Goal: Task Accomplishment & Management: Use online tool/utility

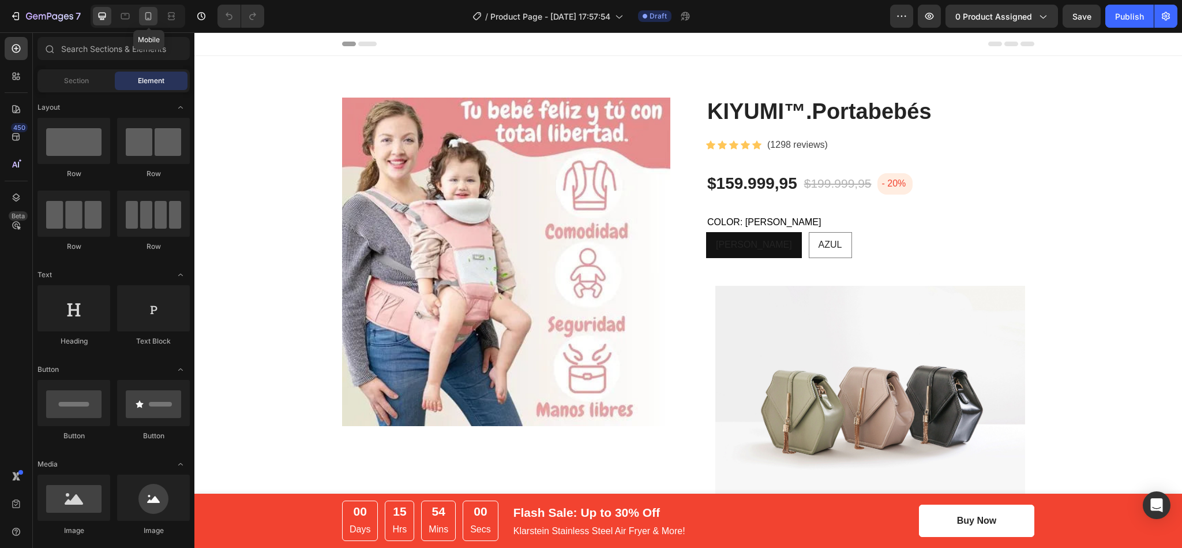
click at [145, 18] on icon at bounding box center [149, 16] width 12 height 12
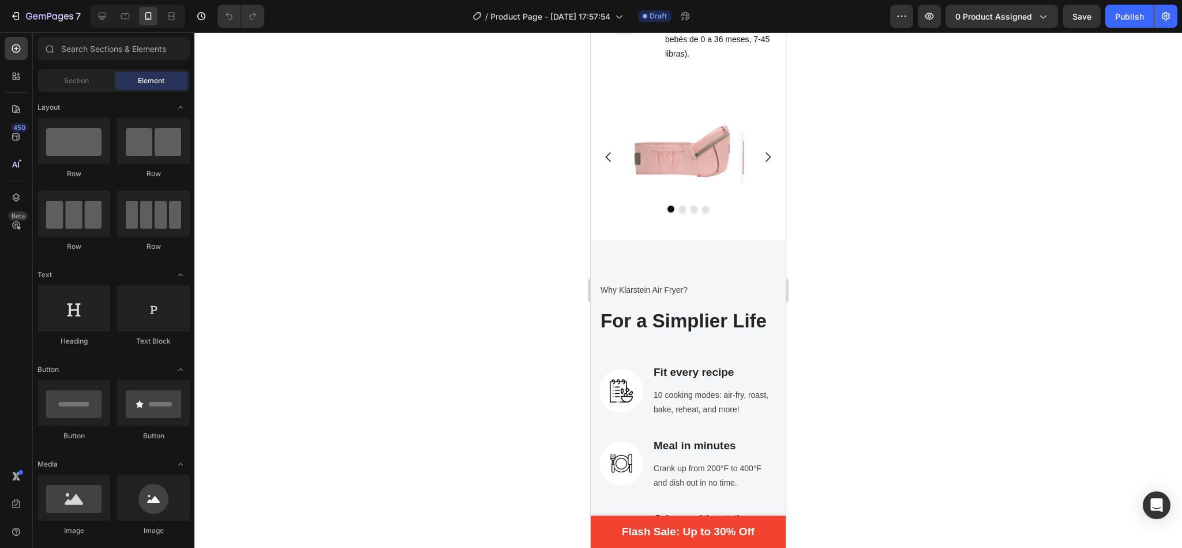
scroll to position [1007, 0]
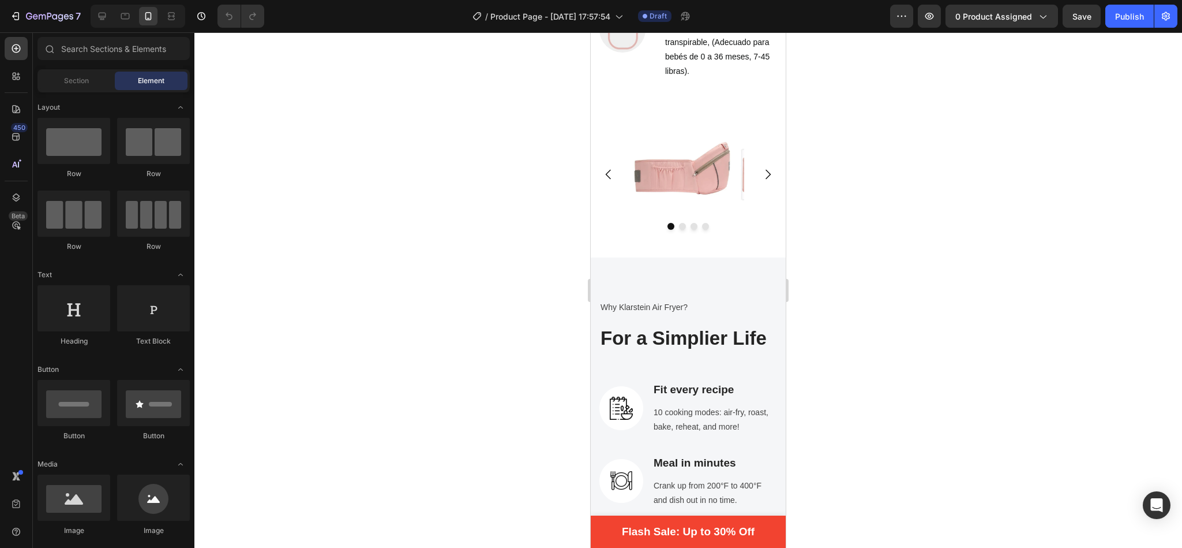
drag, startPoint x: 781, startPoint y: 85, endPoint x: 1395, endPoint y: 248, distance: 634.6
click at [761, 181] on icon "Carousel Next Arrow" at bounding box center [768, 174] width 14 height 14
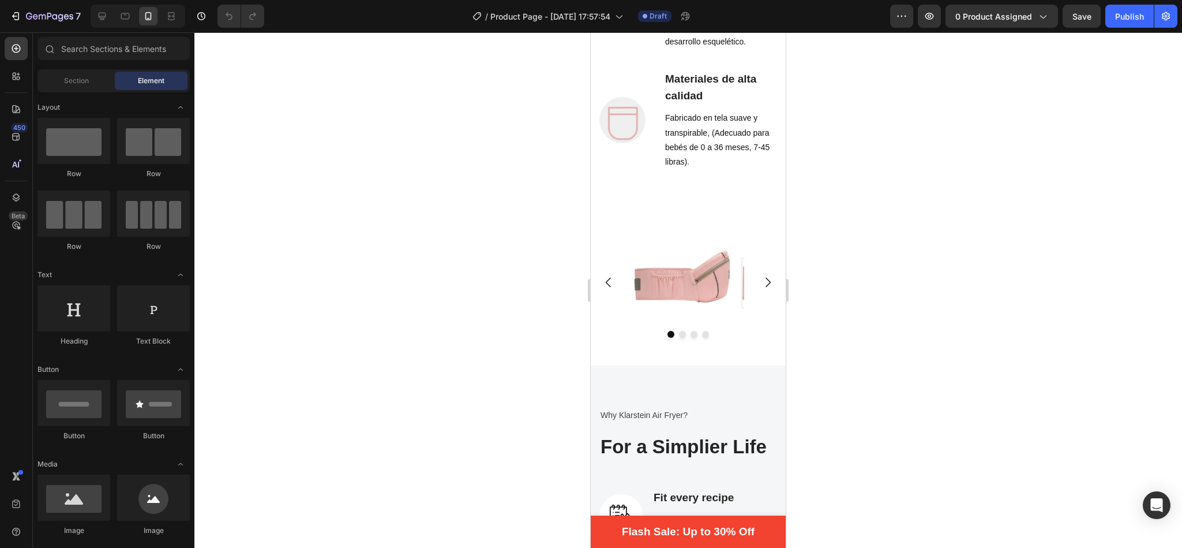
scroll to position [1086, 0]
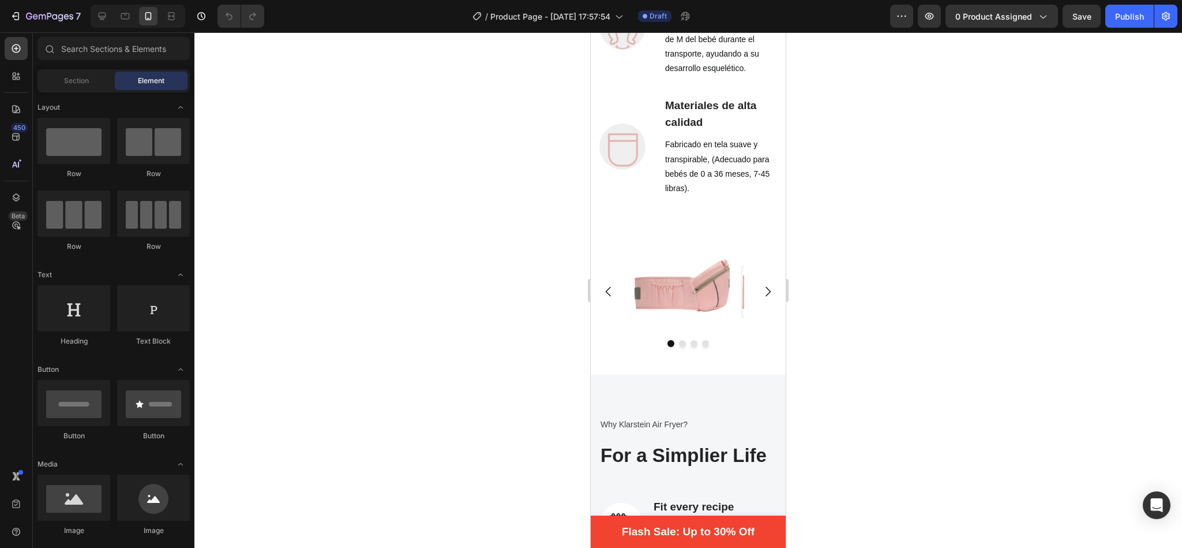
drag, startPoint x: 776, startPoint y: 182, endPoint x: 1384, endPoint y: 214, distance: 609.0
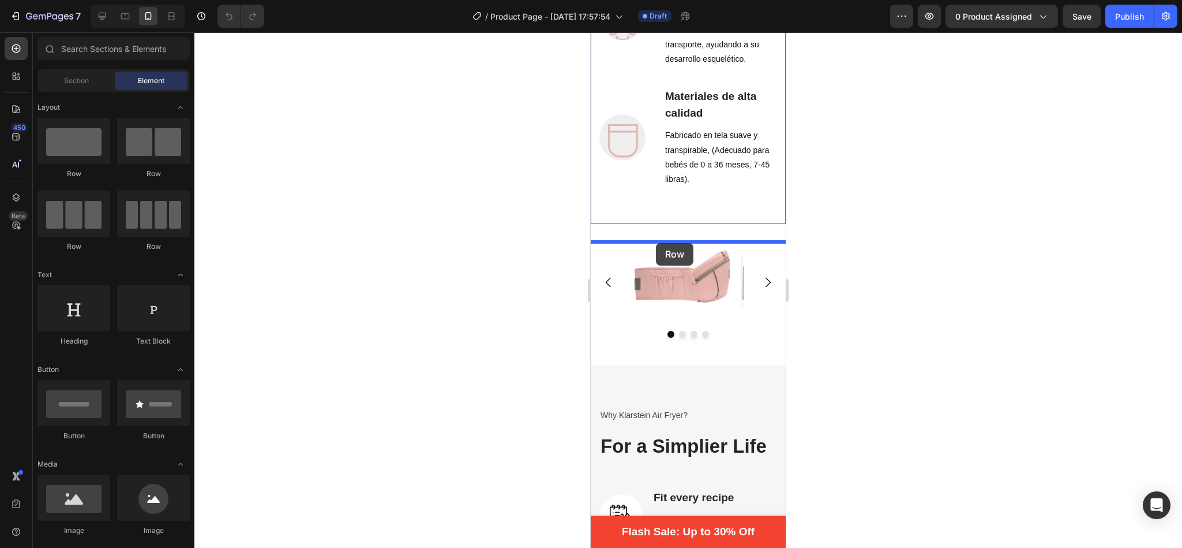
drag, startPoint x: 669, startPoint y: 185, endPoint x: 654, endPoint y: 242, distance: 58.9
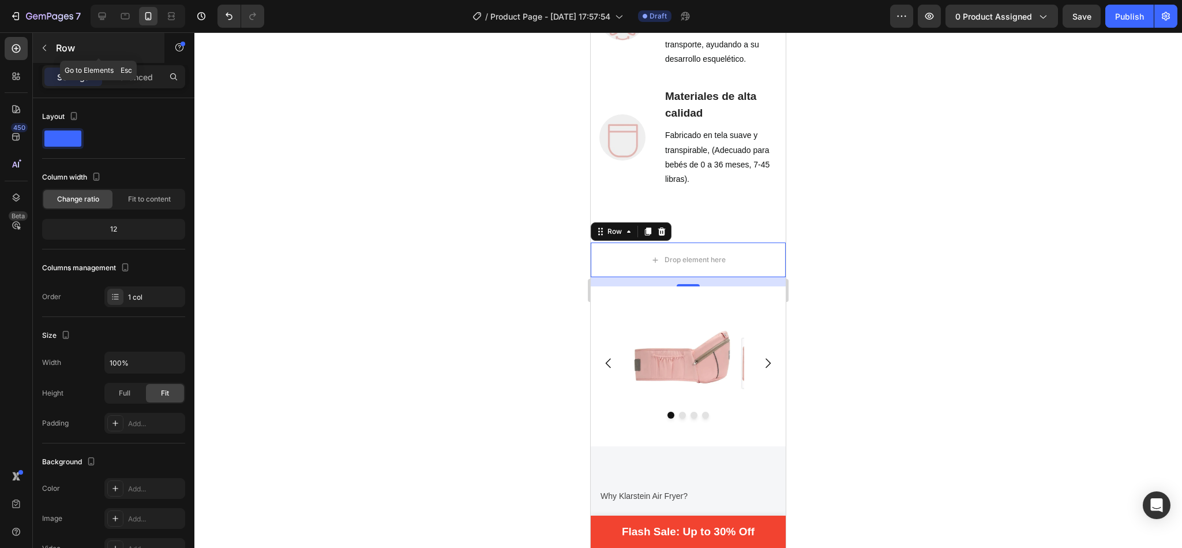
click at [47, 50] on icon "button" at bounding box center [44, 47] width 9 height 9
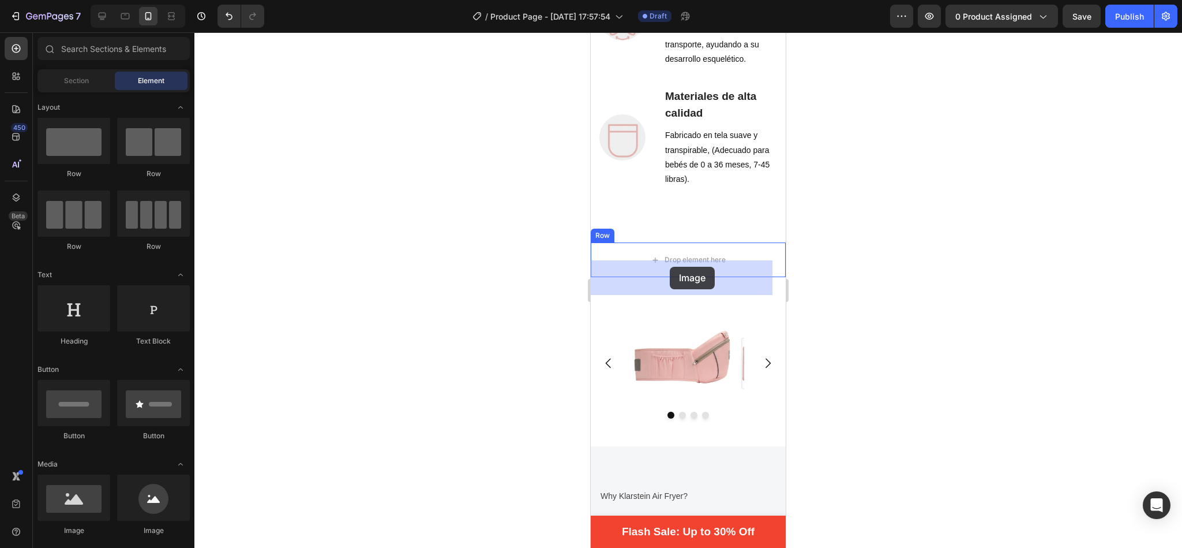
drag, startPoint x: 664, startPoint y: 531, endPoint x: 670, endPoint y: 267, distance: 264.9
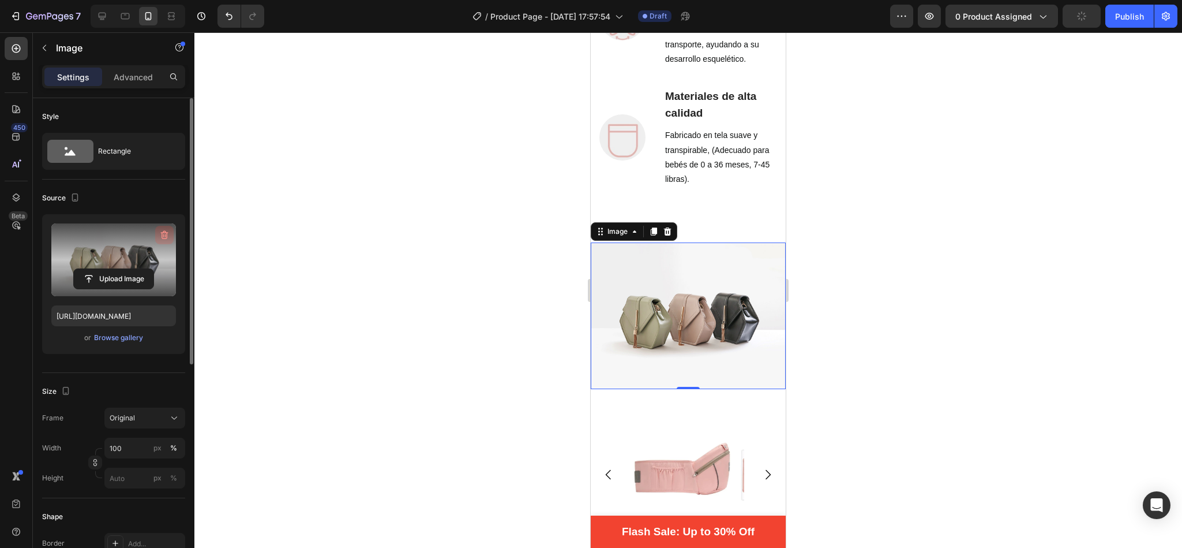
click at [163, 234] on icon "button" at bounding box center [165, 235] width 12 height 12
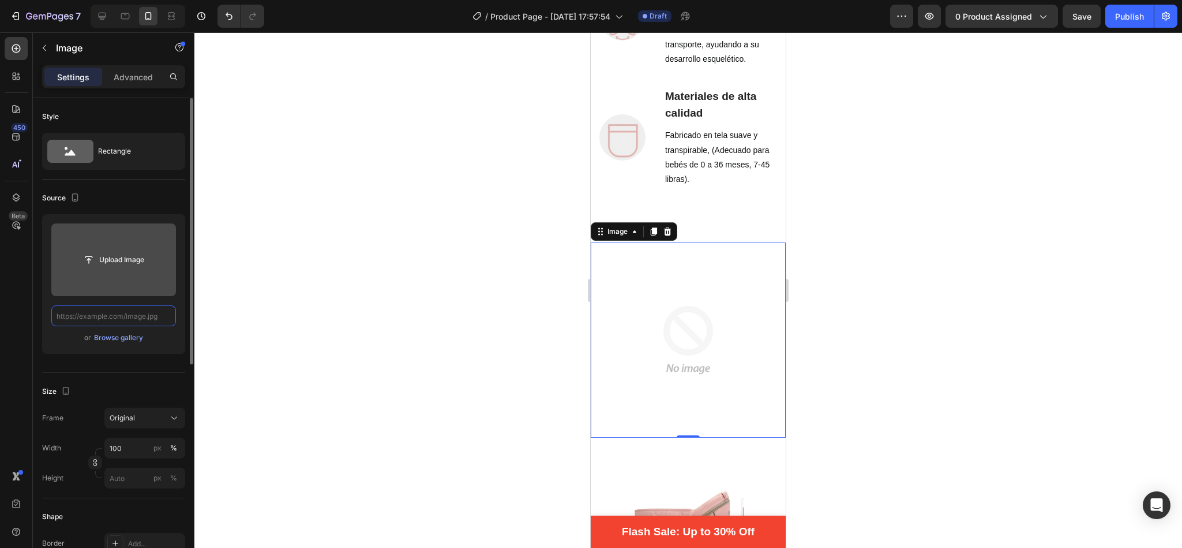
click at [129, 314] on input "text" at bounding box center [113, 315] width 125 height 21
paste input "[URL][DOMAIN_NAME][PERSON_NAME]"
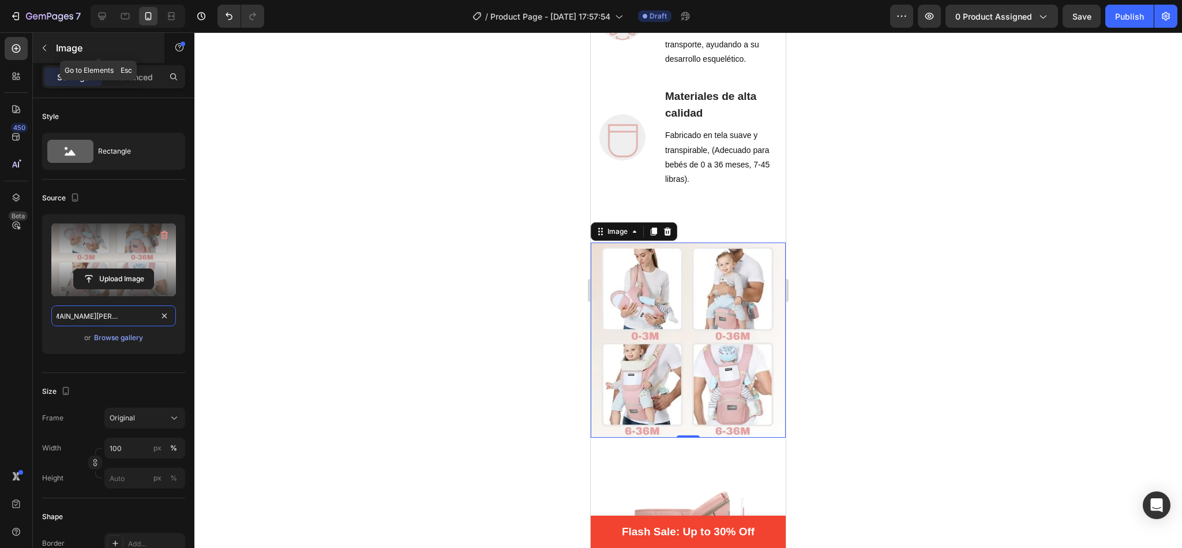
type input "[URL][DOMAIN_NAME][PERSON_NAME]"
click at [43, 46] on icon "button" at bounding box center [44, 47] width 9 height 9
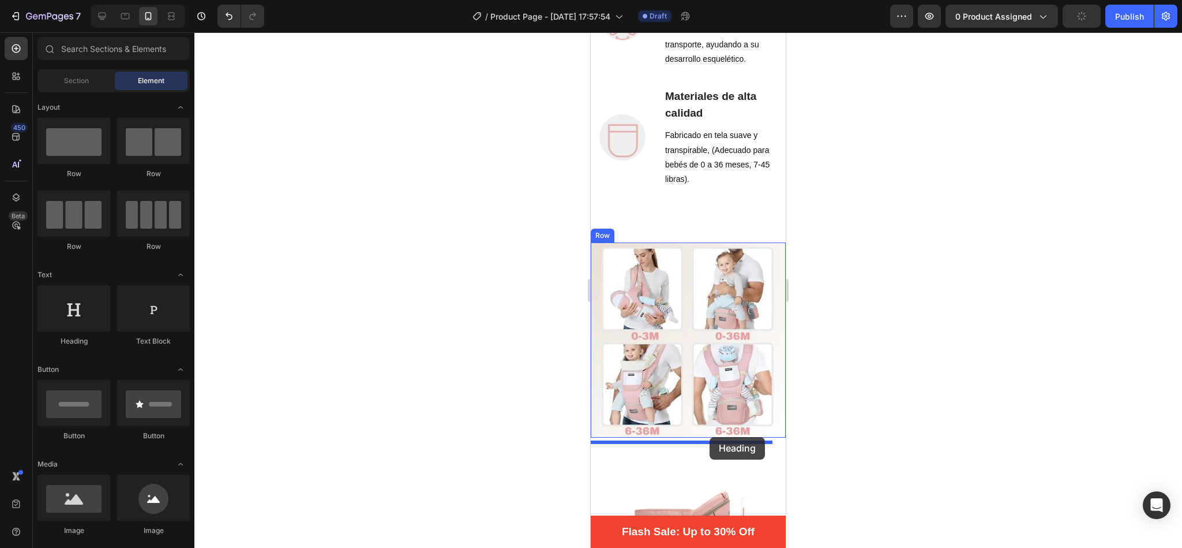
drag, startPoint x: 674, startPoint y: 359, endPoint x: 710, endPoint y: 437, distance: 85.2
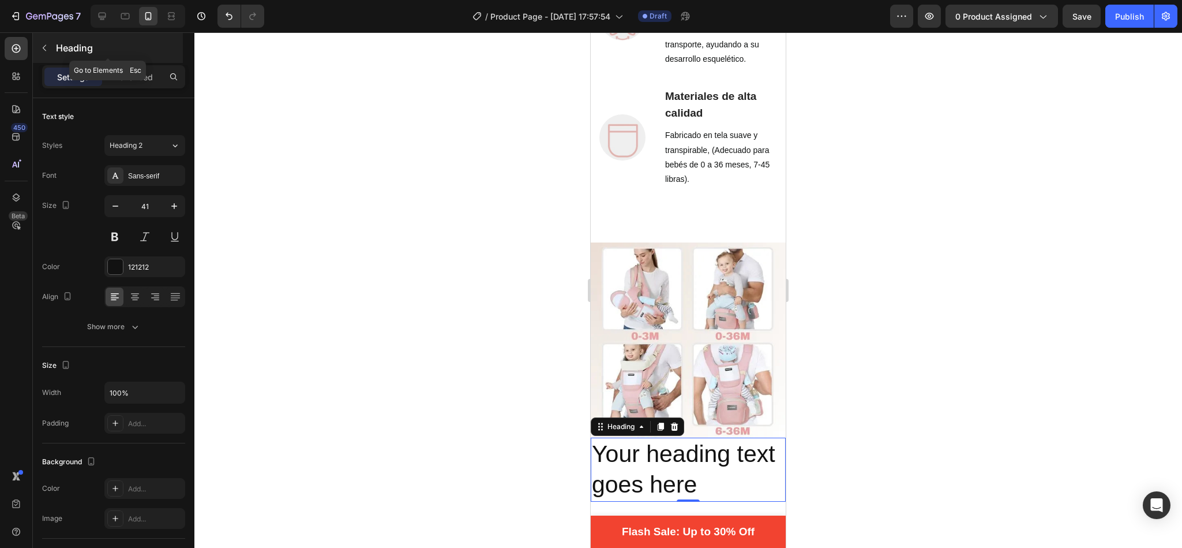
click at [45, 43] on icon "button" at bounding box center [44, 47] width 9 height 9
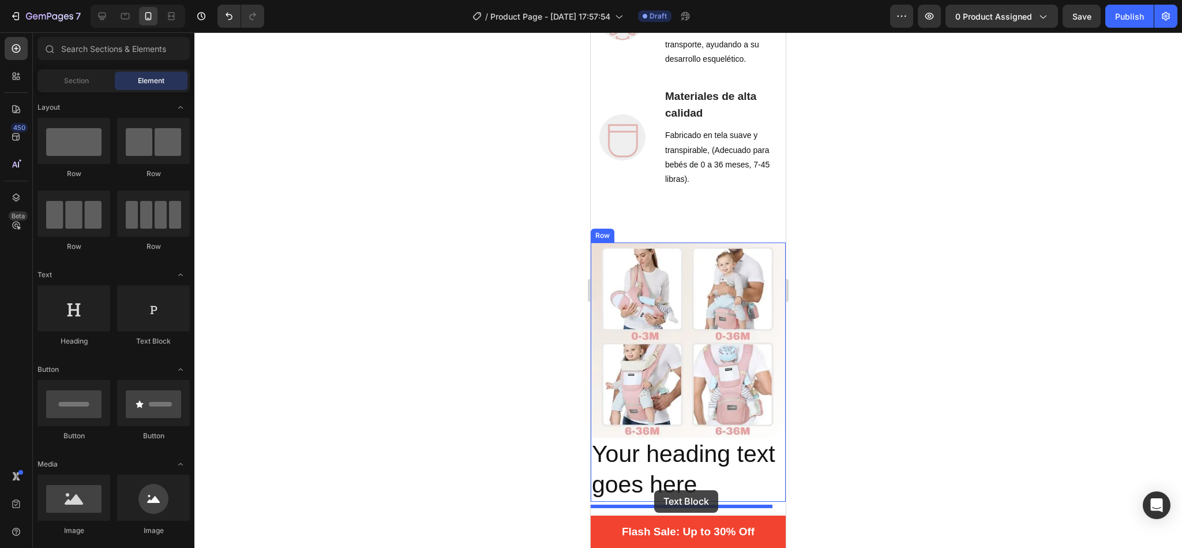
drag, startPoint x: 735, startPoint y: 351, endPoint x: 654, endPoint y: 490, distance: 160.3
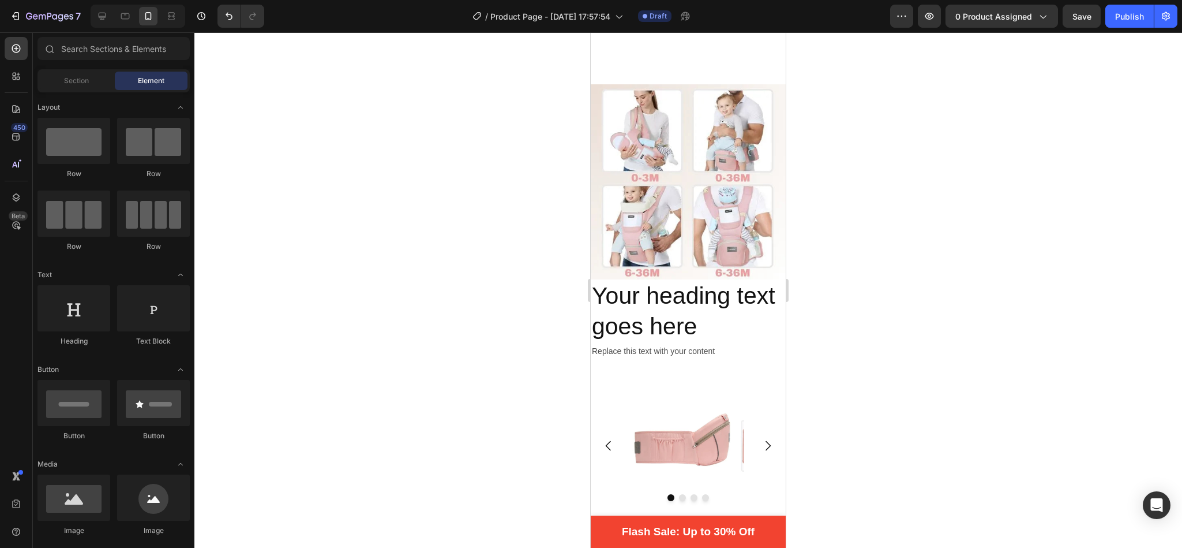
scroll to position [1355, 0]
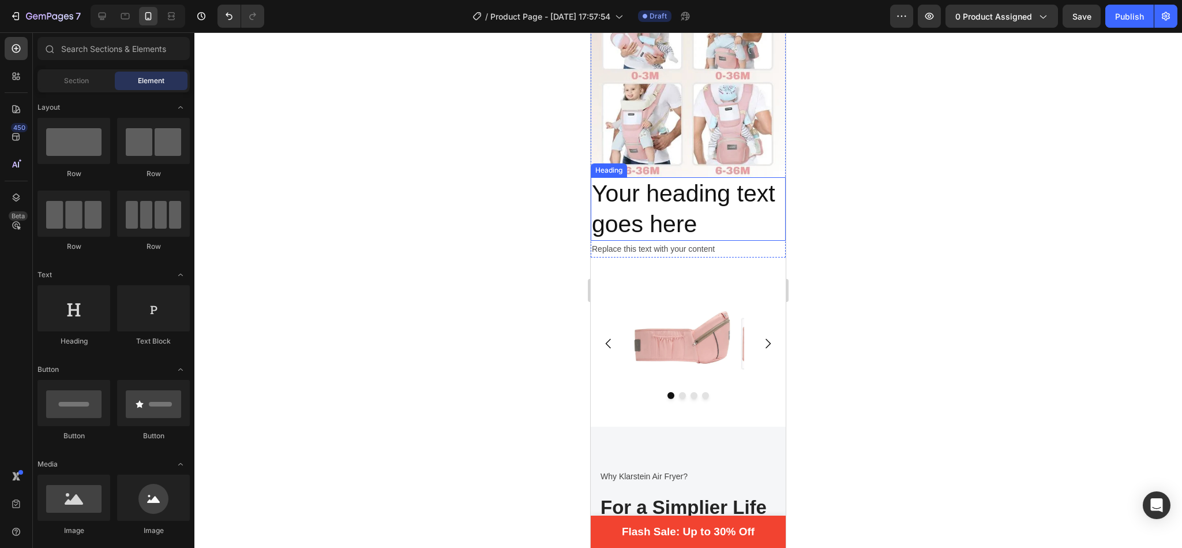
click at [672, 178] on h2 "Your heading text goes here" at bounding box center [688, 209] width 195 height 64
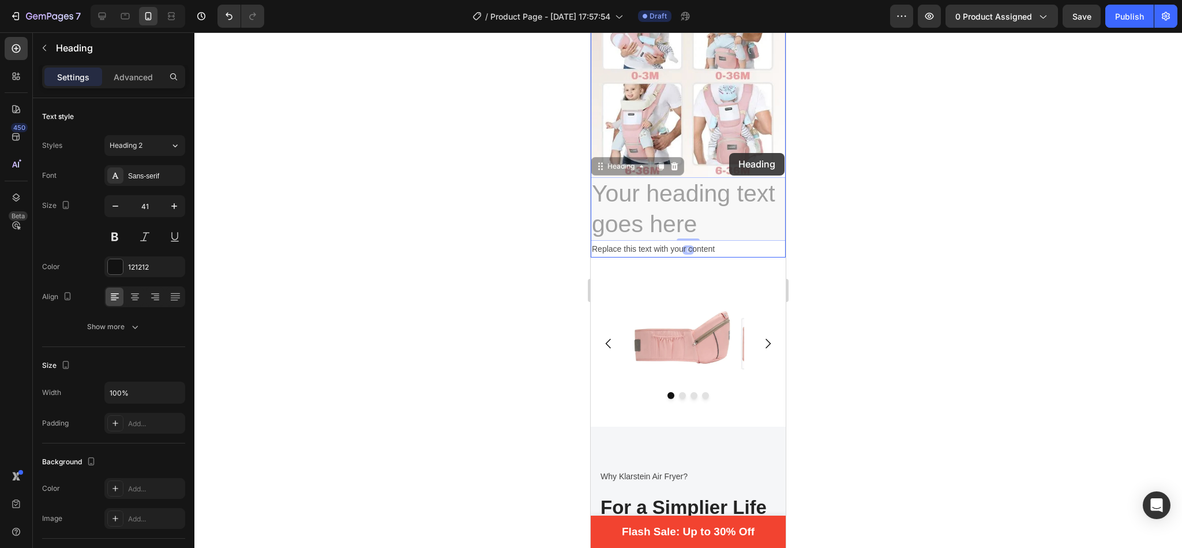
drag, startPoint x: 603, startPoint y: 155, endPoint x: 729, endPoint y: 151, distance: 126.4
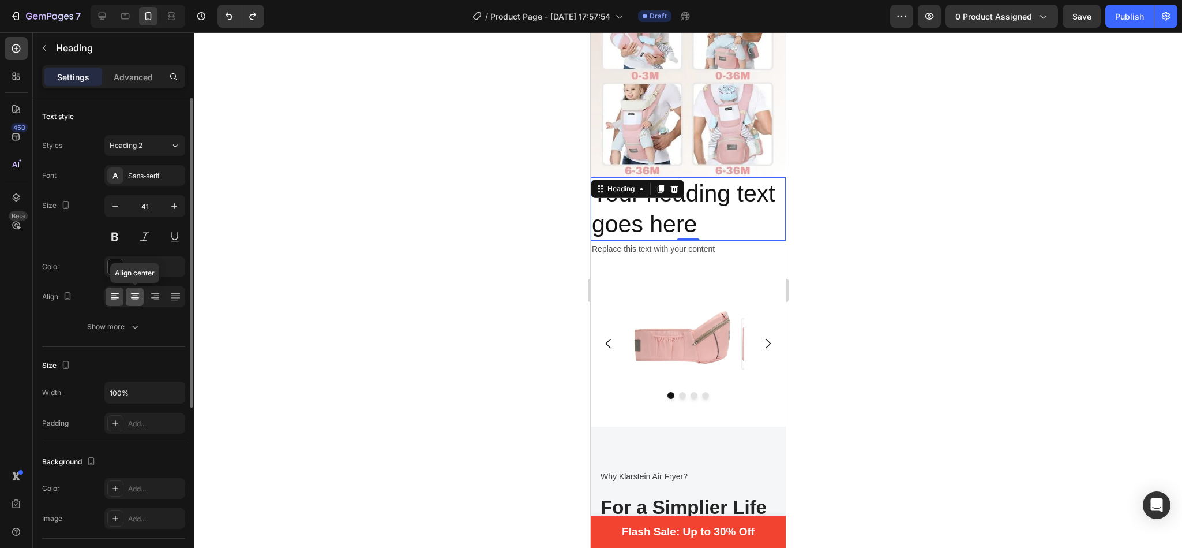
click at [135, 302] on icon at bounding box center [135, 297] width 12 height 12
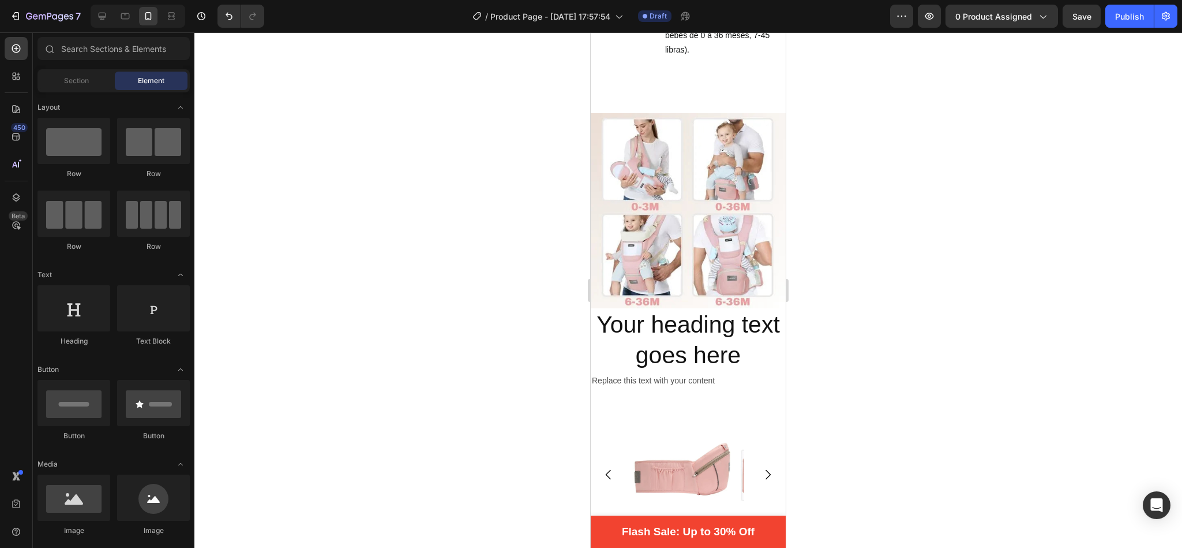
scroll to position [1216, 0]
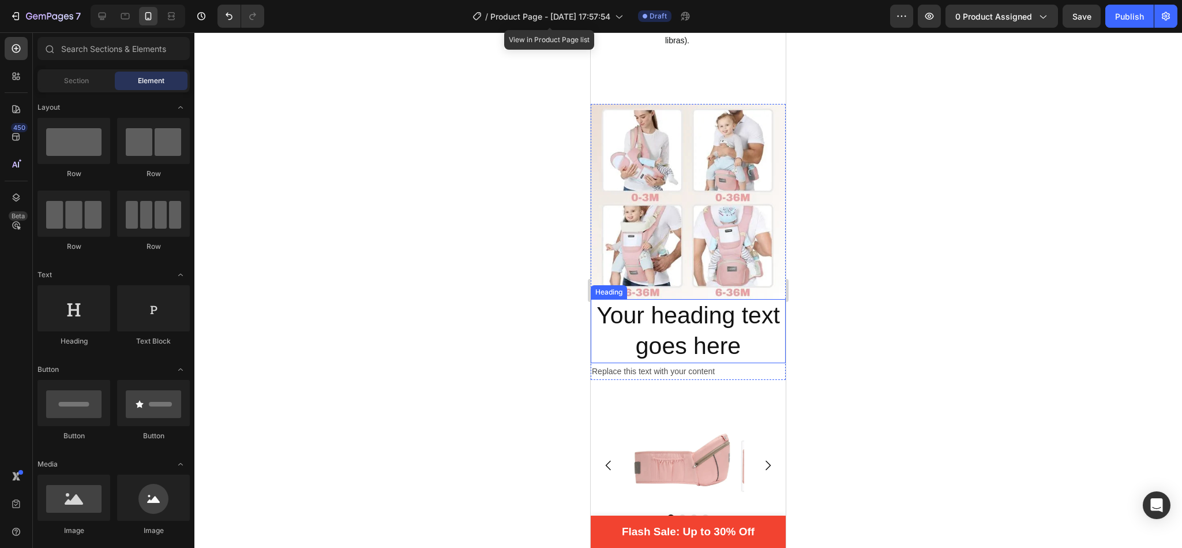
click at [704, 334] on h2 "Your heading text goes here" at bounding box center [688, 331] width 195 height 64
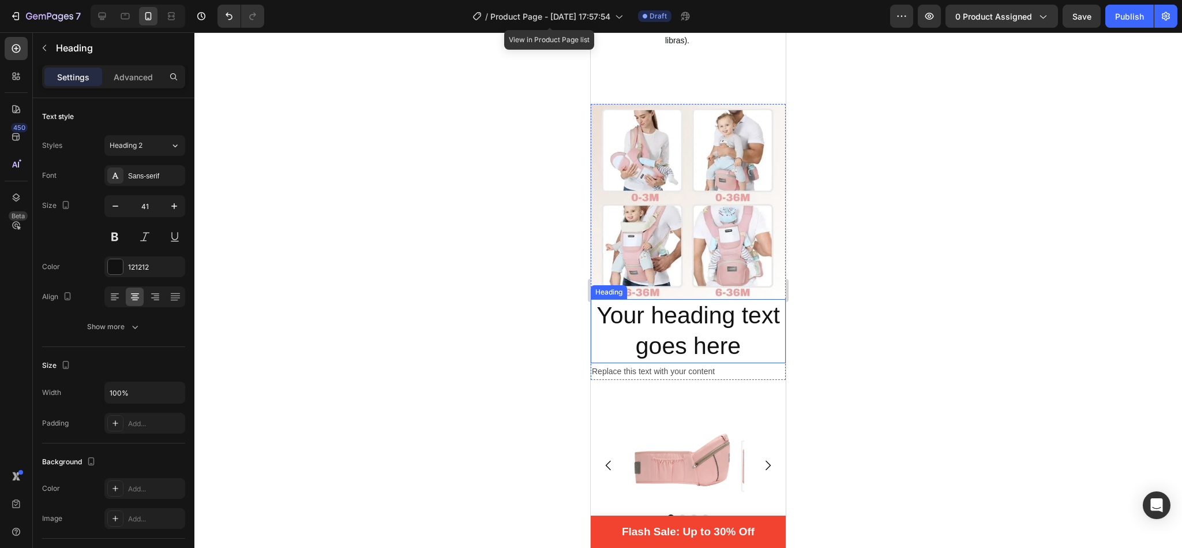
click at [704, 334] on h2 "Your heading text goes here" at bounding box center [688, 331] width 195 height 64
click at [754, 354] on p "Your heading text goes here" at bounding box center [688, 331] width 193 height 62
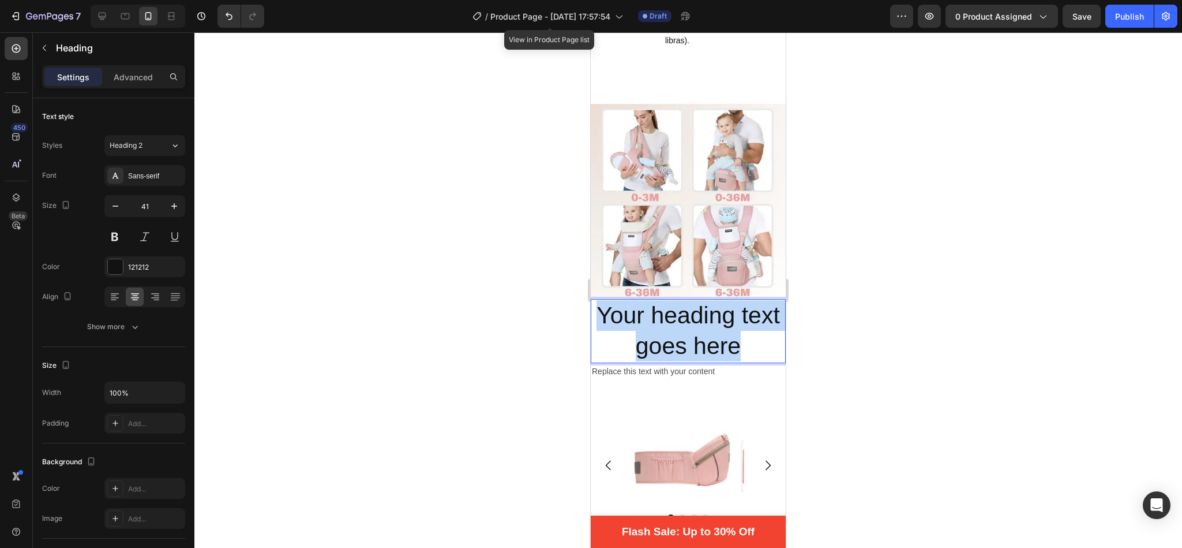
drag, startPoint x: 754, startPoint y: 354, endPoint x: 597, endPoint y: 303, distance: 164.4
click at [597, 303] on h2 "Your heading text goes here" at bounding box center [688, 331] width 195 height 64
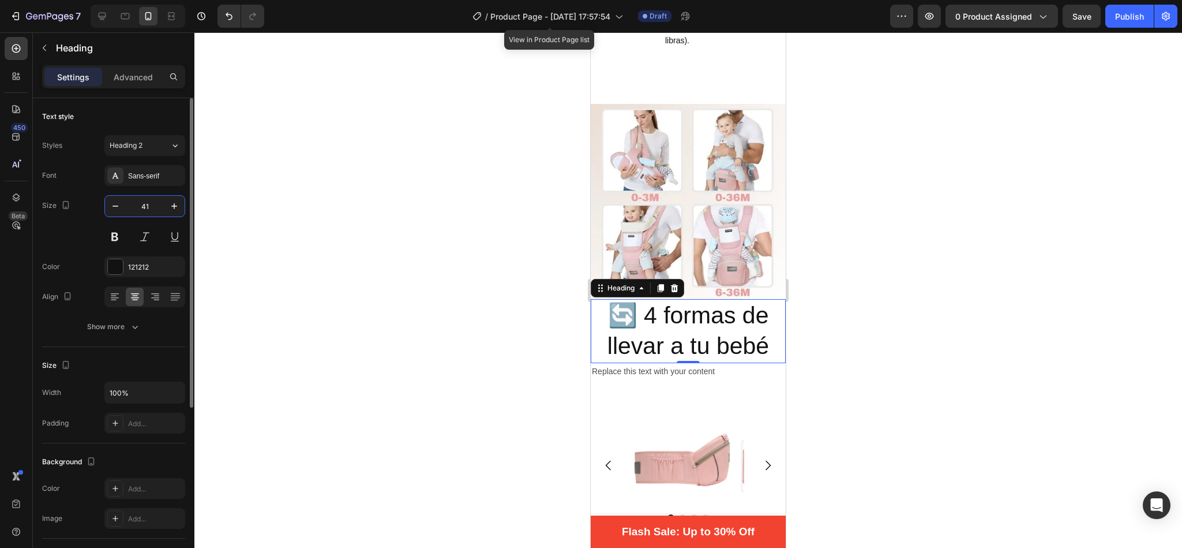
click at [148, 207] on input "41" at bounding box center [145, 206] width 38 height 21
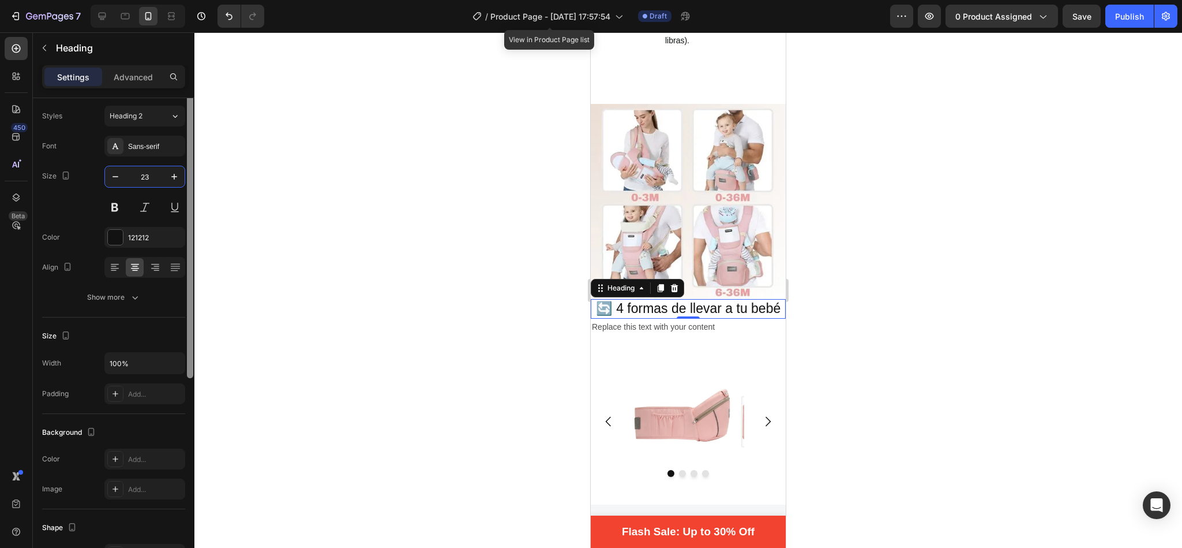
scroll to position [0, 0]
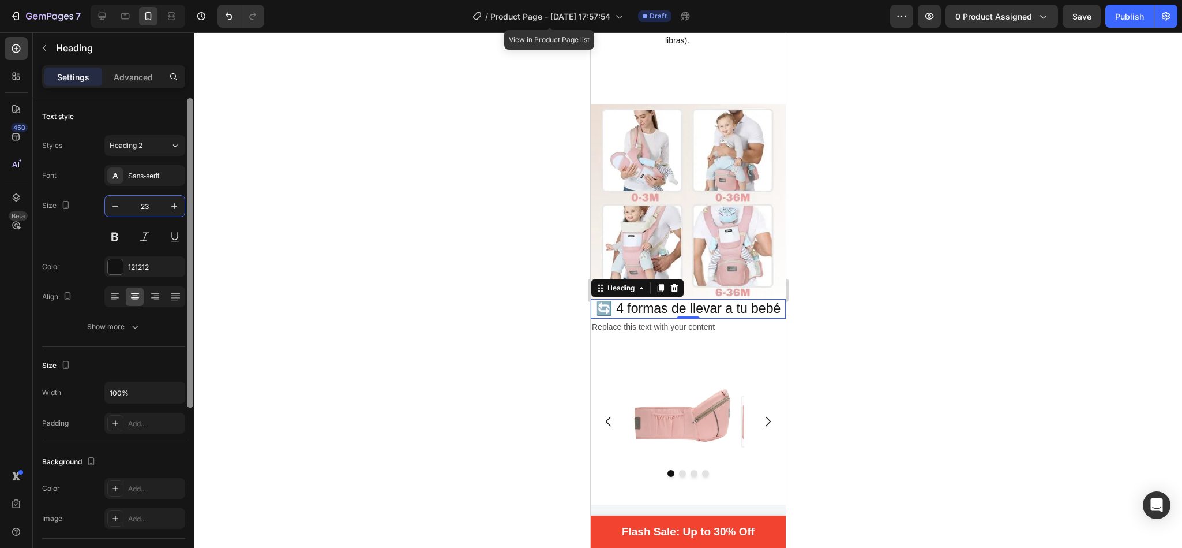
drag, startPoint x: 190, startPoint y: 305, endPoint x: 253, endPoint y: 238, distance: 92.3
click at [253, 0] on div "7 / Product Page - [DATE] 17:57:54 View in Product Page list Draft Preview 0 pr…" at bounding box center [591, 0] width 1182 height 0
type input "23"
click at [120, 239] on button at bounding box center [114, 236] width 21 height 21
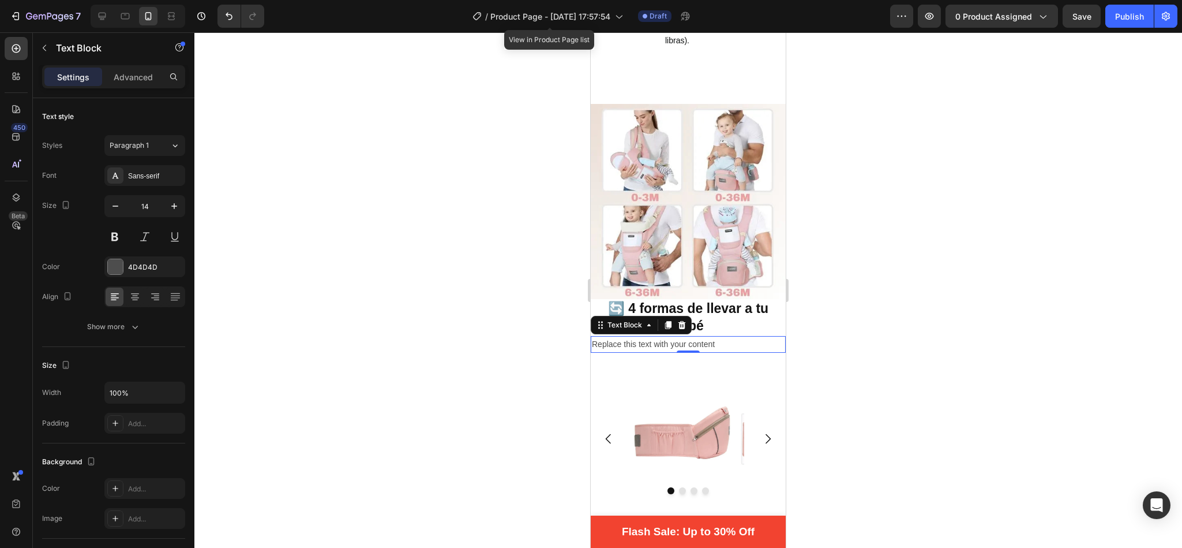
click at [720, 344] on div "Replace this text with your content" at bounding box center [688, 344] width 195 height 17
click at [720, 344] on p "Replace this text with your content" at bounding box center [688, 344] width 193 height 14
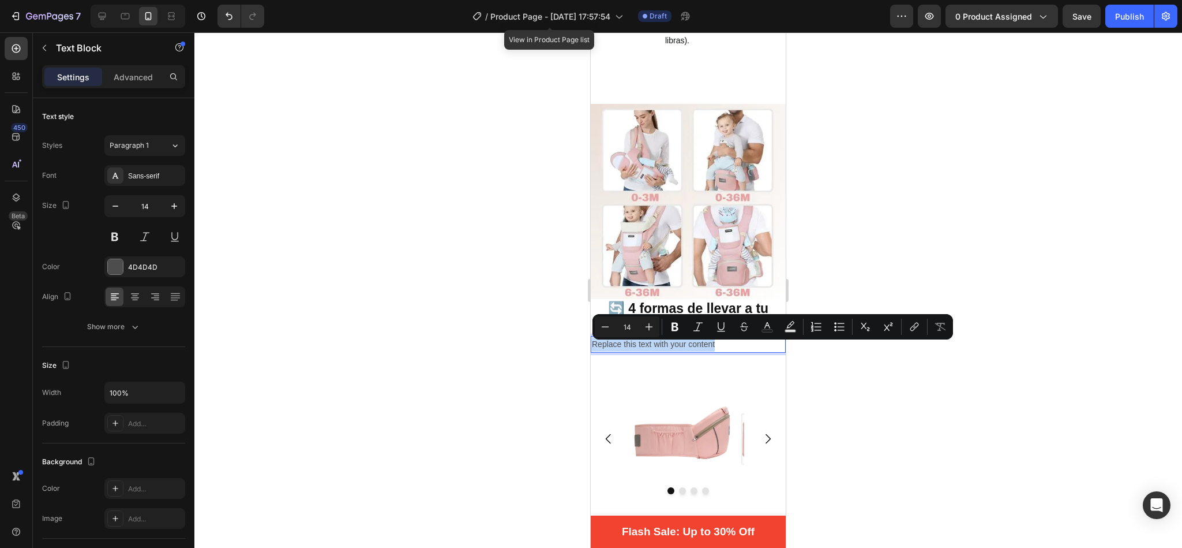
drag, startPoint x: 720, startPoint y: 344, endPoint x: 1178, endPoint y: 380, distance: 458.9
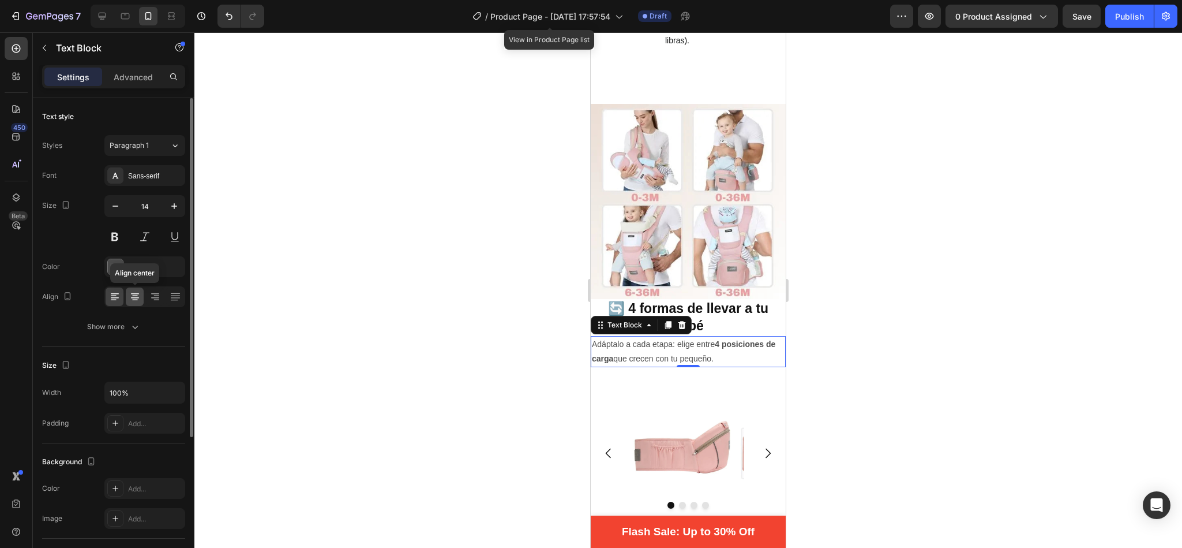
click at [132, 290] on div at bounding box center [135, 296] width 18 height 18
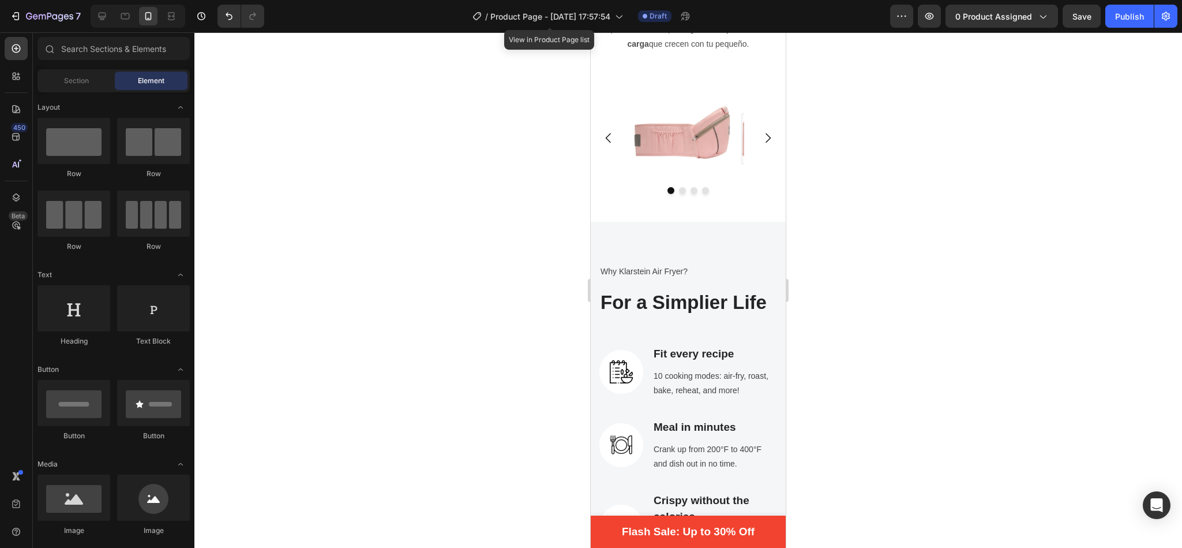
scroll to position [1567, 0]
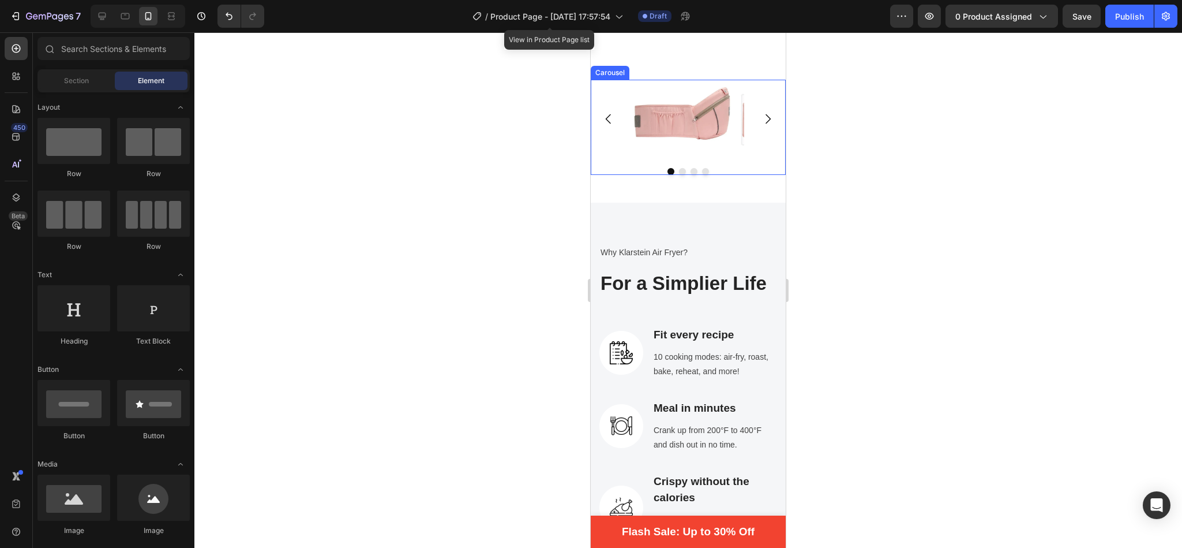
click at [761, 113] on icon "Carousel Next Arrow" at bounding box center [768, 119] width 14 height 14
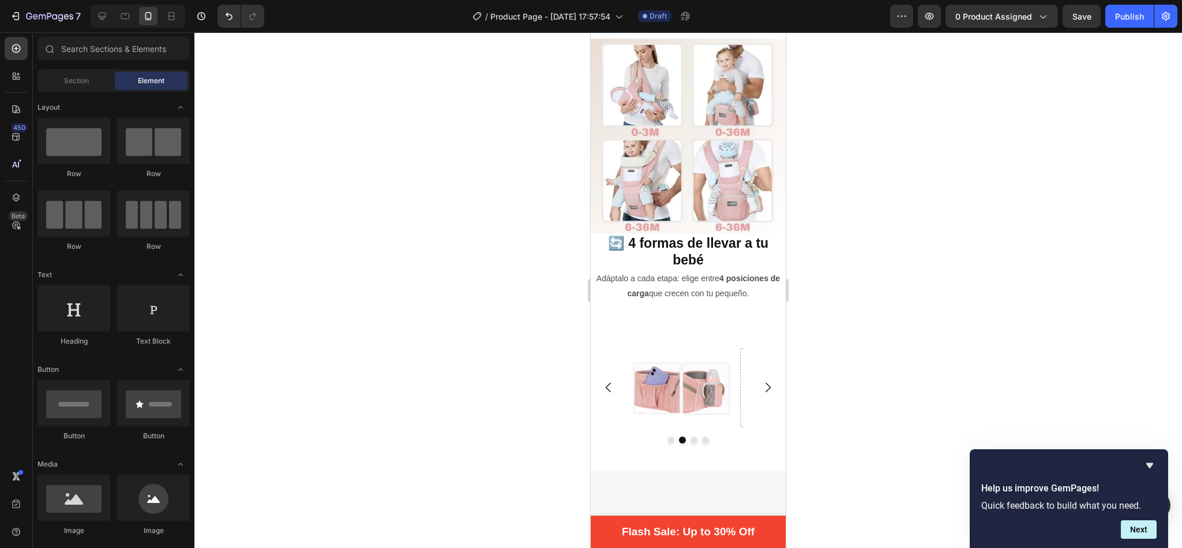
scroll to position [1115, 0]
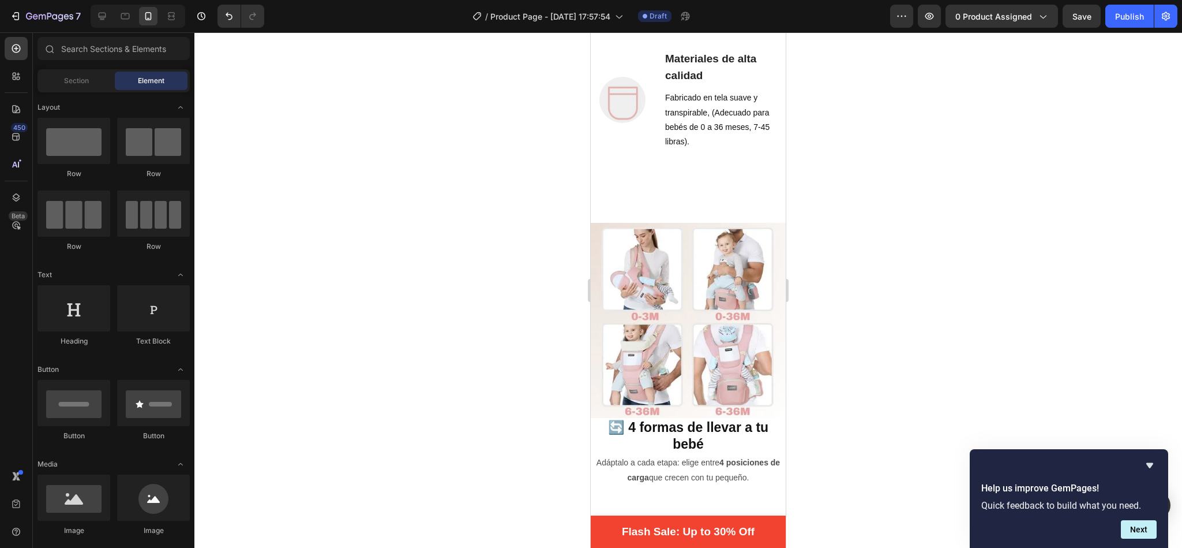
drag, startPoint x: 784, startPoint y: 206, endPoint x: 1381, endPoint y: 195, distance: 596.7
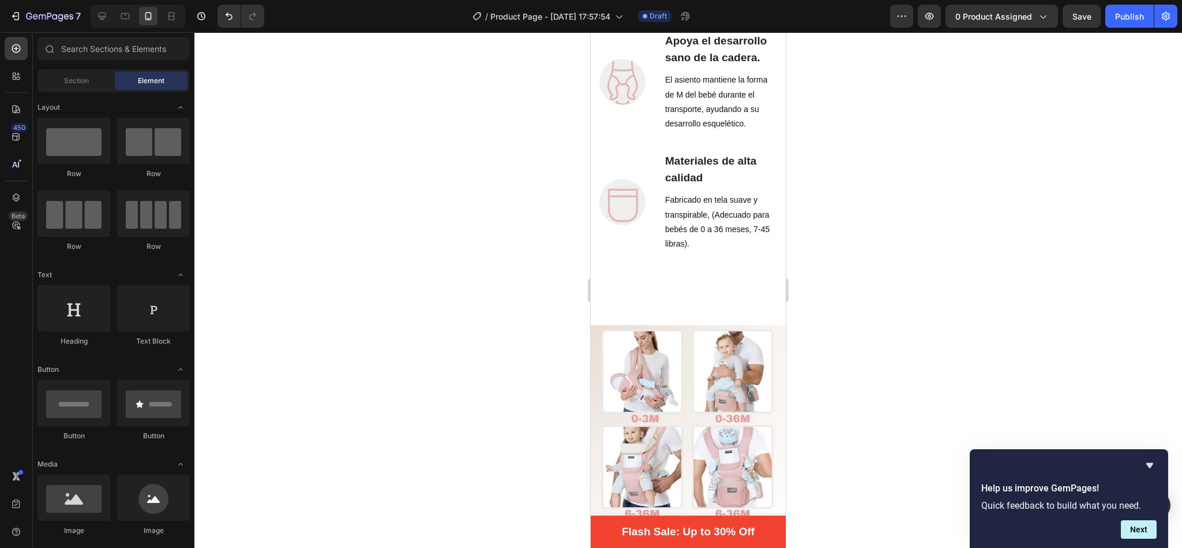
scroll to position [1484, 0]
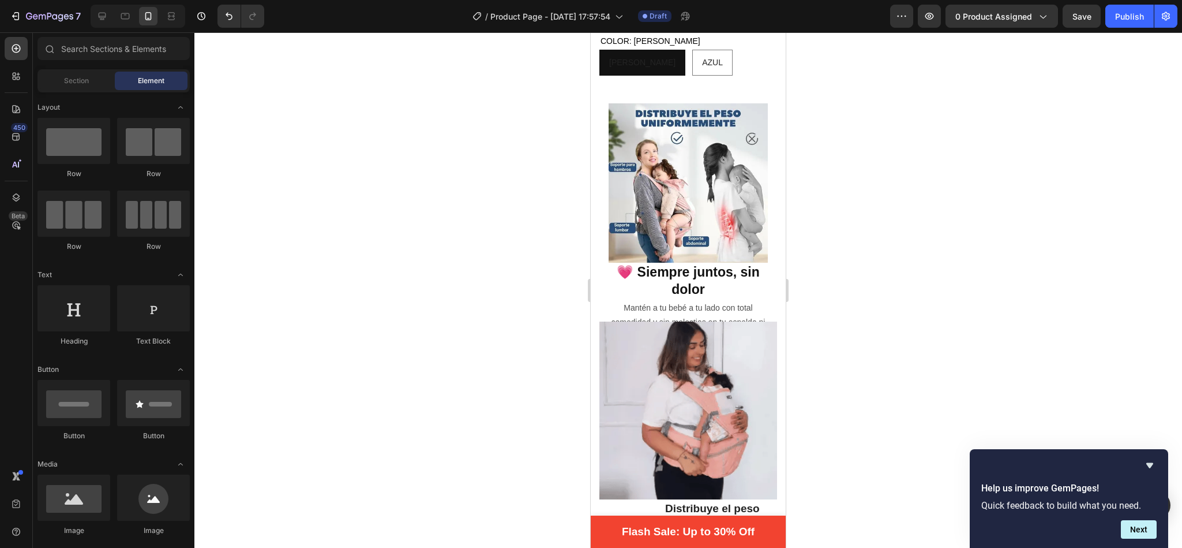
drag, startPoint x: 780, startPoint y: 226, endPoint x: 1379, endPoint y: 156, distance: 603.5
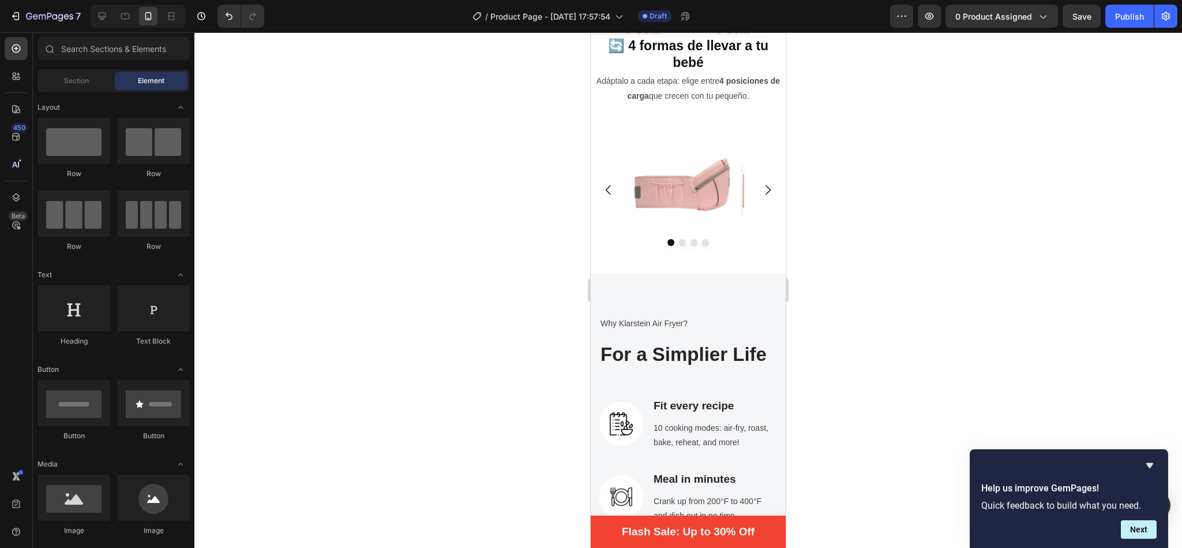
scroll to position [1508, 0]
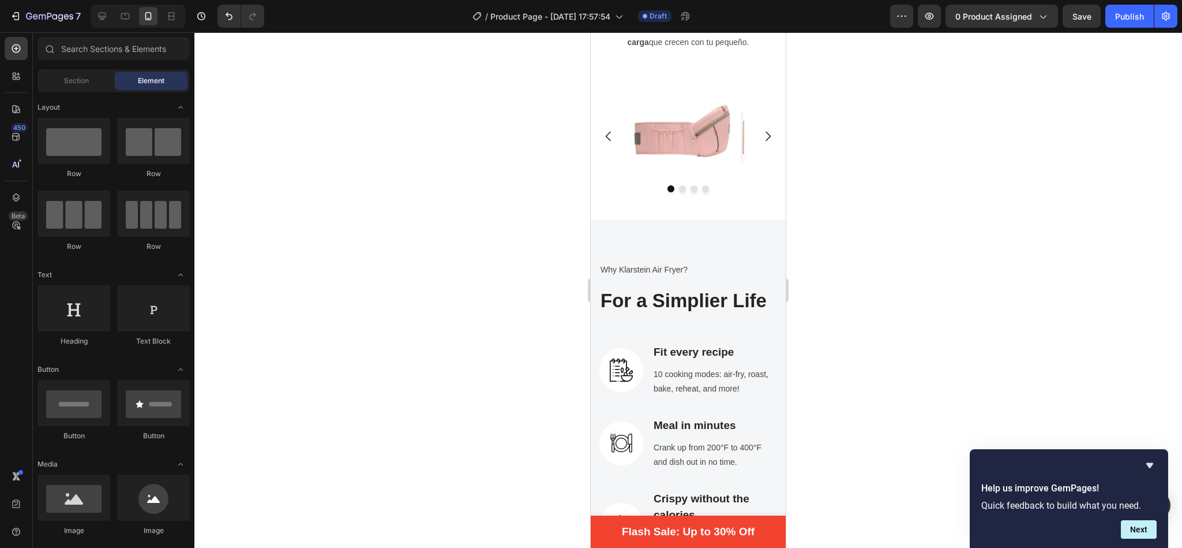
drag, startPoint x: 777, startPoint y: 306, endPoint x: 1389, endPoint y: 235, distance: 616.3
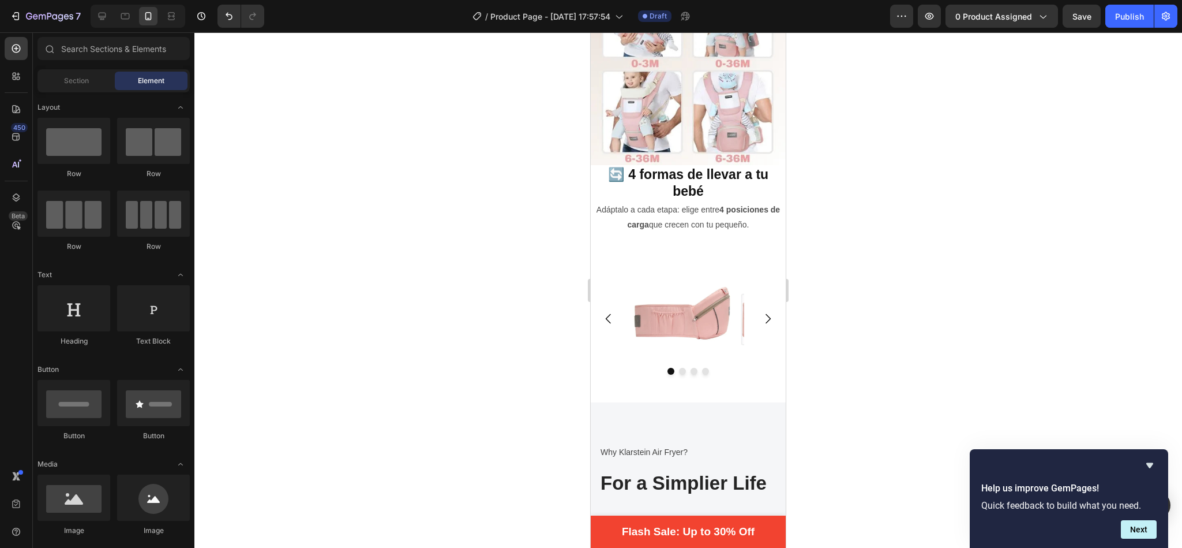
scroll to position [1378, 0]
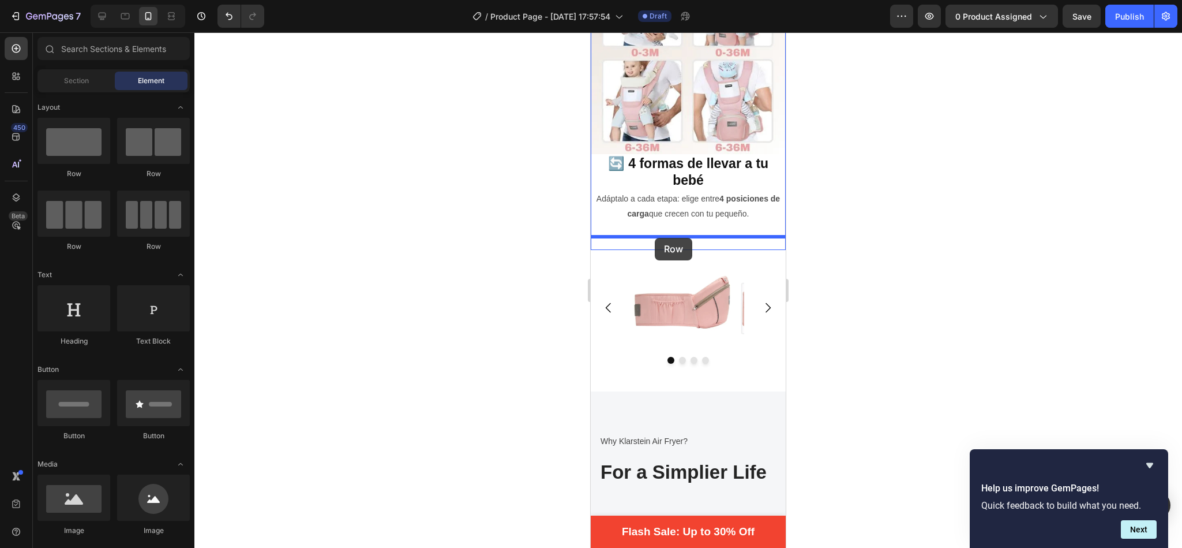
drag, startPoint x: 649, startPoint y: 181, endPoint x: 655, endPoint y: 238, distance: 56.9
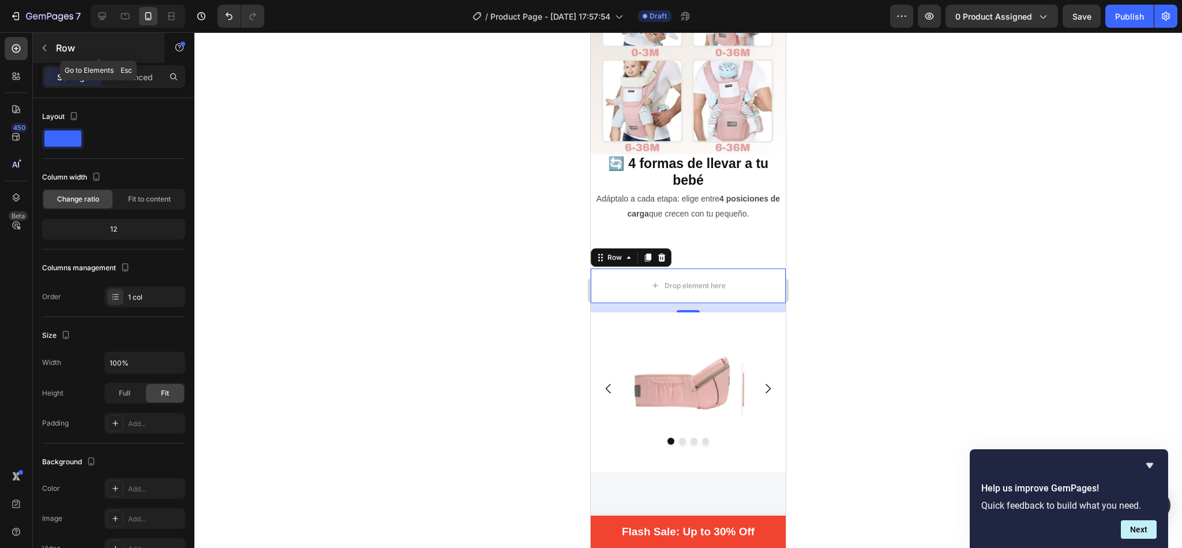
click at [42, 46] on icon "button" at bounding box center [44, 47] width 9 height 9
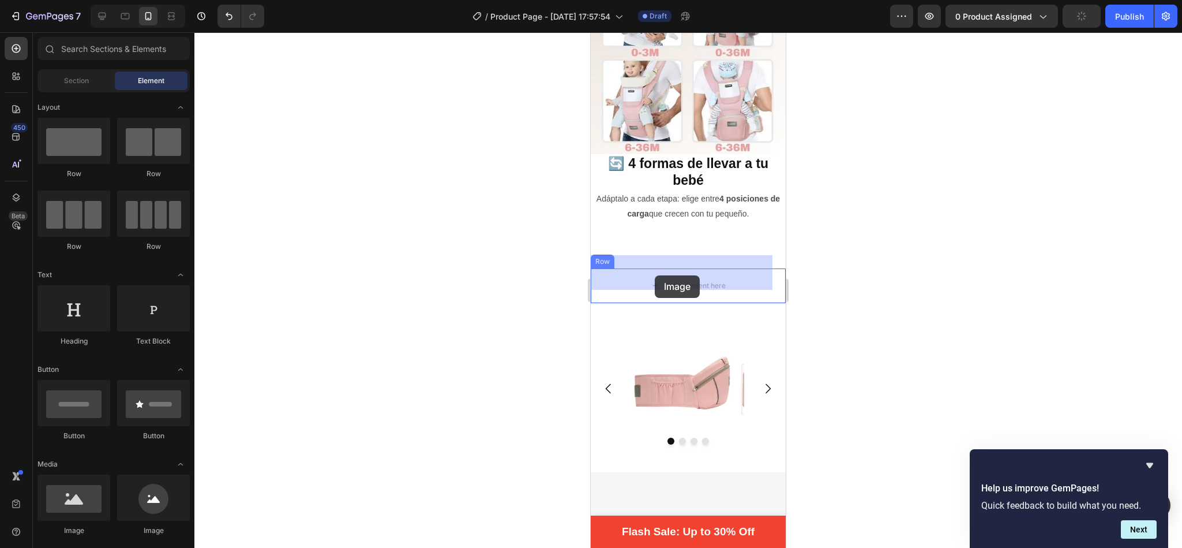
drag, startPoint x: 667, startPoint y: 542, endPoint x: 658, endPoint y: 265, distance: 276.5
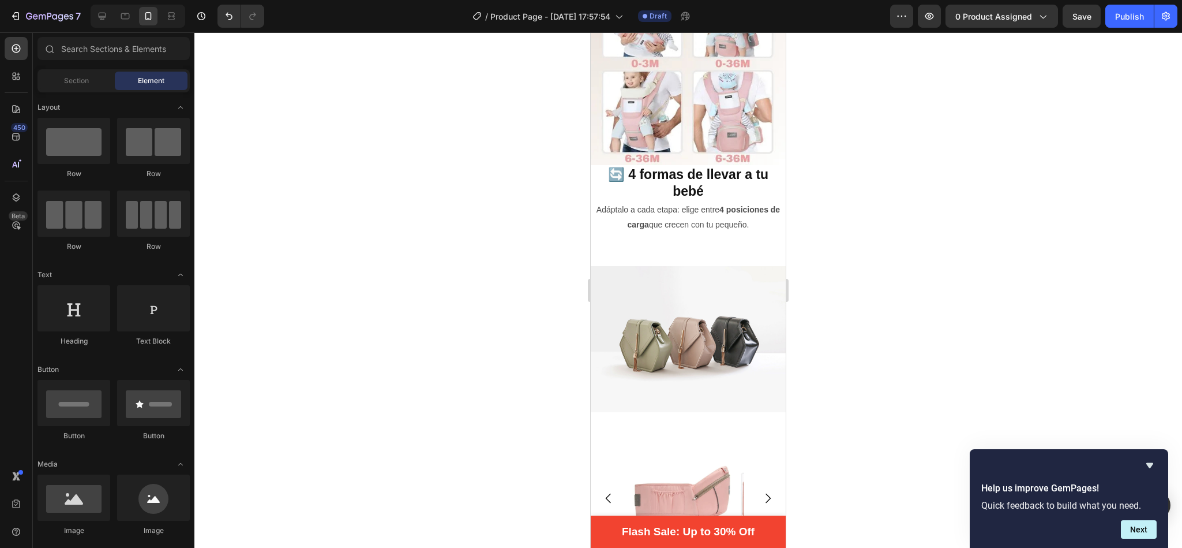
scroll to position [1301, 0]
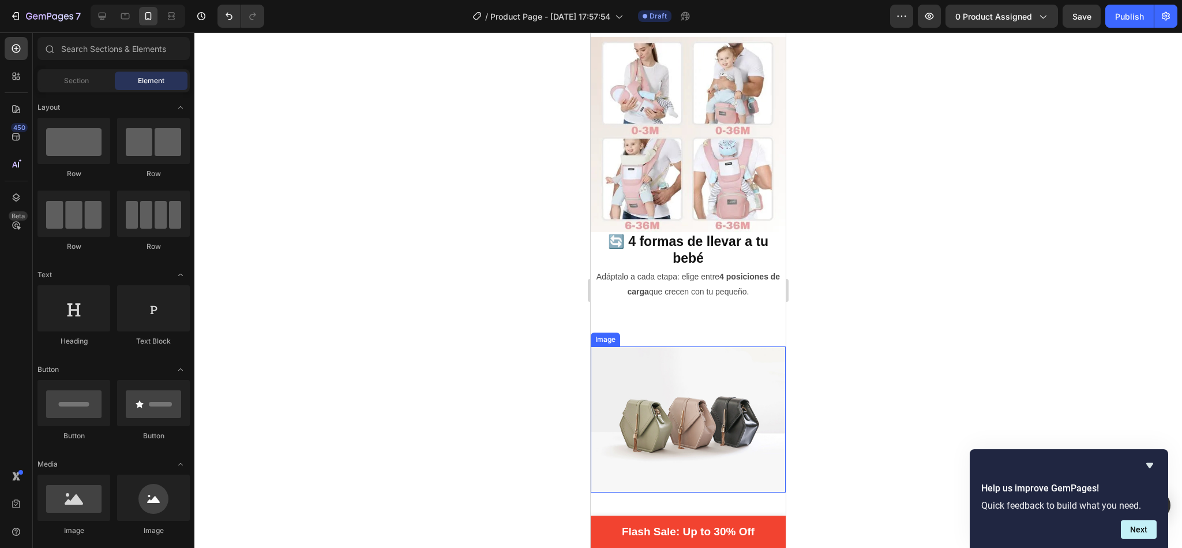
click at [677, 374] on img at bounding box center [688, 419] width 195 height 147
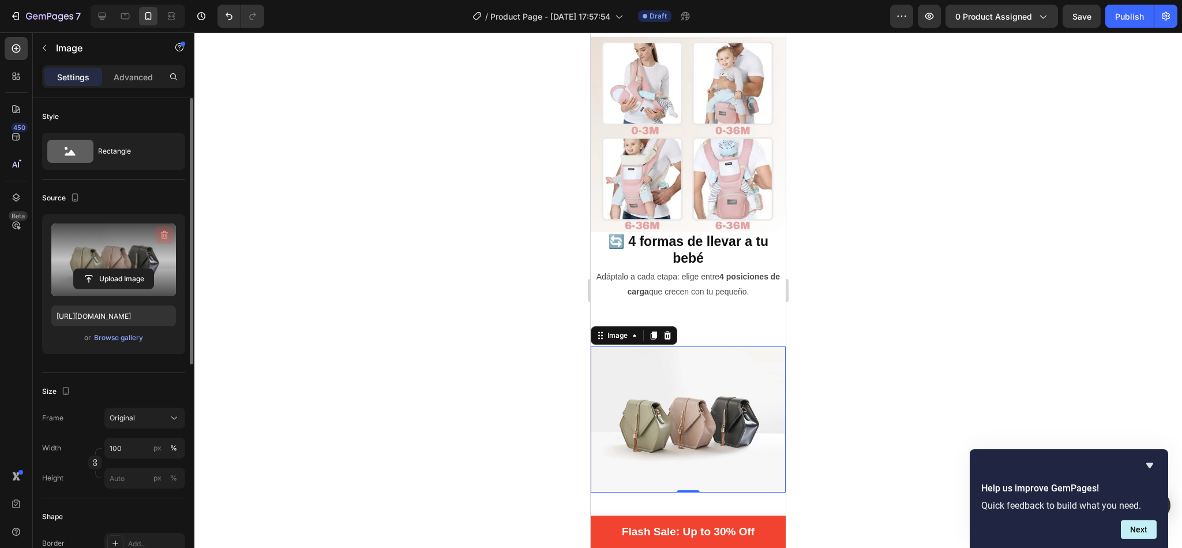
click at [167, 230] on icon "button" at bounding box center [165, 235] width 12 height 12
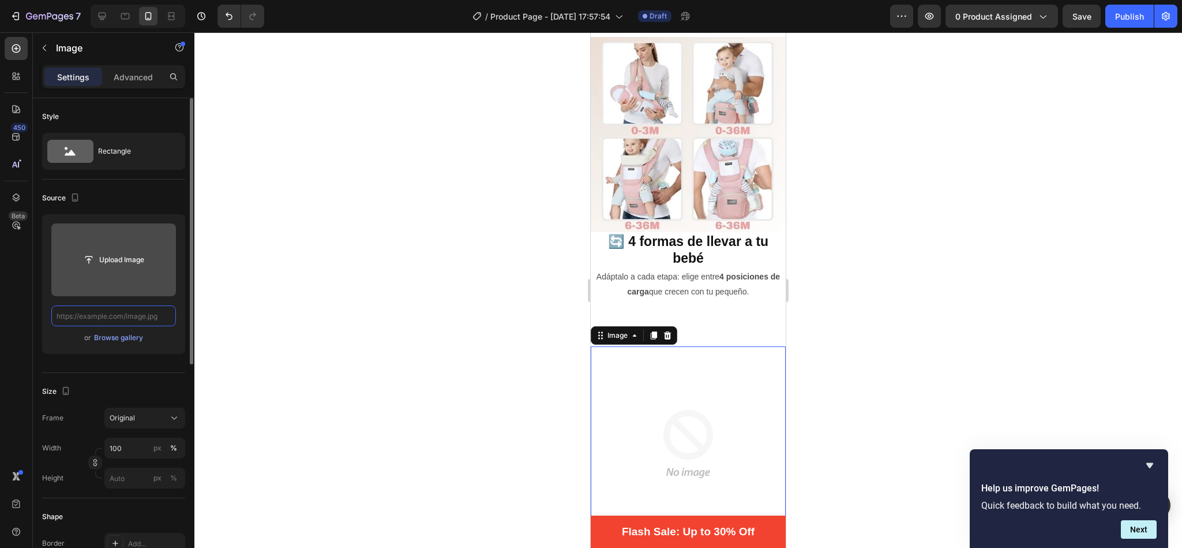
click at [160, 317] on input "text" at bounding box center [113, 315] width 125 height 21
paste input "[URL][DOMAIN_NAME][PERSON_NAME]"
type input "[URL][DOMAIN_NAME][PERSON_NAME]"
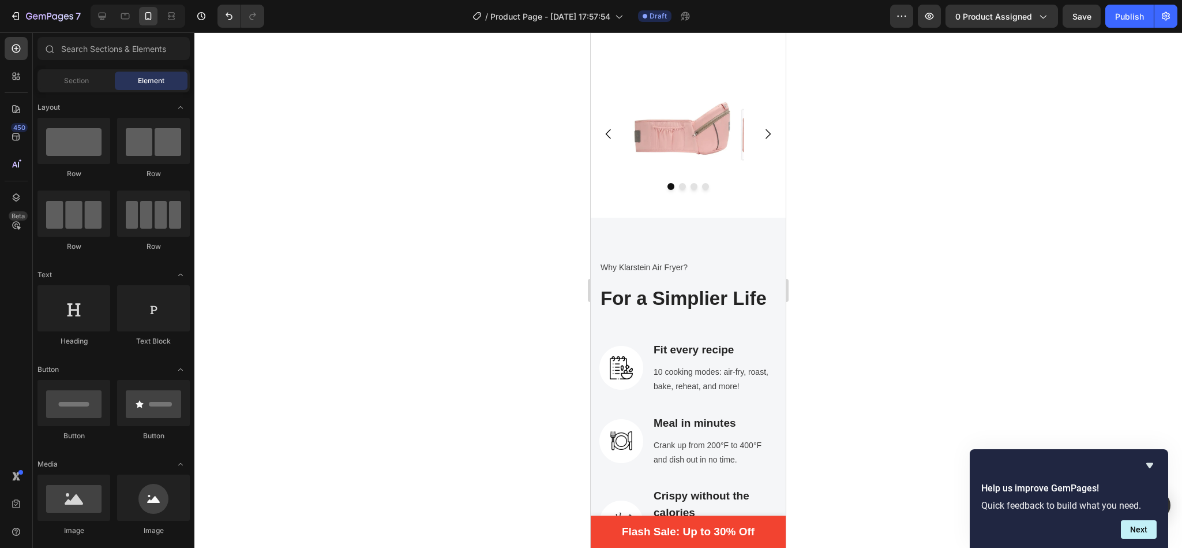
scroll to position [1802, 0]
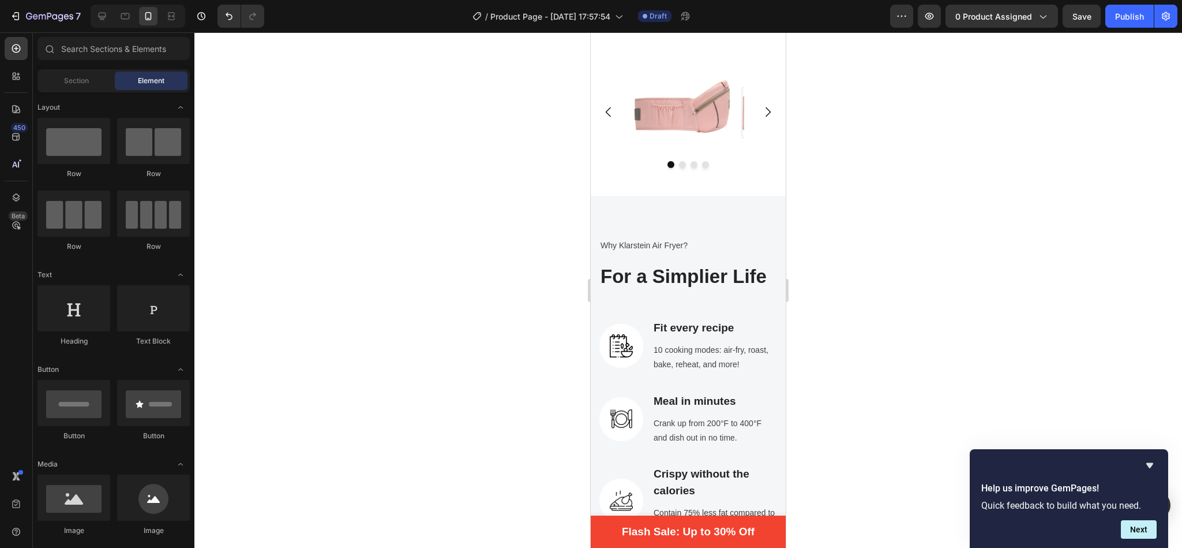
drag, startPoint x: 779, startPoint y: 180, endPoint x: 1382, endPoint y: 251, distance: 607.7
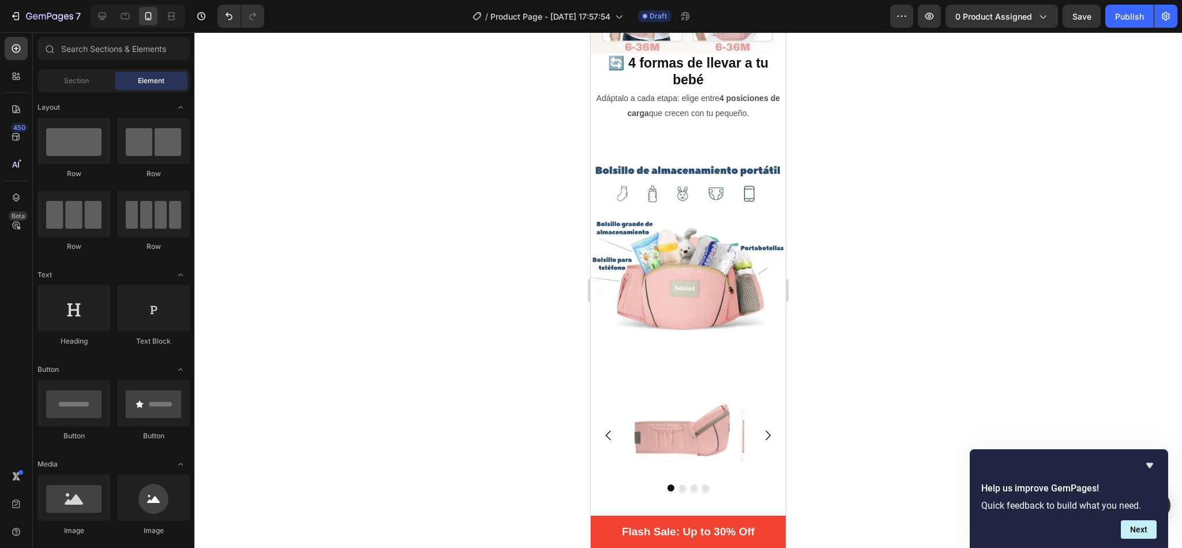
scroll to position [1490, 0]
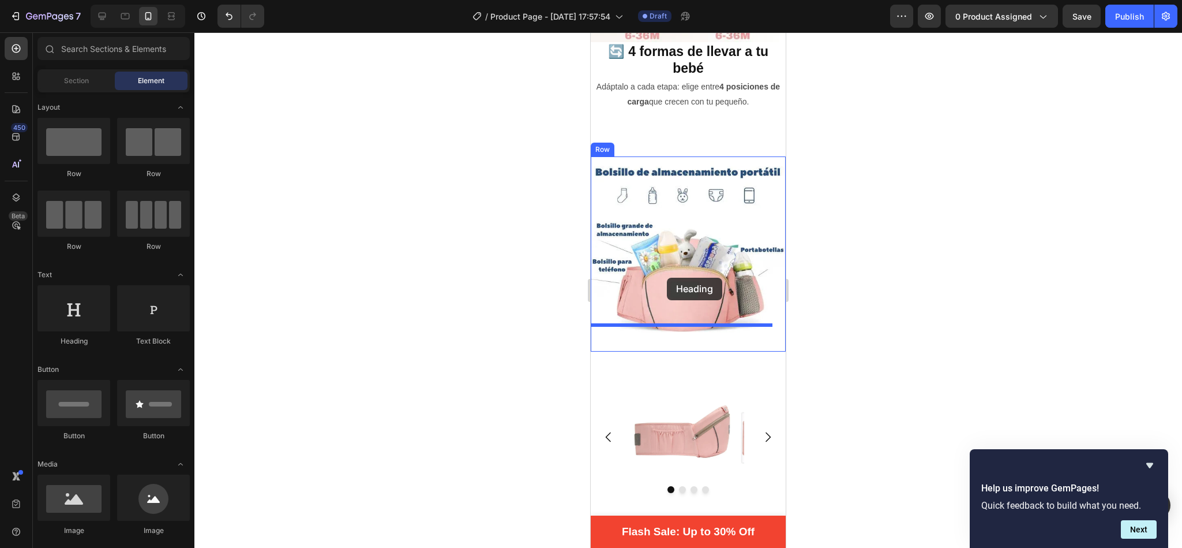
drag, startPoint x: 655, startPoint y: 350, endPoint x: 667, endPoint y: 279, distance: 71.9
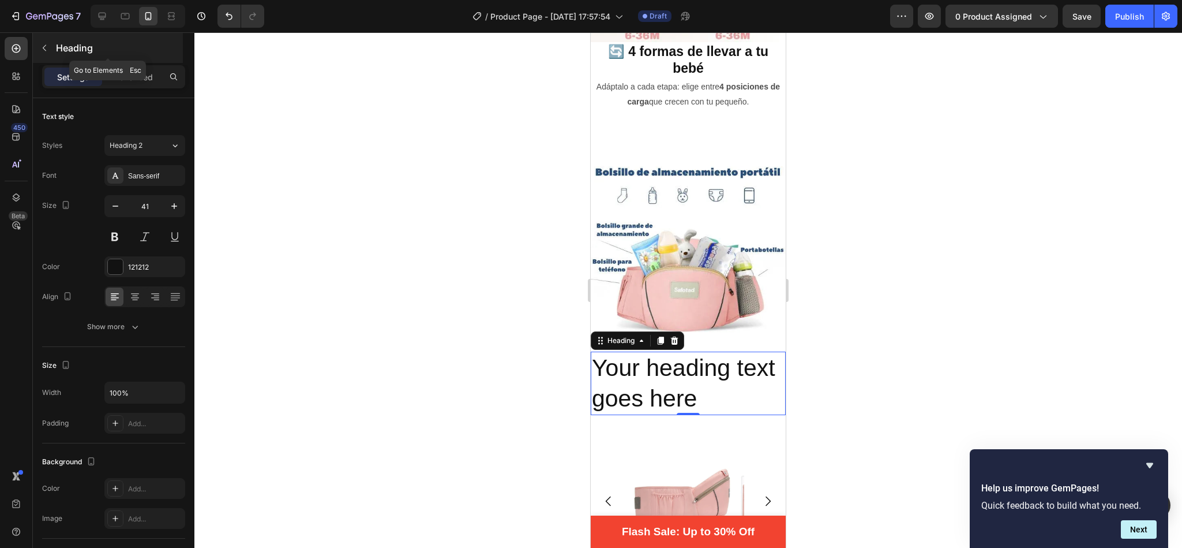
click at [47, 39] on button "button" at bounding box center [44, 48] width 18 height 18
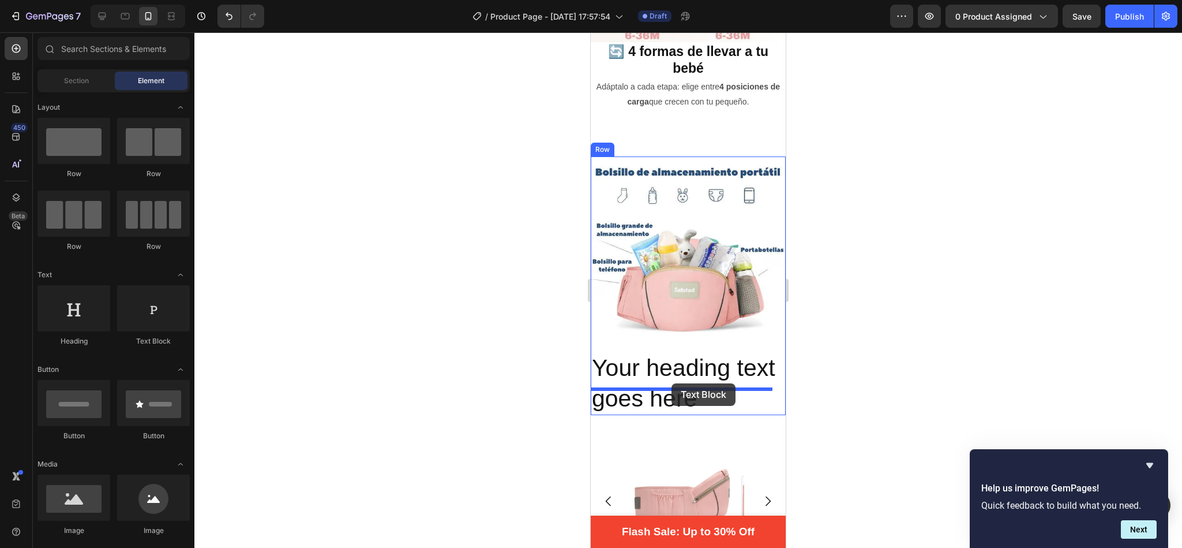
drag, startPoint x: 736, startPoint y: 343, endPoint x: 672, endPoint y: 383, distance: 76.2
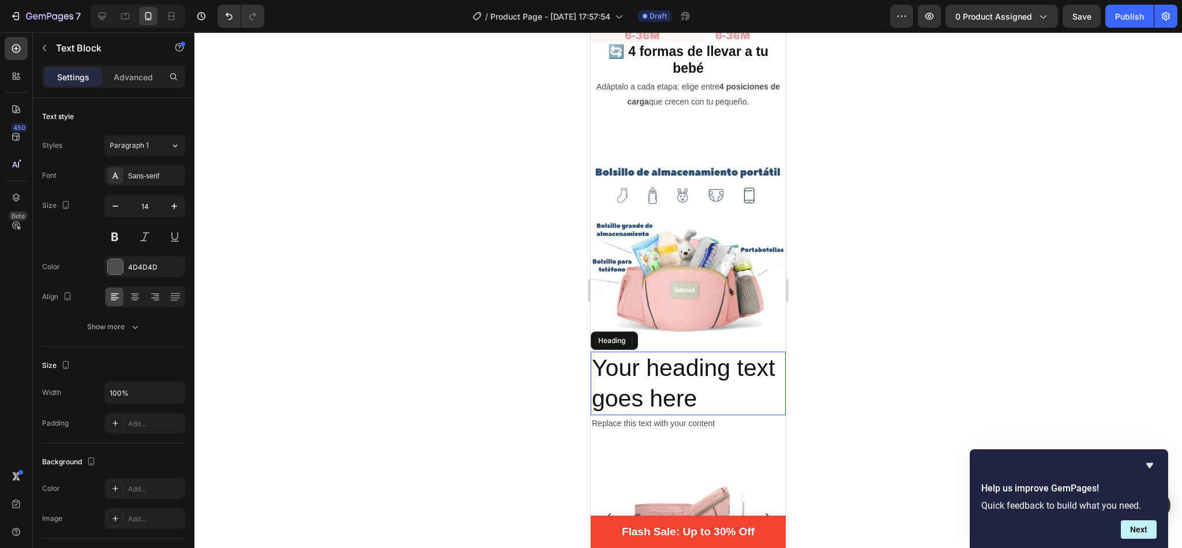
click at [729, 368] on h2 "Your heading text goes here" at bounding box center [688, 383] width 195 height 64
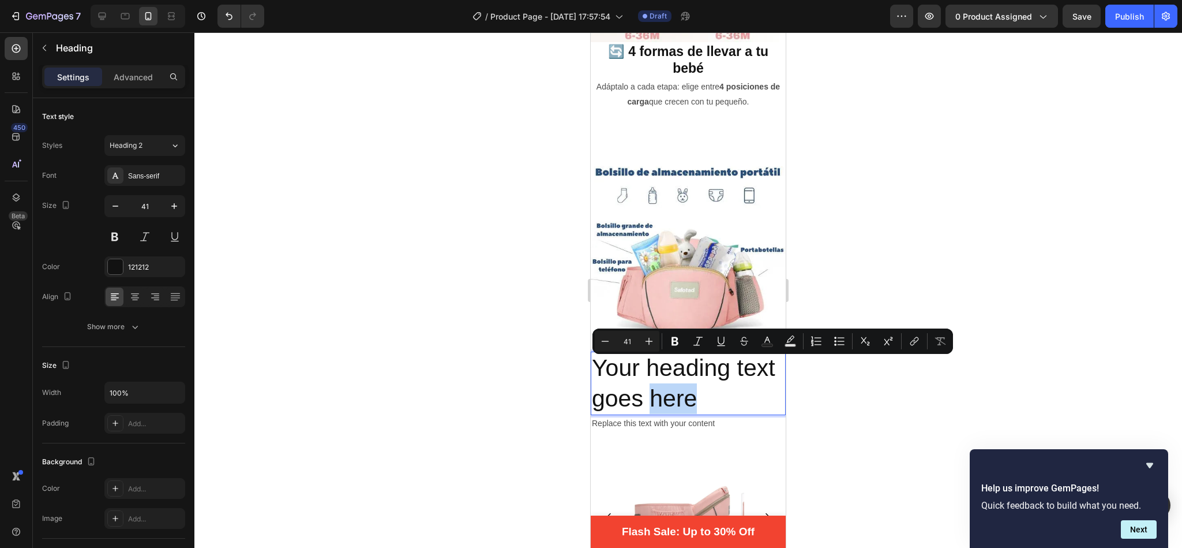
click at [747, 371] on p "Your heading text goes here" at bounding box center [688, 384] width 193 height 62
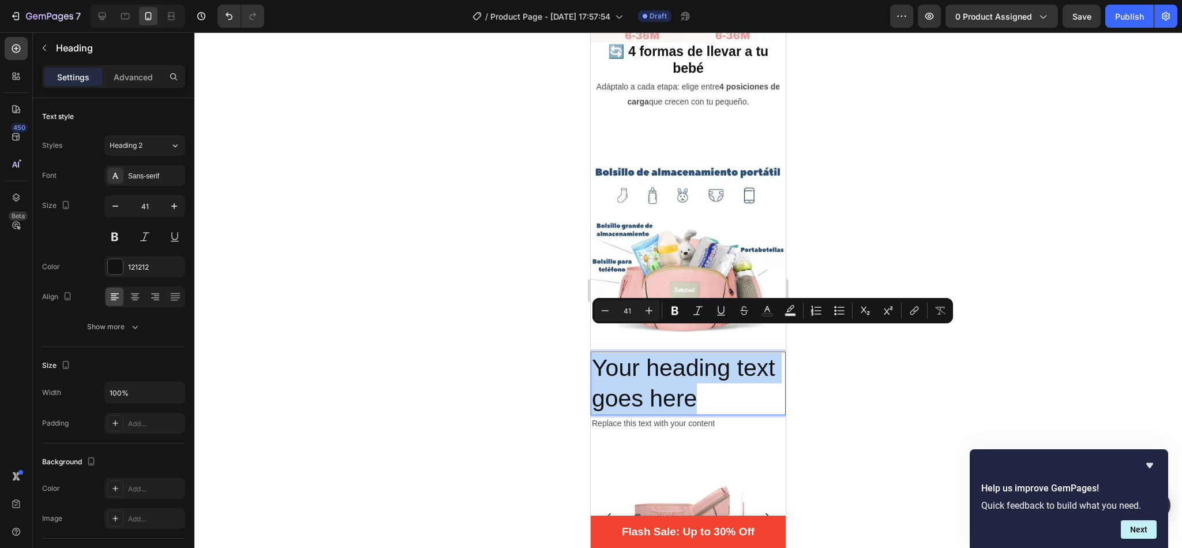
drag, startPoint x: 747, startPoint y: 371, endPoint x: 1171, endPoint y: 353, distance: 424.5
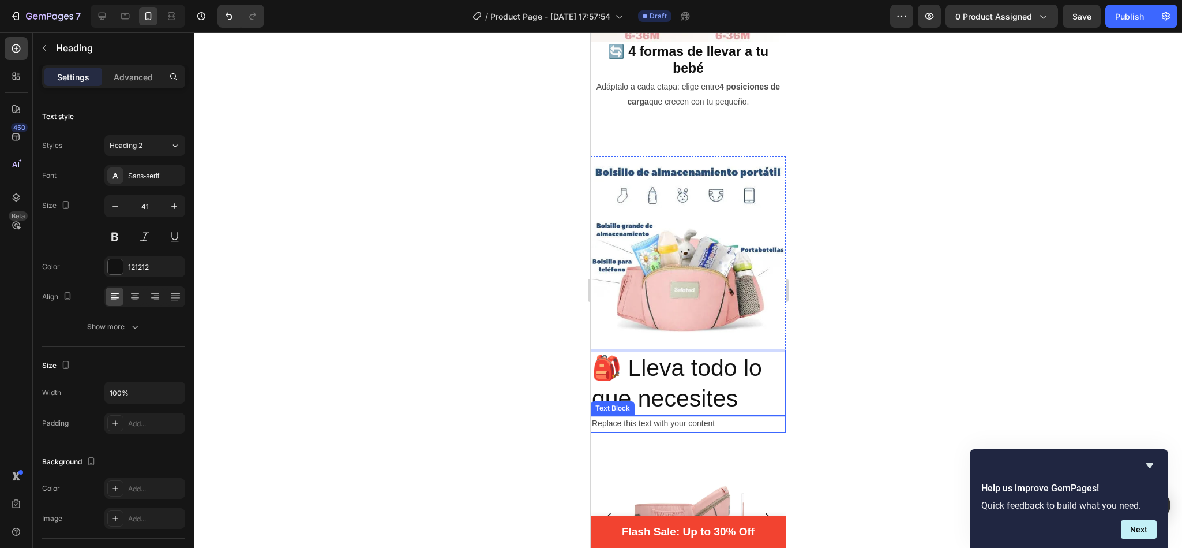
click at [704, 415] on div "Replace this text with your content" at bounding box center [688, 423] width 195 height 17
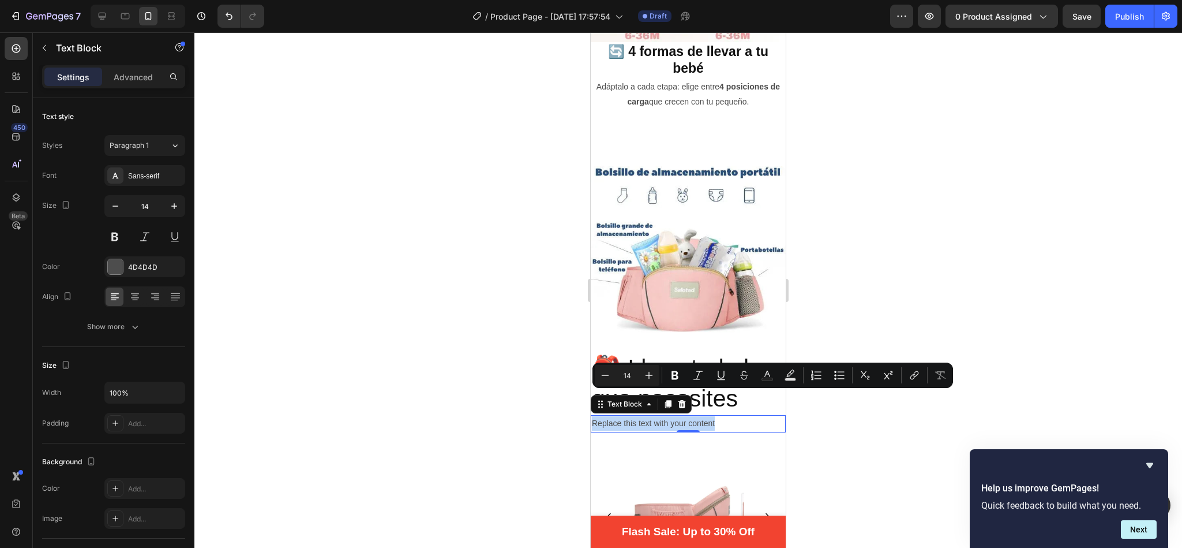
drag, startPoint x: 728, startPoint y: 397, endPoint x: 551, endPoint y: 388, distance: 176.8
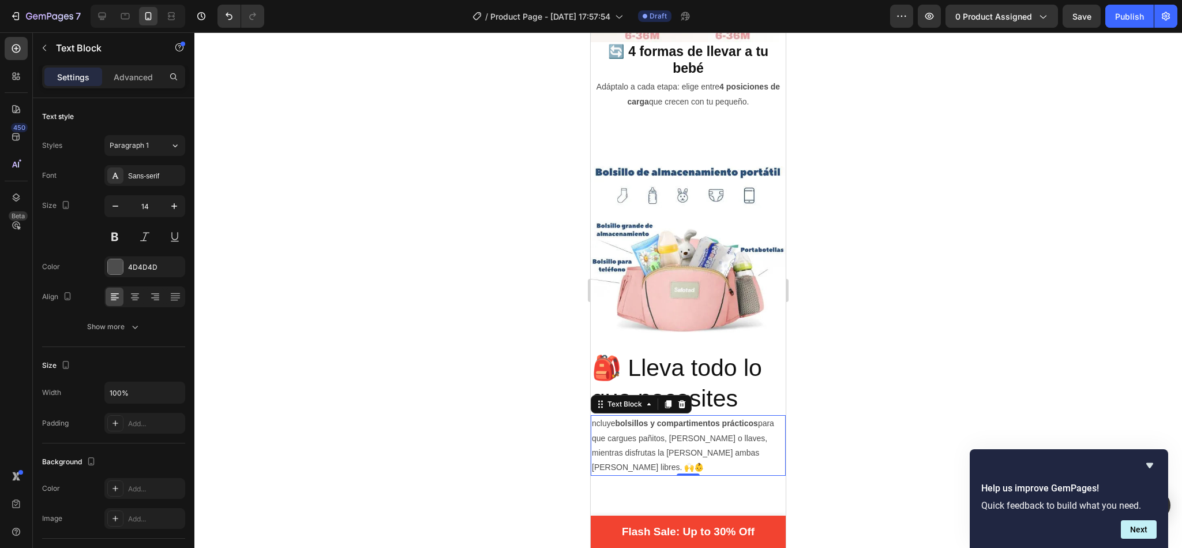
click at [616, 416] on p "ncluye bolsillos y compartimentos prácticos para que cargues pañitos, biberón o…" at bounding box center [688, 445] width 193 height 58
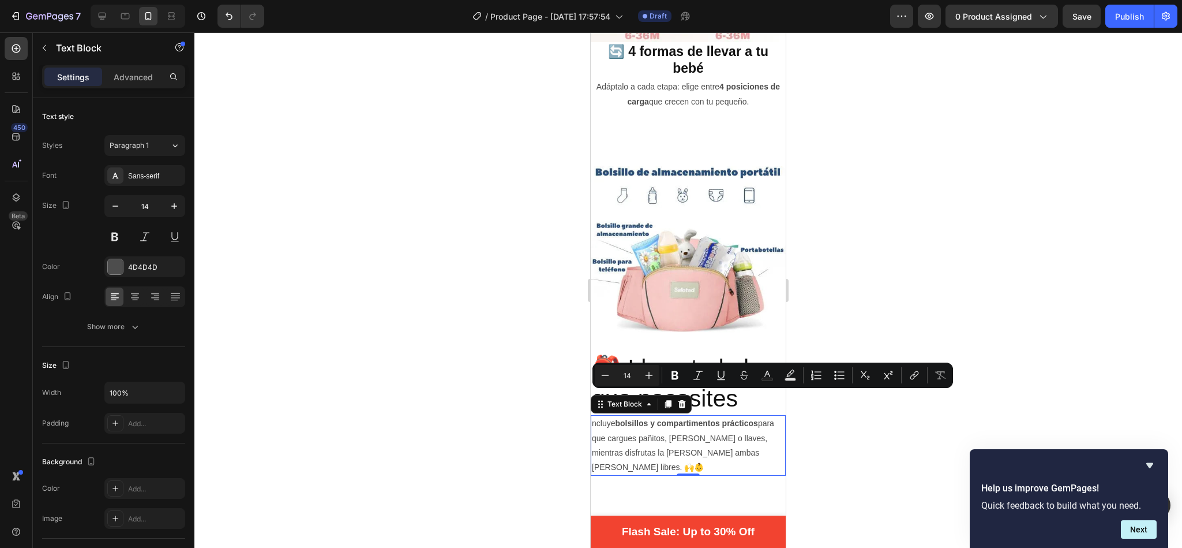
click at [615, 416] on p "ncluye bolsillos y compartimentos prácticos para que cargues pañitos, biberón o…" at bounding box center [688, 445] width 193 height 58
drag, startPoint x: 615, startPoint y: 395, endPoint x: 1175, endPoint y: 424, distance: 560.4
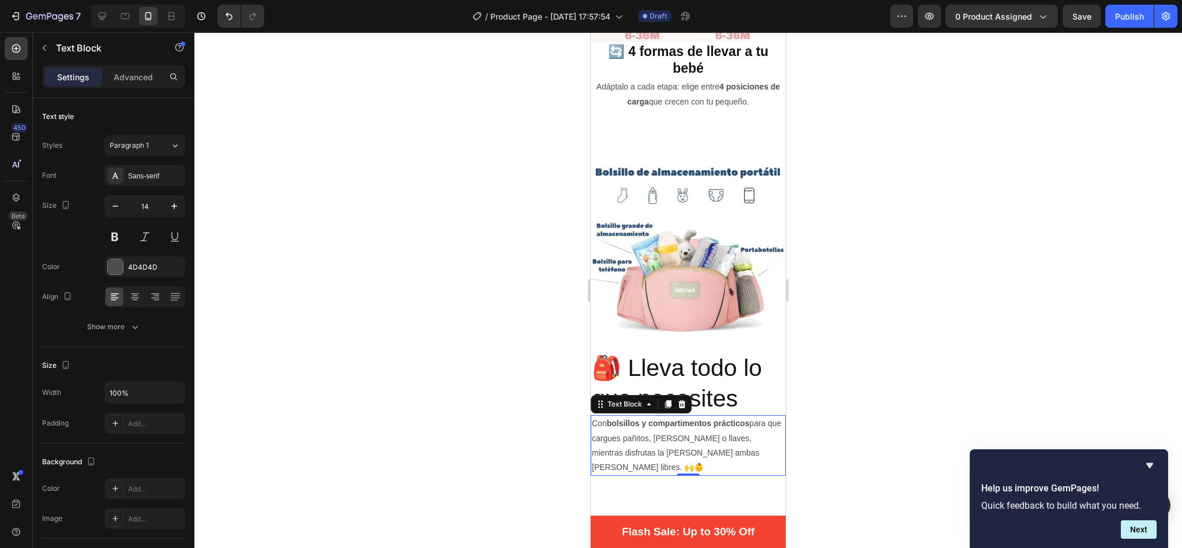
click at [853, 273] on div at bounding box center [688, 289] width 988 height 515
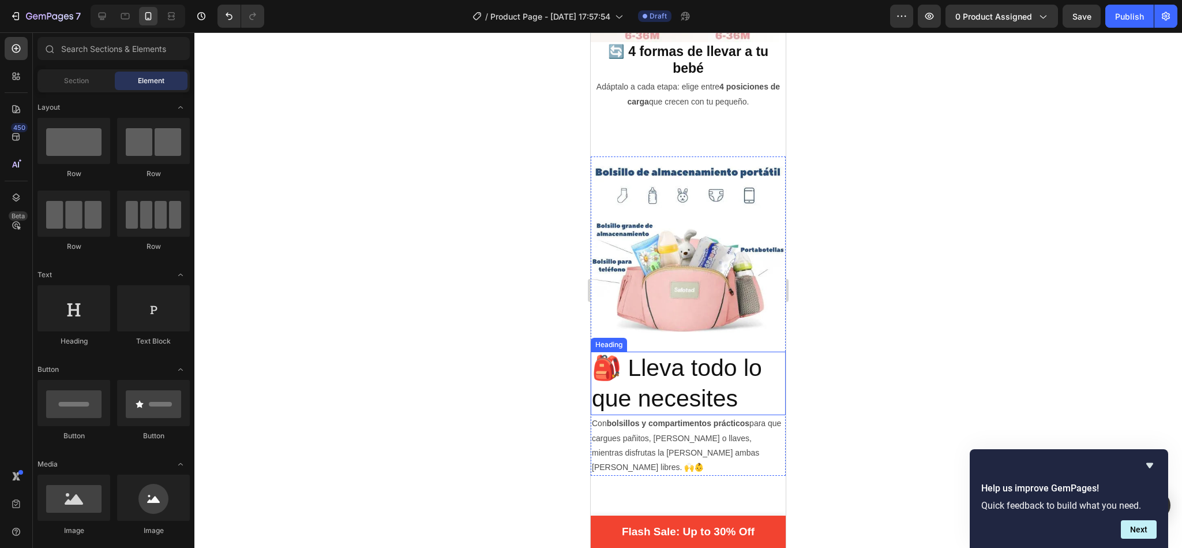
click at [698, 353] on p "🎒 Lleva todo lo que necesites" at bounding box center [688, 384] width 193 height 62
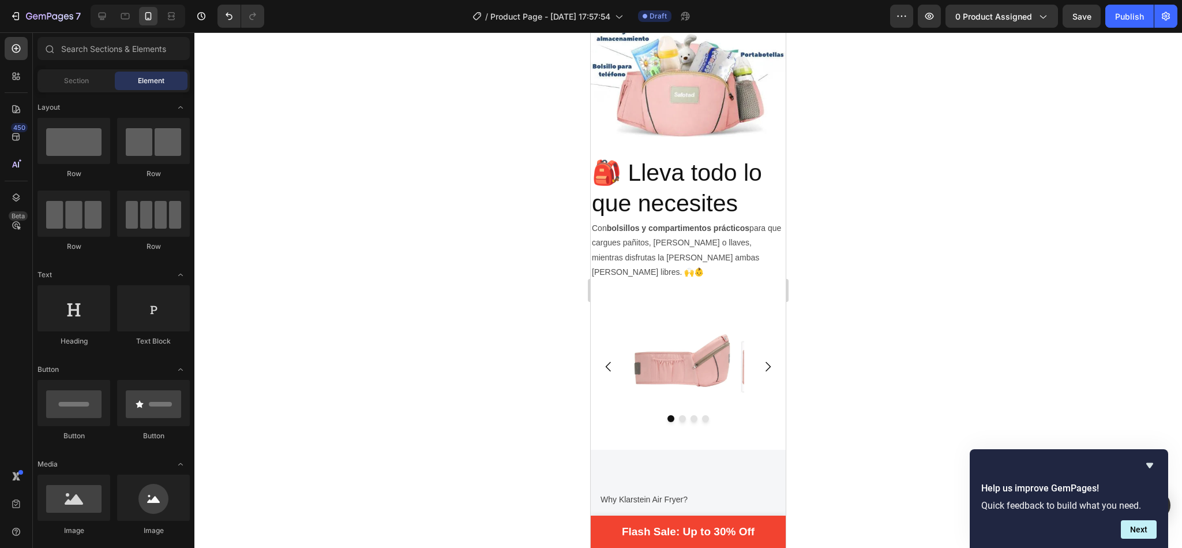
scroll to position [1695, 0]
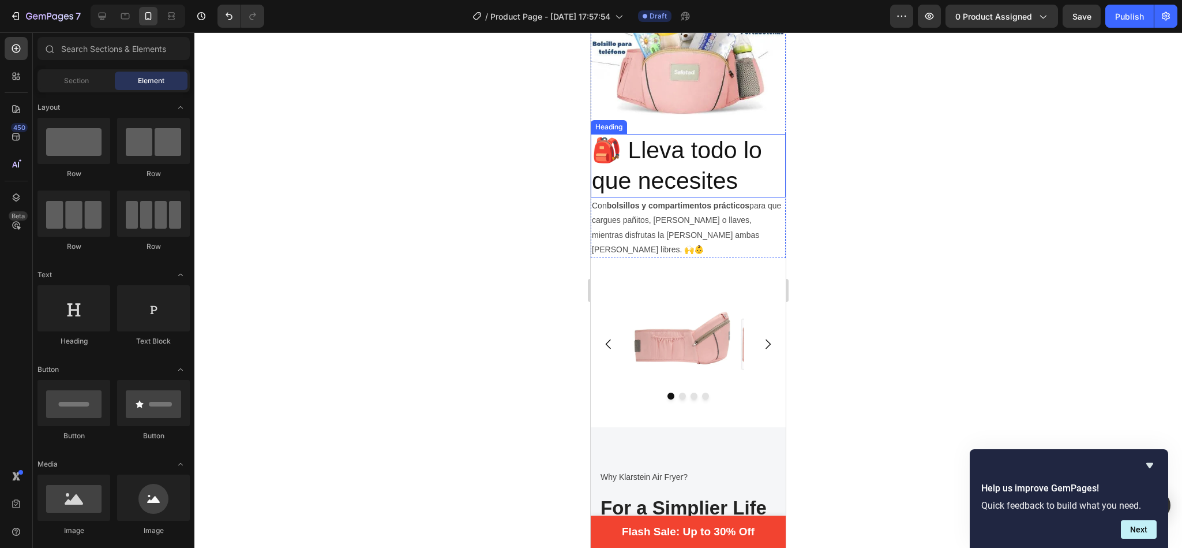
click at [696, 134] on h2 "🎒 Lleva todo lo que necesites" at bounding box center [688, 166] width 195 height 64
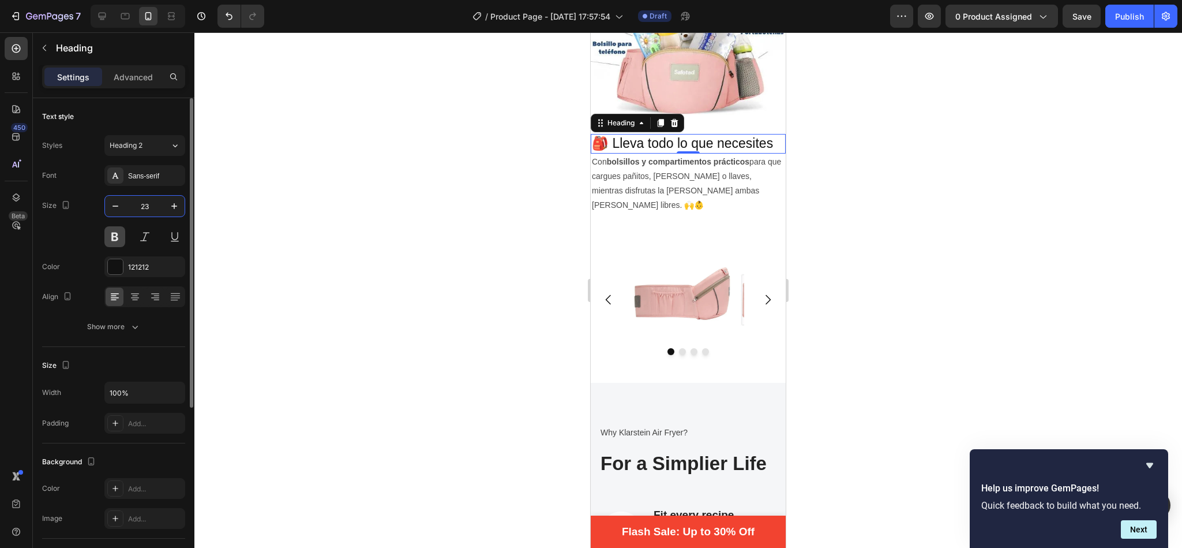
type input "23"
click at [115, 241] on button at bounding box center [114, 236] width 21 height 21
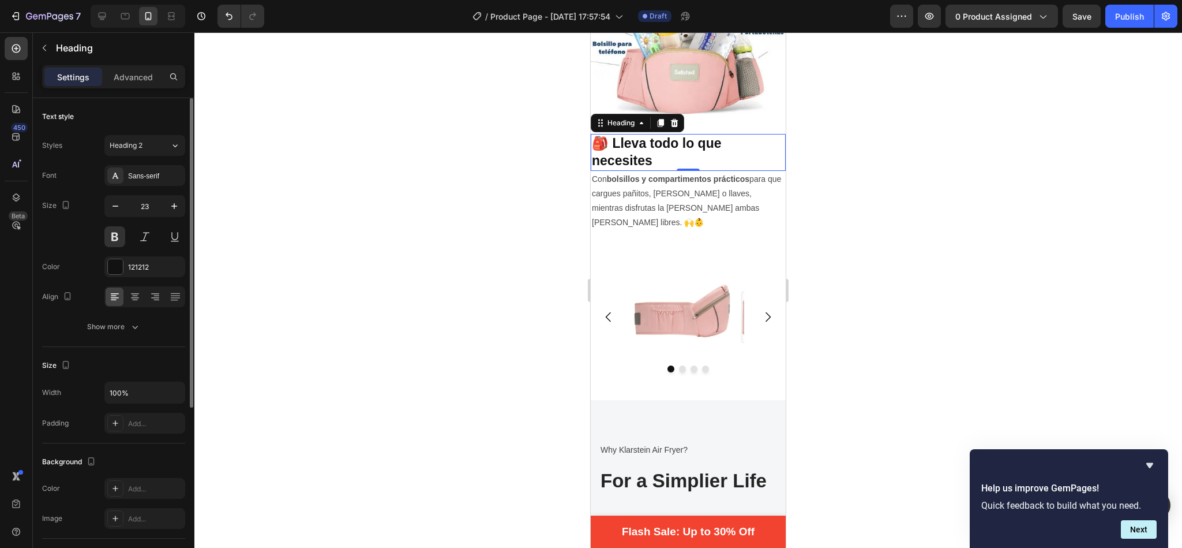
click at [129, 307] on div at bounding box center [144, 296] width 81 height 21
click at [135, 299] on icon at bounding box center [135, 297] width 12 height 12
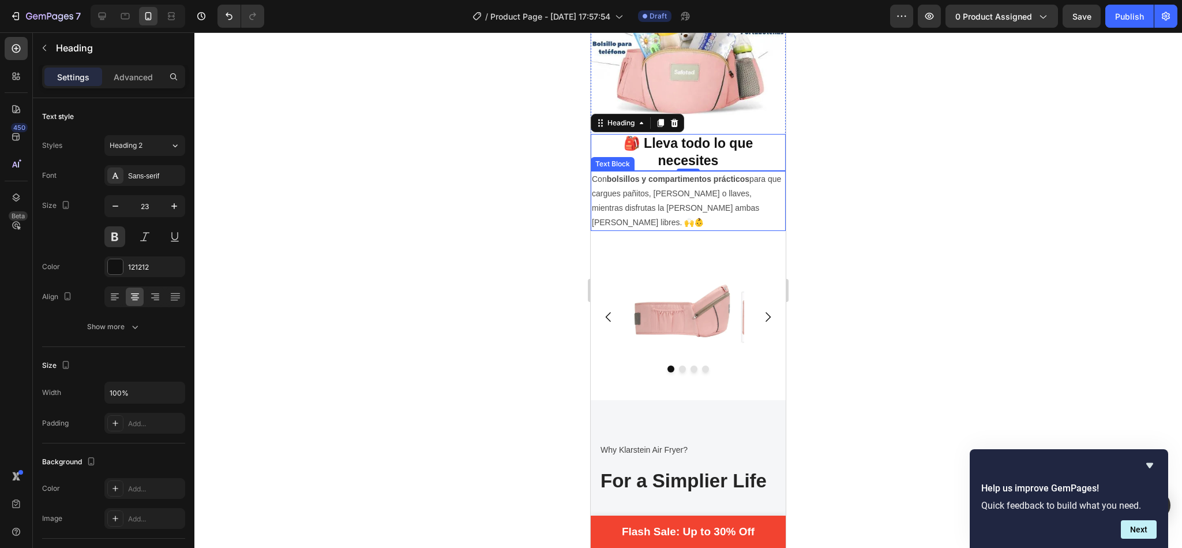
click at [631, 187] on p "Con bolsillos y compartimentos prácticos para que cargues pañitos, [PERSON_NAME…" at bounding box center [688, 201] width 193 height 58
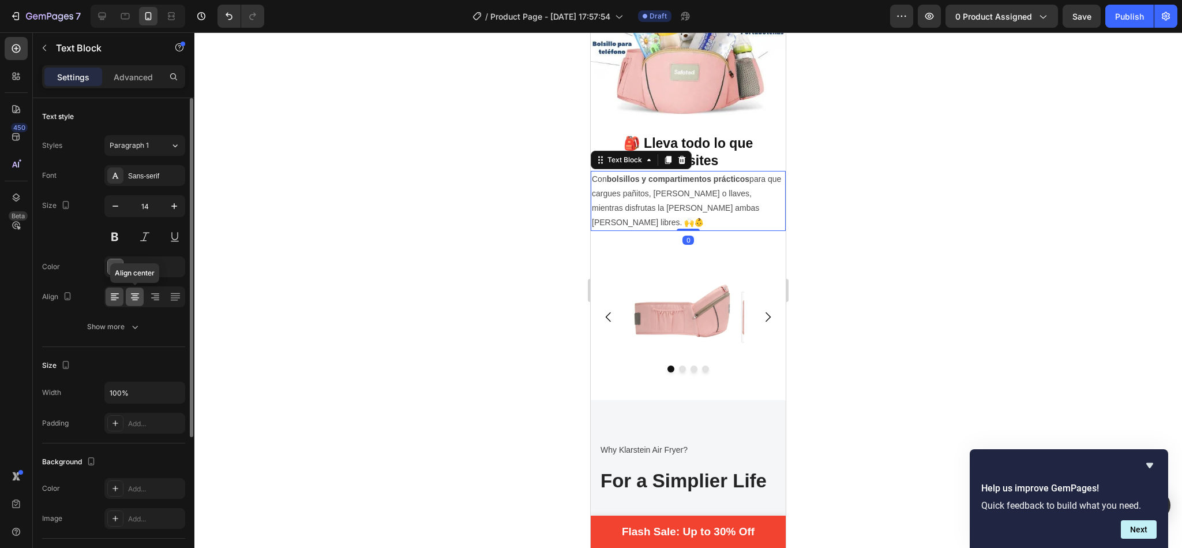
click at [129, 293] on icon at bounding box center [135, 297] width 12 height 12
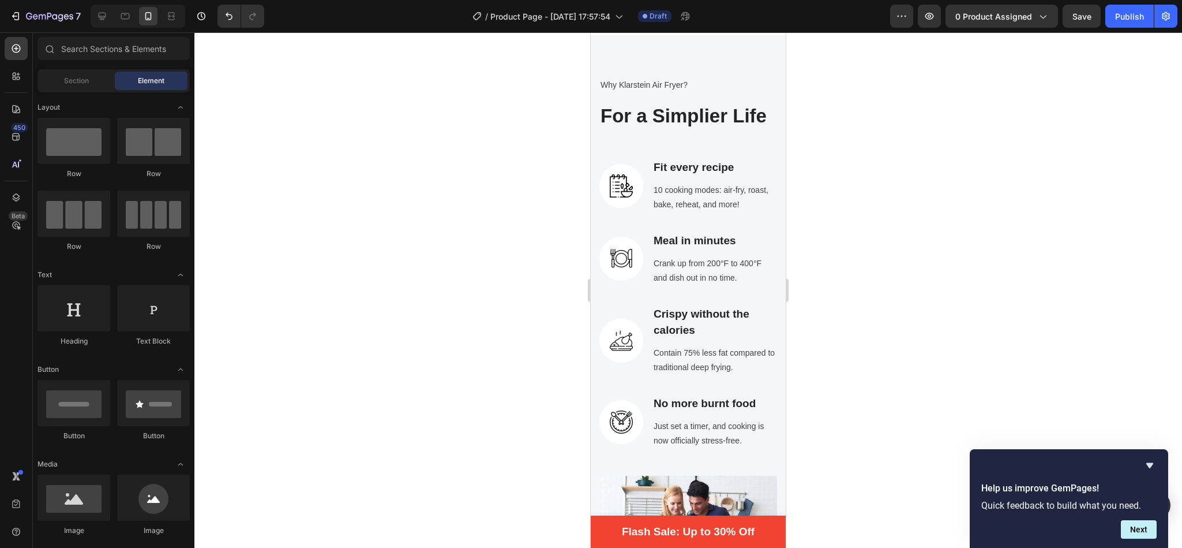
scroll to position [2113, 0]
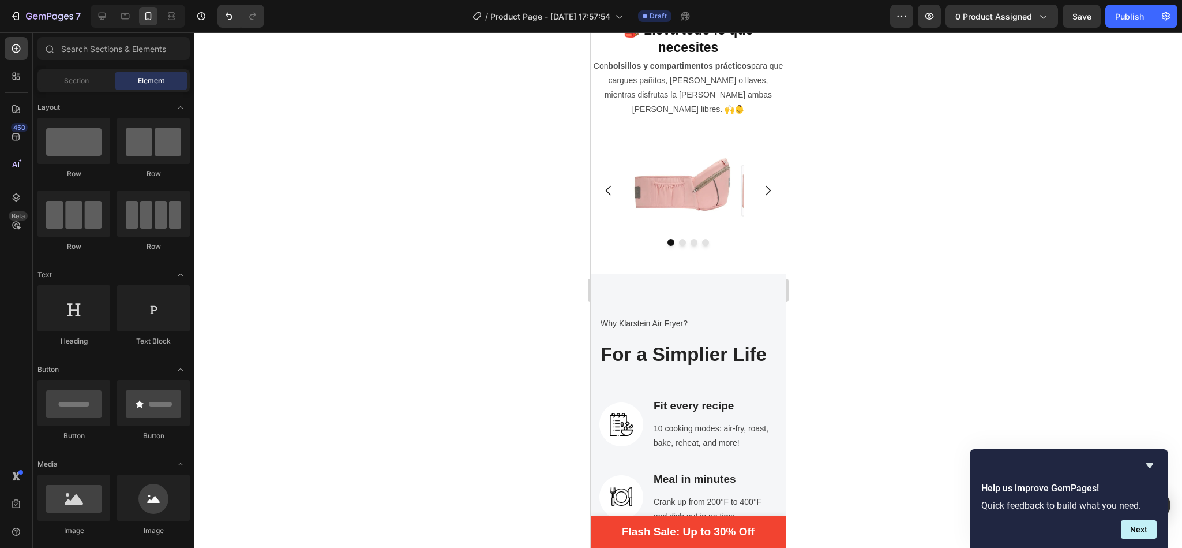
drag, startPoint x: 779, startPoint y: 194, endPoint x: 1391, endPoint y: 233, distance: 613.4
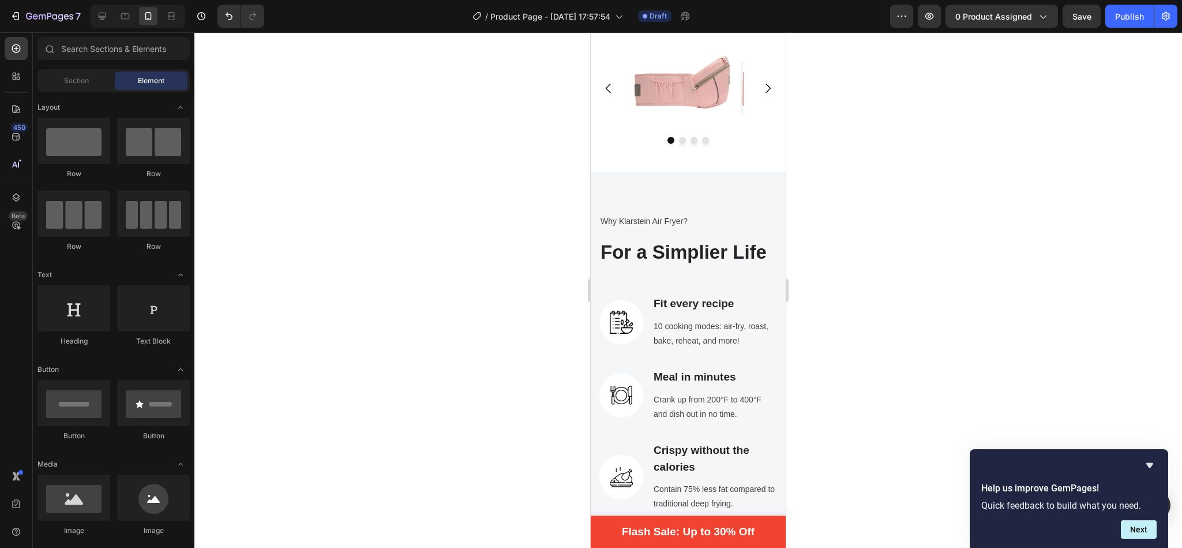
scroll to position [1966, 0]
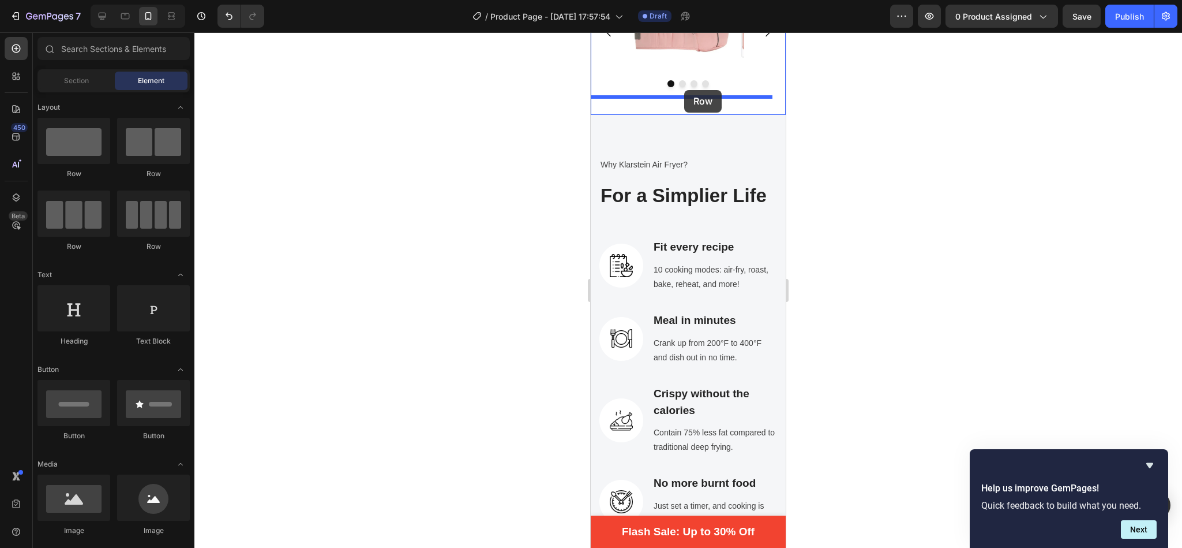
drag, startPoint x: 660, startPoint y: 181, endPoint x: 684, endPoint y: 90, distance: 94.3
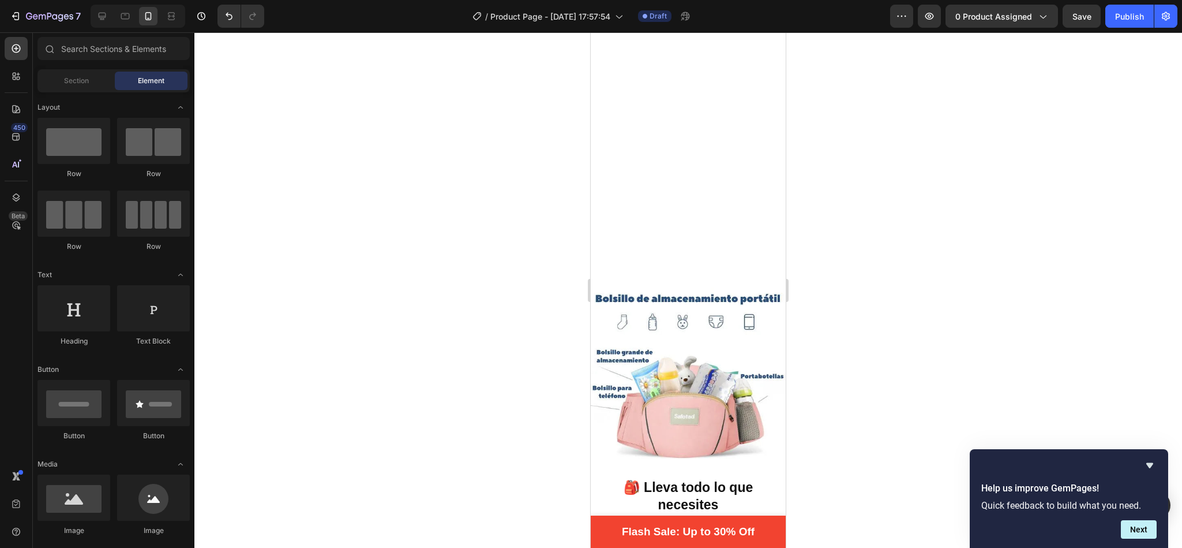
scroll to position [1761, 0]
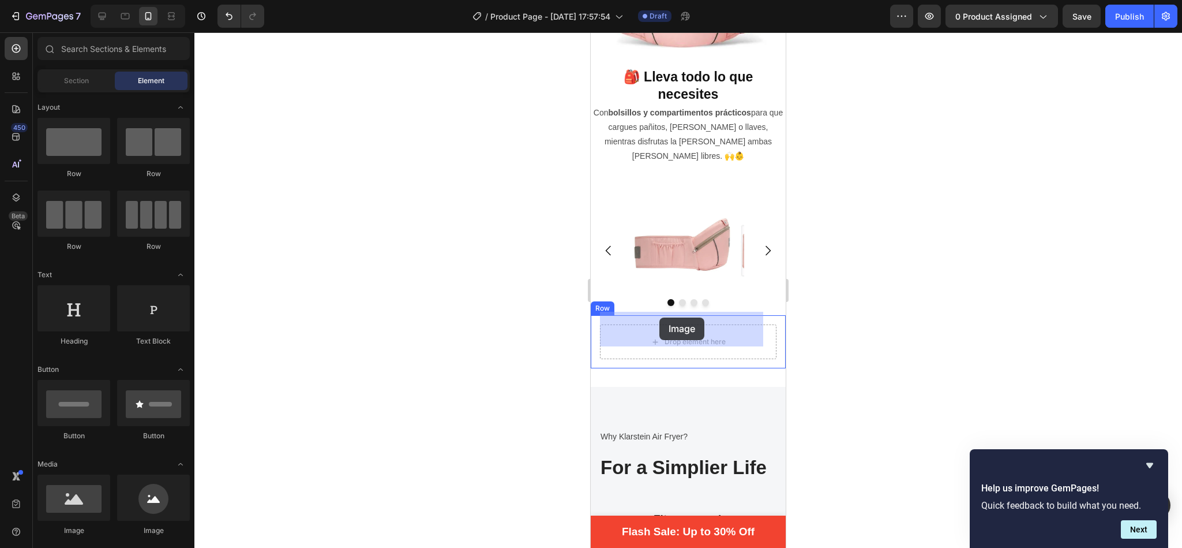
drag, startPoint x: 657, startPoint y: 540, endPoint x: 659, endPoint y: 317, distance: 222.7
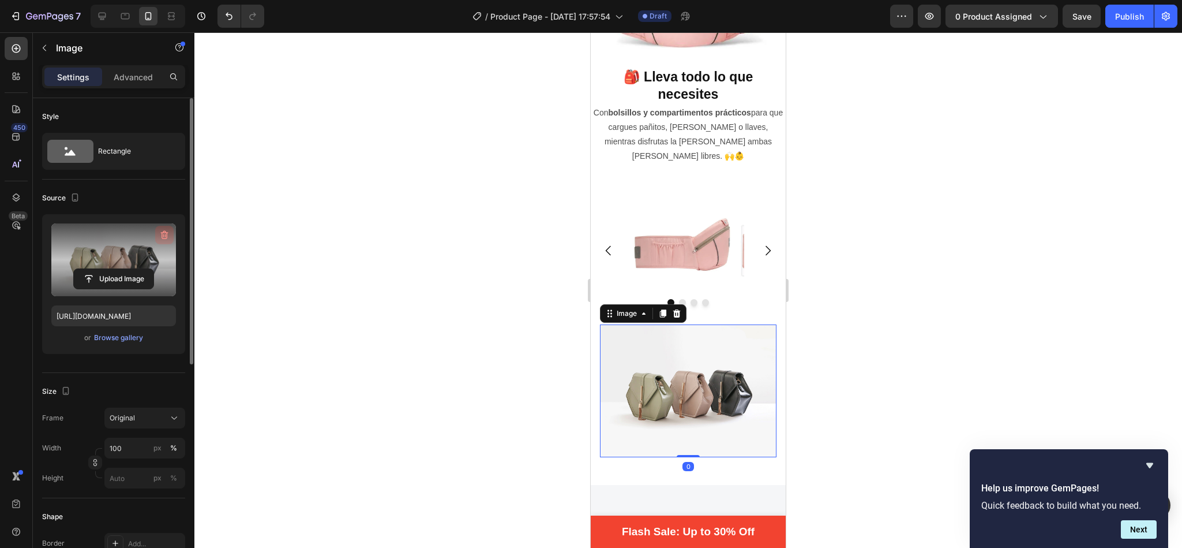
click at [160, 237] on icon "button" at bounding box center [165, 235] width 12 height 12
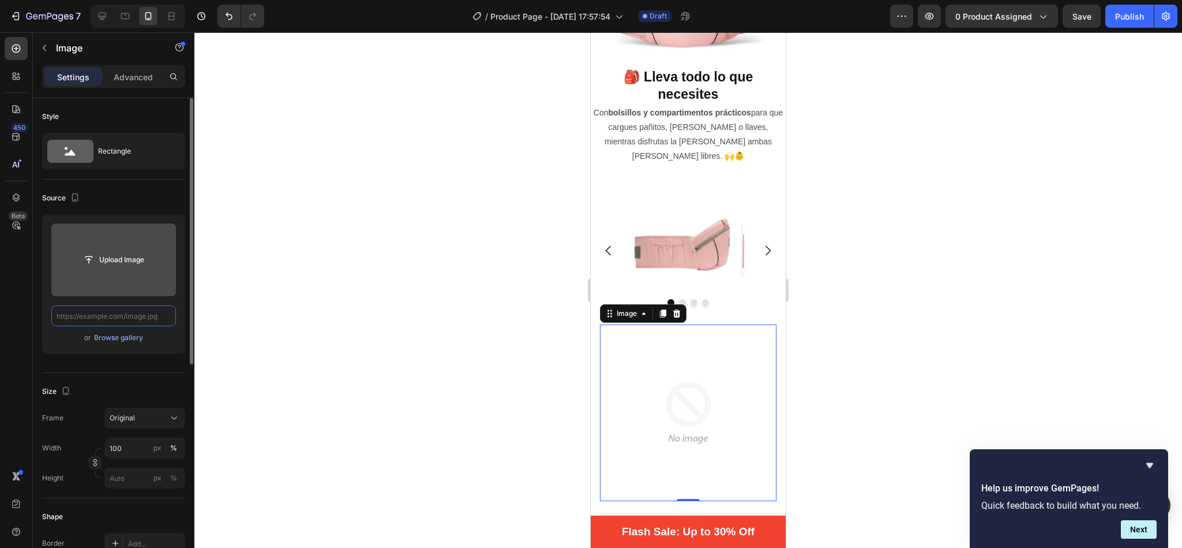
click at [144, 323] on input "text" at bounding box center [113, 315] width 125 height 21
paste input "[URL][DOMAIN_NAME][PERSON_NAME]"
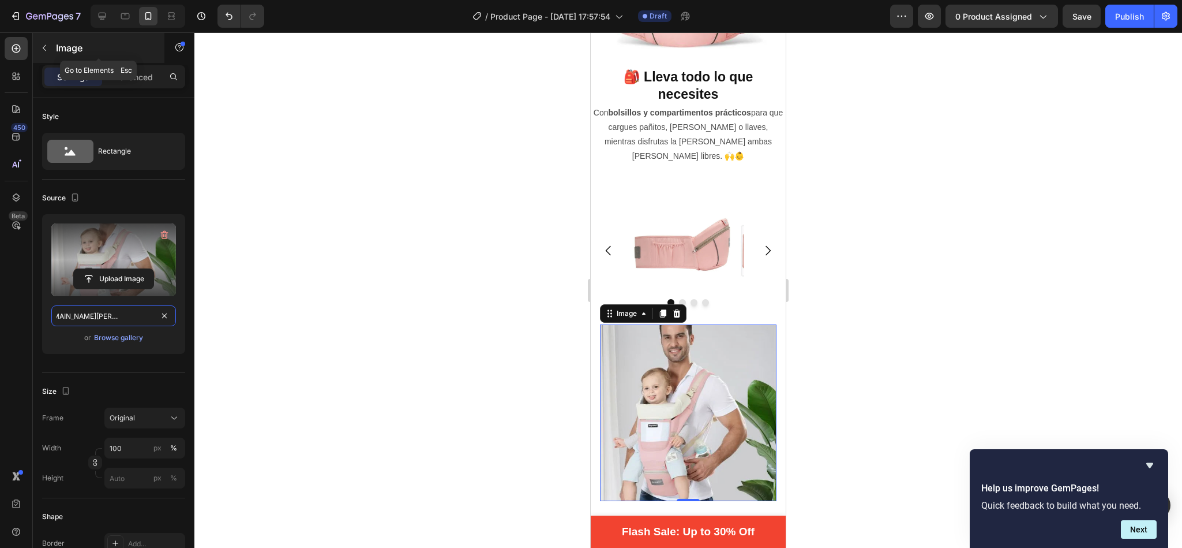
type input "[URL][DOMAIN_NAME][PERSON_NAME]"
click at [42, 48] on icon "button" at bounding box center [44, 47] width 9 height 9
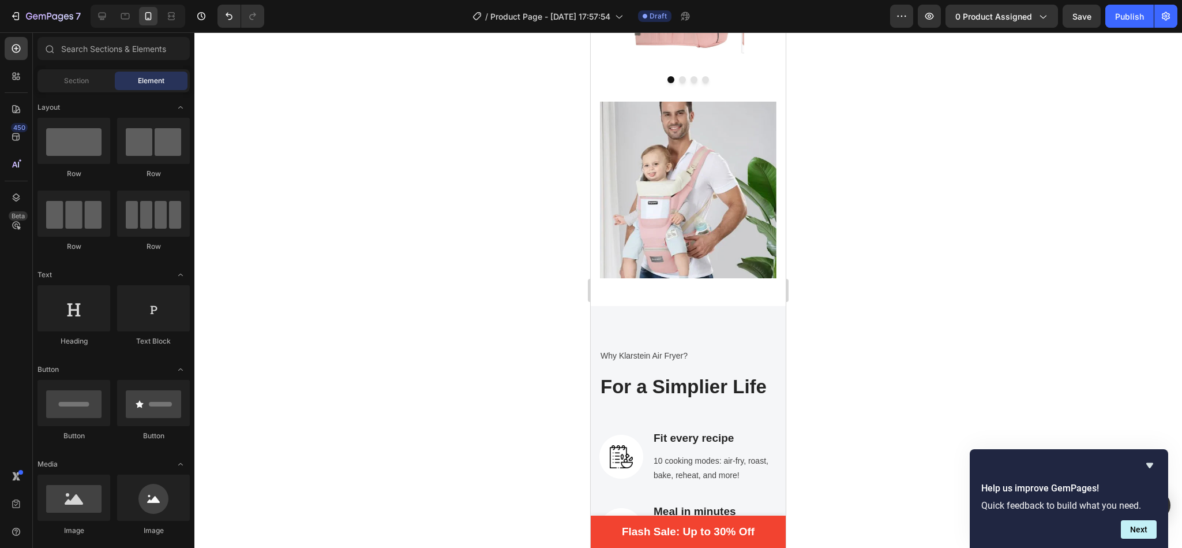
scroll to position [1994, 0]
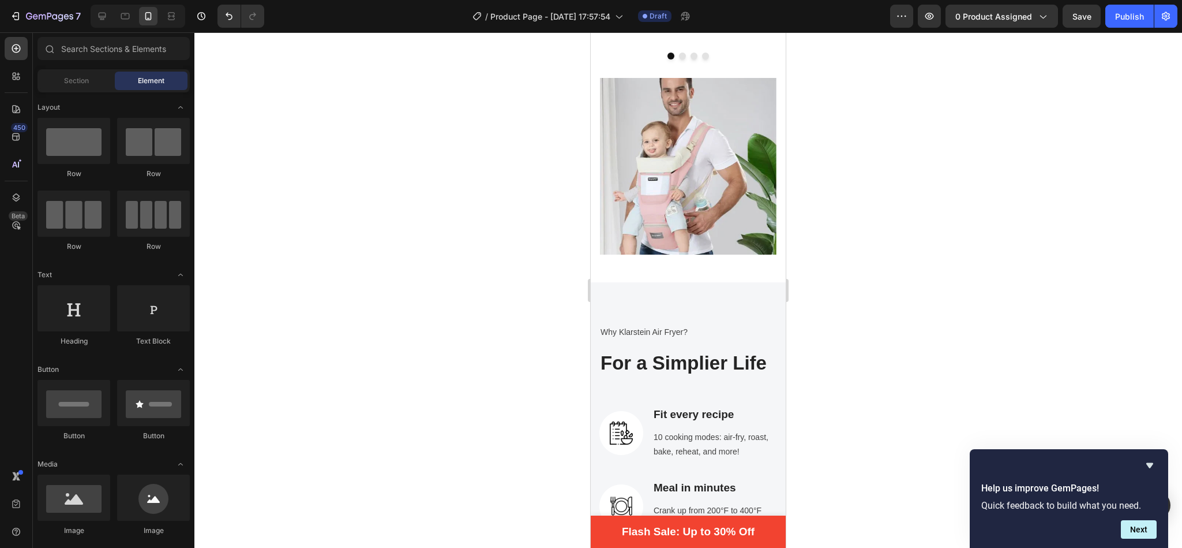
drag, startPoint x: 782, startPoint y: 232, endPoint x: 1391, endPoint y: 252, distance: 608.5
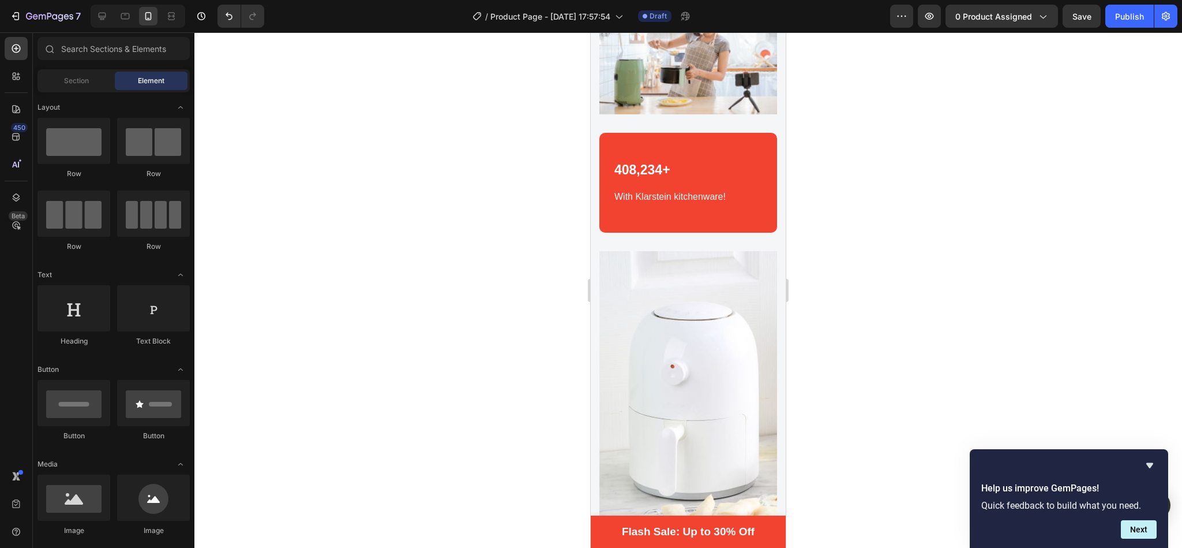
scroll to position [2854, 0]
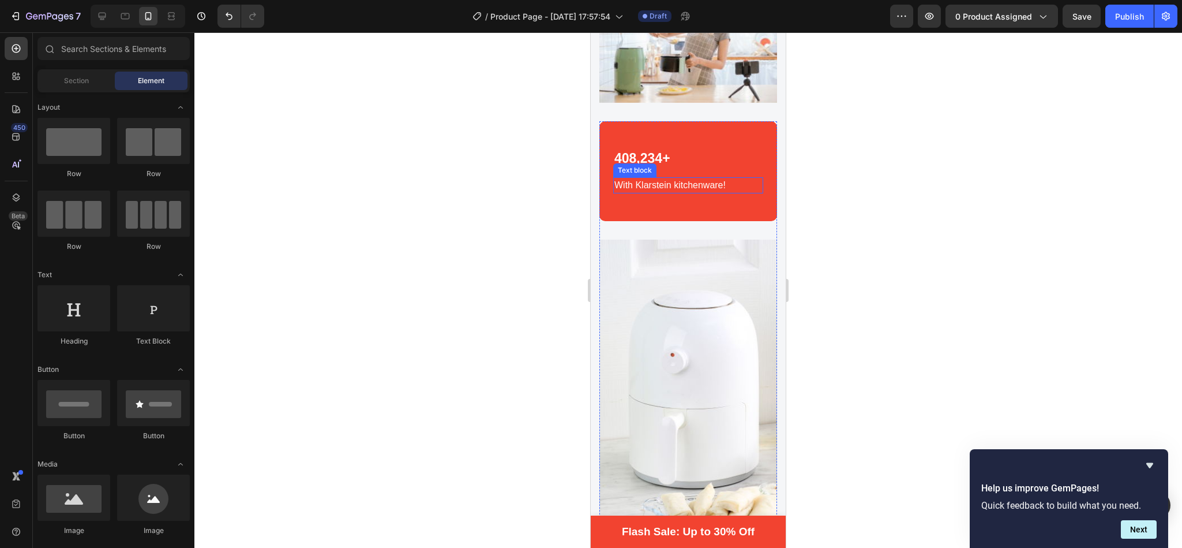
click at [703, 192] on p "With Klarstein kitchenware!" at bounding box center [688, 185] width 148 height 14
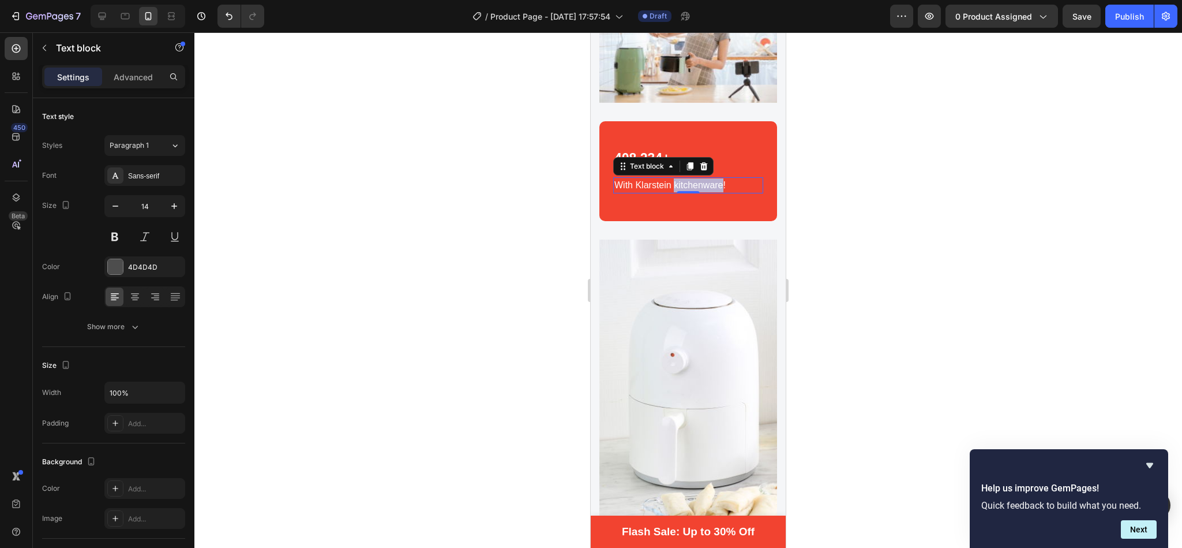
click at [703, 192] on p "With Klarstein kitchenware!" at bounding box center [688, 185] width 148 height 14
click at [728, 192] on p "With Klarstein kitchenware!" at bounding box center [688, 185] width 148 height 14
drag, startPoint x: 728, startPoint y: 205, endPoint x: 602, endPoint y: 201, distance: 125.3
click at [602, 201] on div "408,234+ Heading With Klarstein kitchenware! Text block 0 Row" at bounding box center [688, 171] width 178 height 100
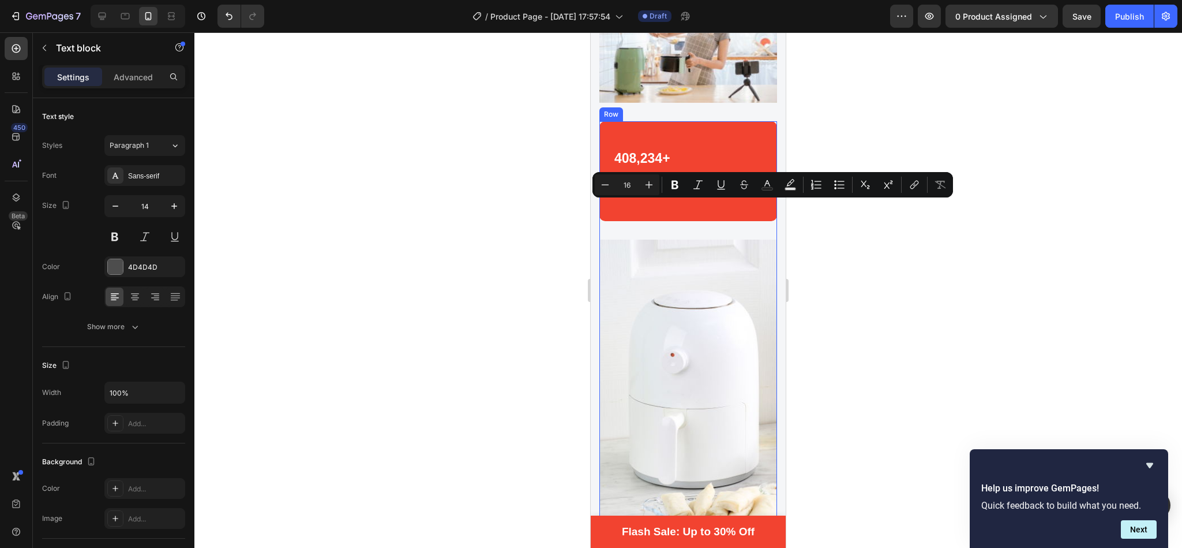
copy p "With Klarstein kitchenware!"
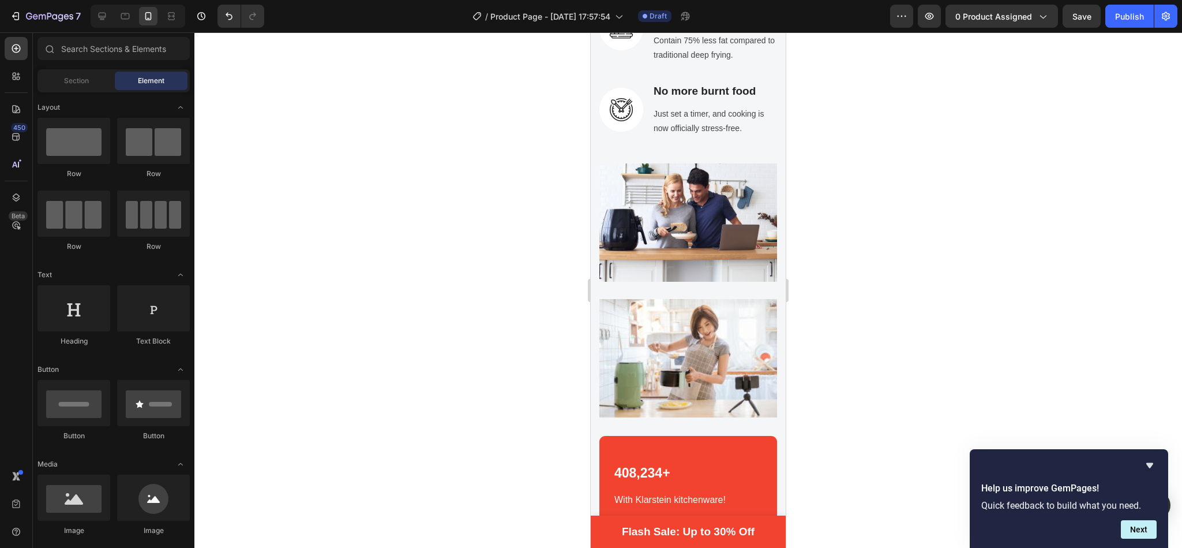
scroll to position [2727, 0]
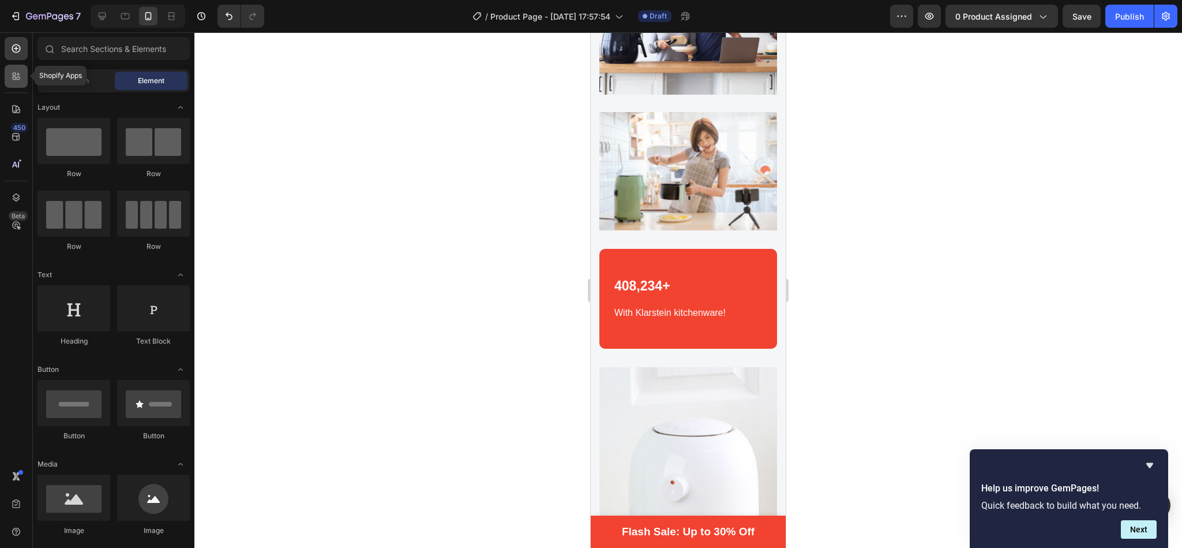
click at [17, 78] on icon at bounding box center [18, 78] width 3 height 3
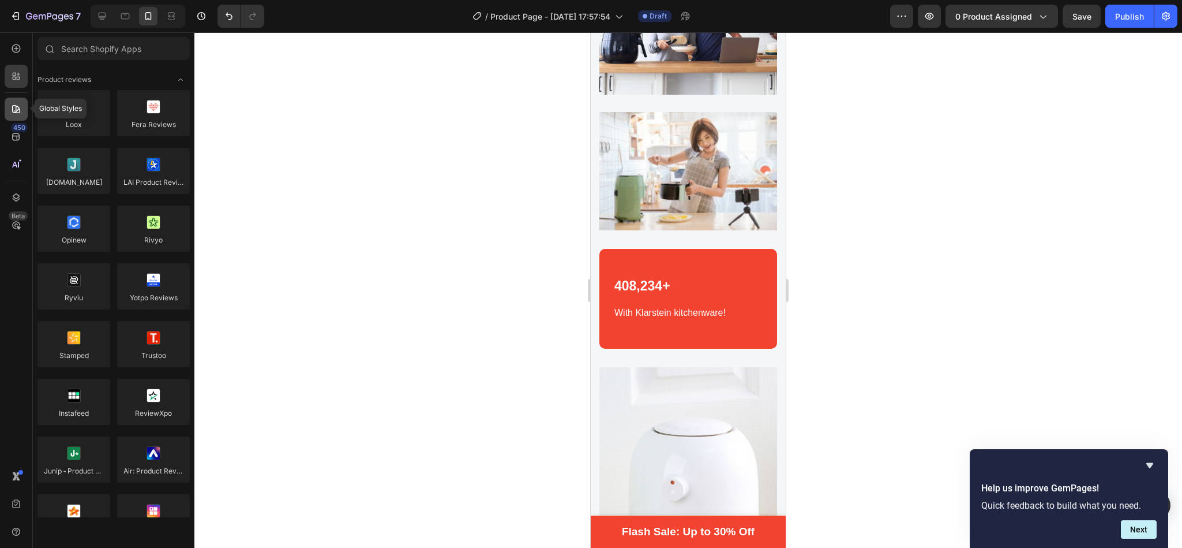
click at [7, 110] on div at bounding box center [16, 109] width 23 height 23
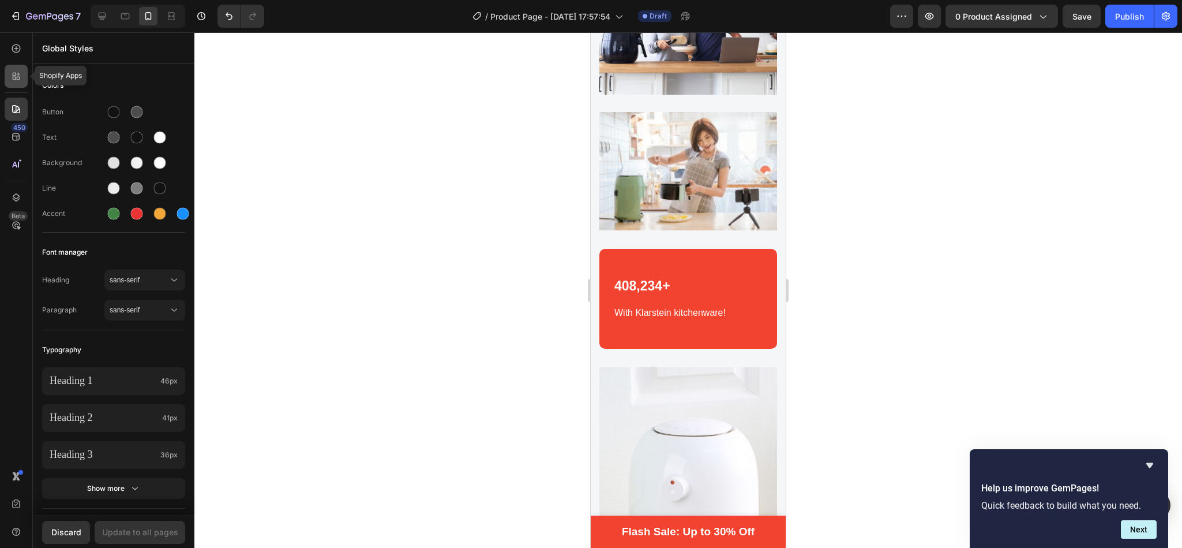
click at [10, 78] on icon at bounding box center [16, 76] width 12 height 12
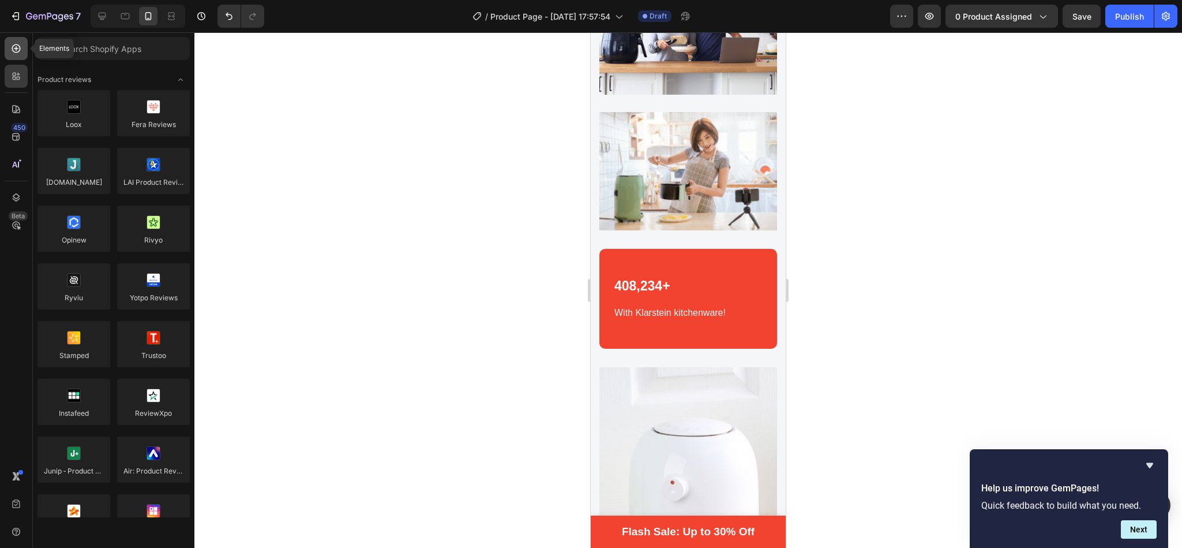
click at [19, 49] on icon at bounding box center [16, 49] width 12 height 12
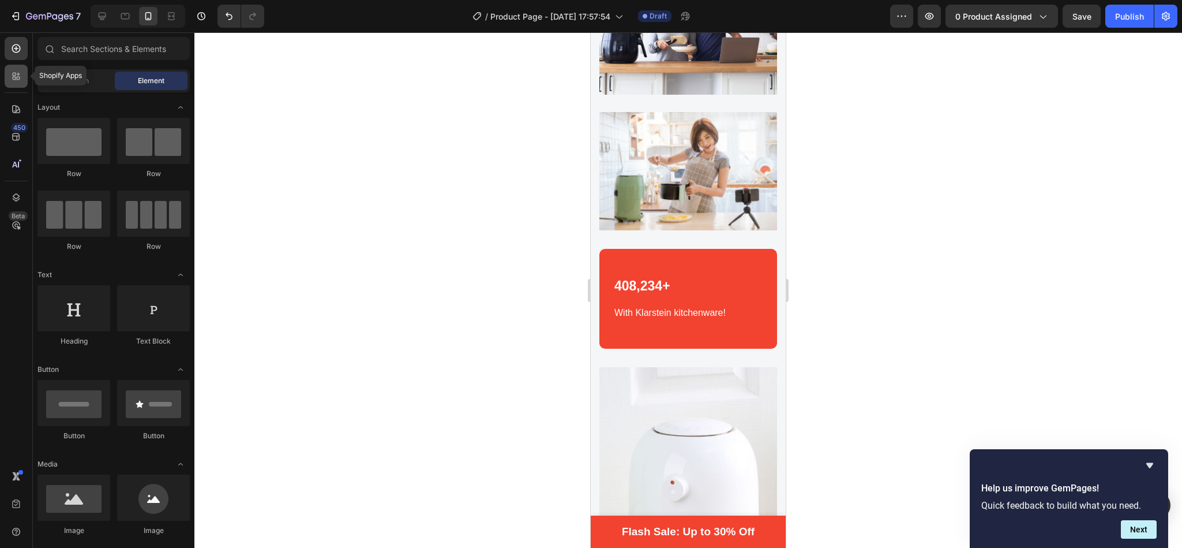
click at [14, 74] on icon at bounding box center [16, 76] width 12 height 12
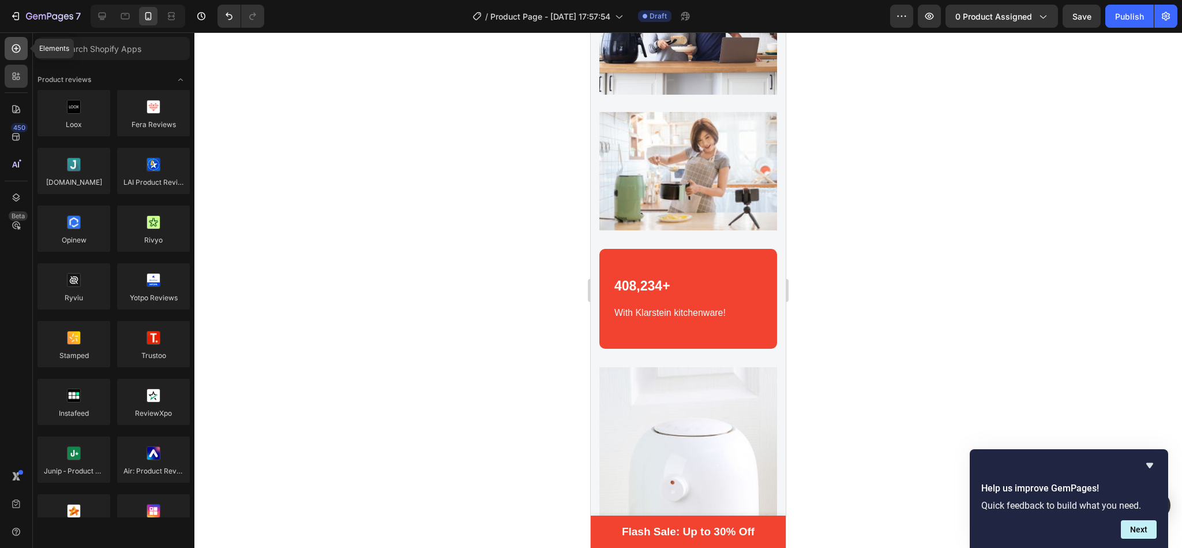
click at [11, 53] on icon at bounding box center [16, 49] width 12 height 12
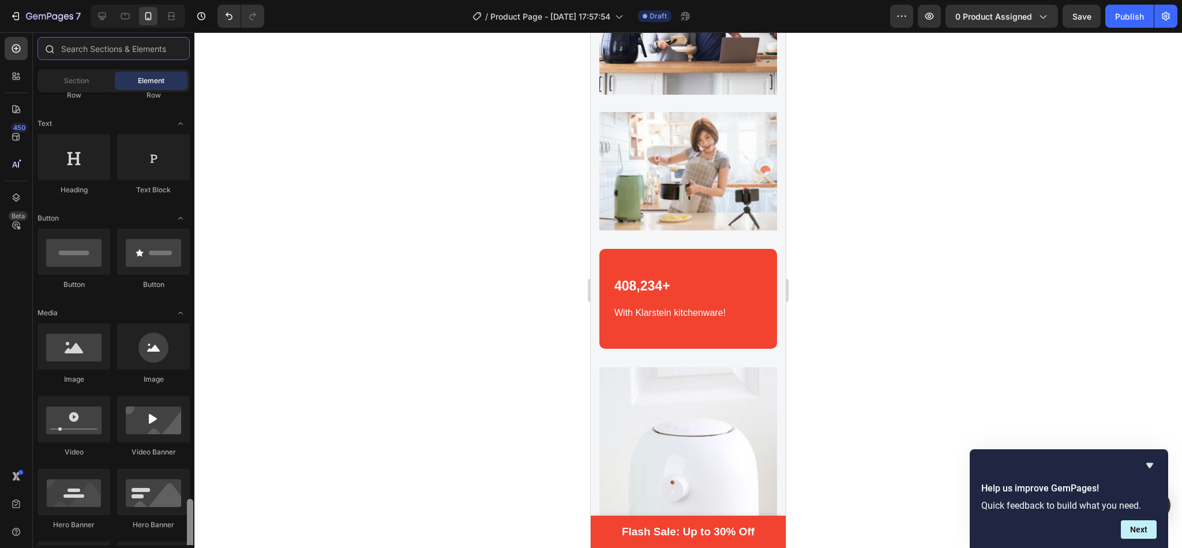
scroll to position [0, 0]
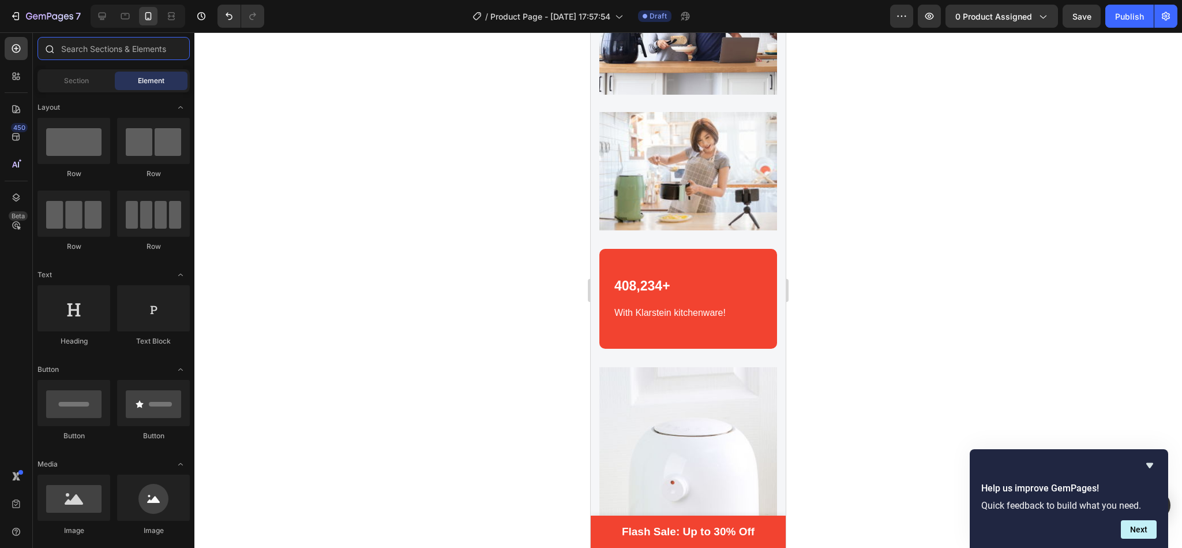
drag, startPoint x: 193, startPoint y: 104, endPoint x: 194, endPoint y: 63, distance: 41.0
click at [194, 63] on div "Sections(18) Elements(84) Section Element Hero Section Product Detail Brands Tr…" at bounding box center [114, 291] width 162 height 508
click at [59, 78] on div "Section" at bounding box center [76, 81] width 73 height 18
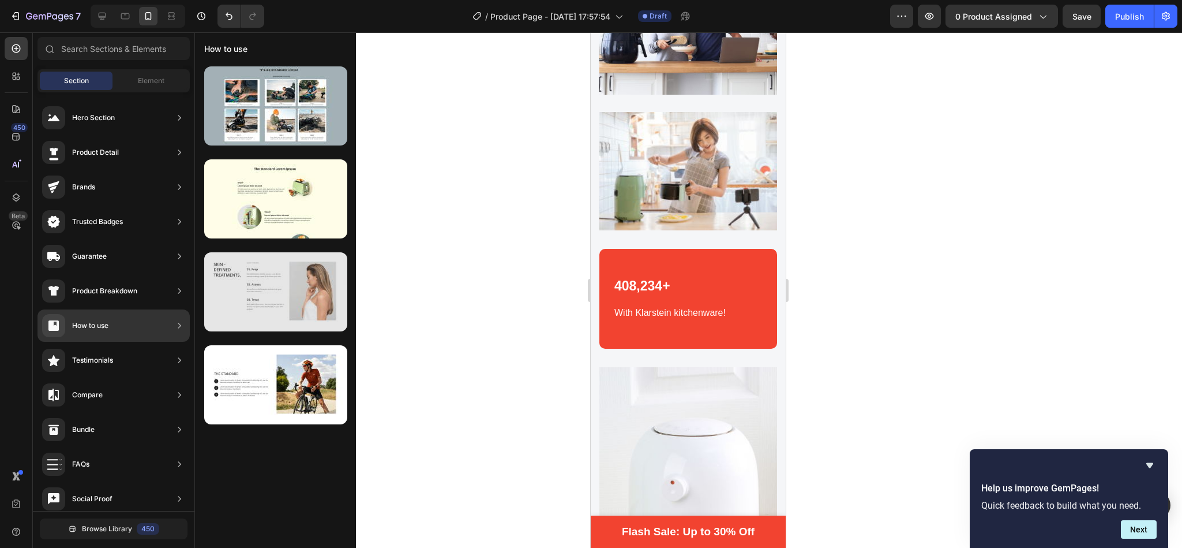
click at [282, 281] on div at bounding box center [275, 291] width 143 height 79
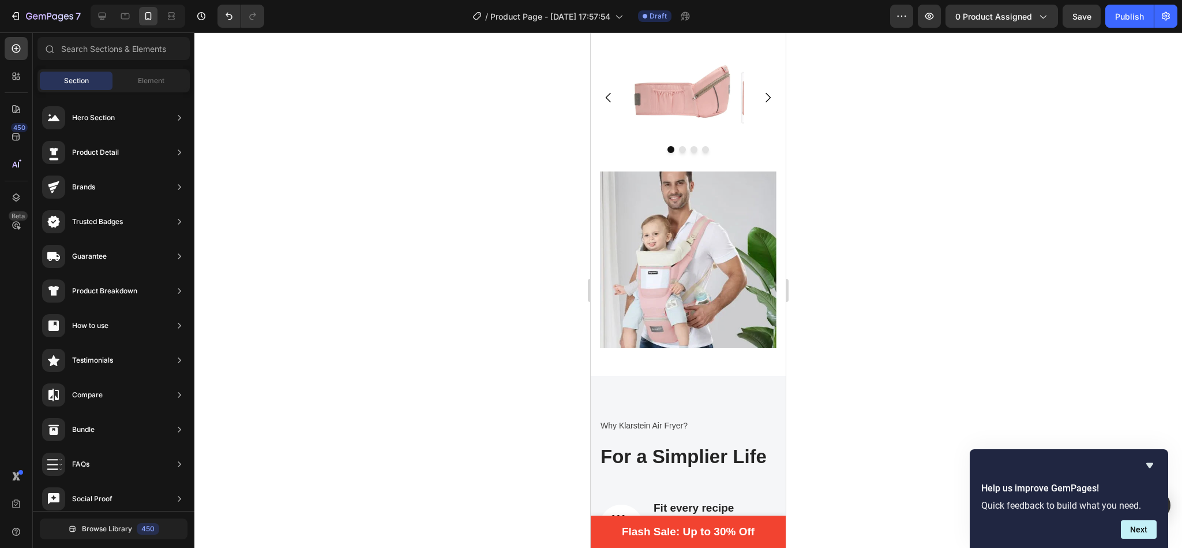
scroll to position [2041, 0]
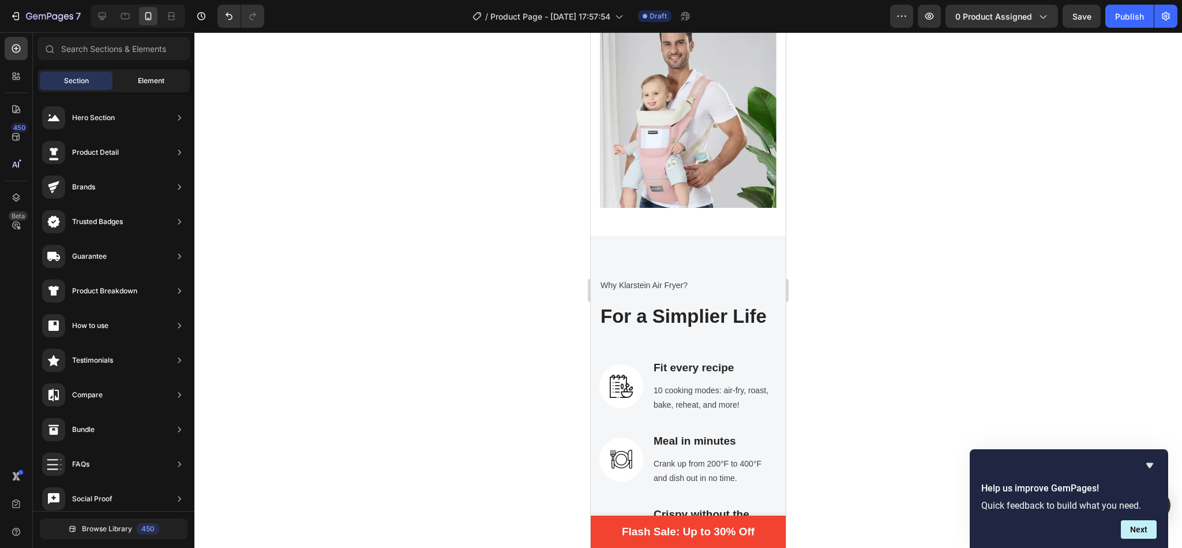
click at [151, 78] on span "Element" at bounding box center [151, 81] width 27 height 10
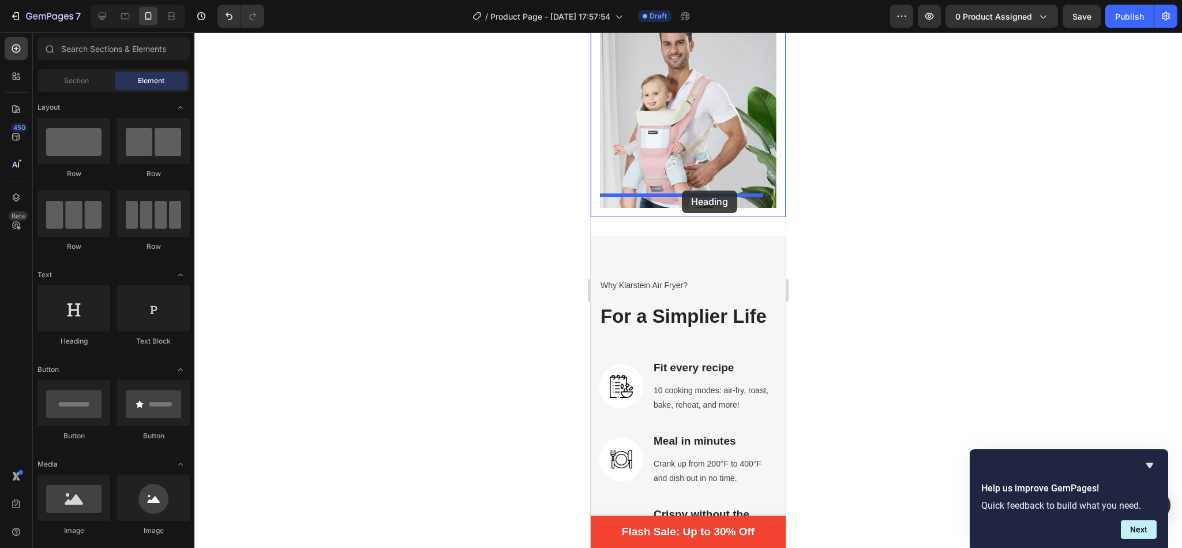
drag, startPoint x: 657, startPoint y: 344, endPoint x: 681, endPoint y: 190, distance: 155.9
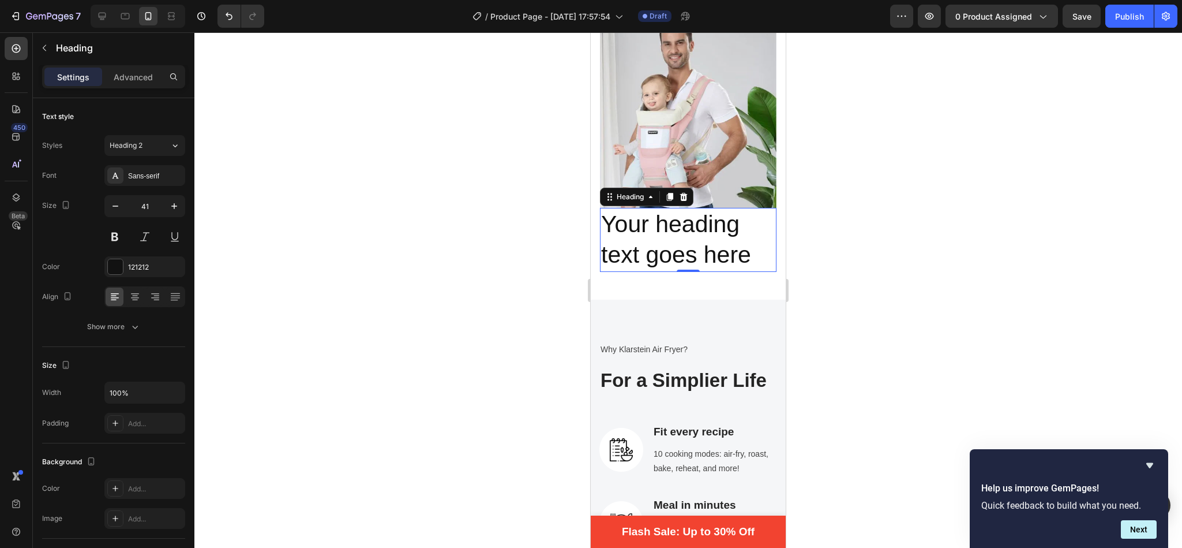
click at [724, 224] on h2 "Your heading text goes here" at bounding box center [688, 240] width 177 height 64
click at [724, 224] on p "Your heading text goes here" at bounding box center [688, 240] width 174 height 62
click at [747, 241] on p "Your heading text goes here" at bounding box center [688, 240] width 174 height 62
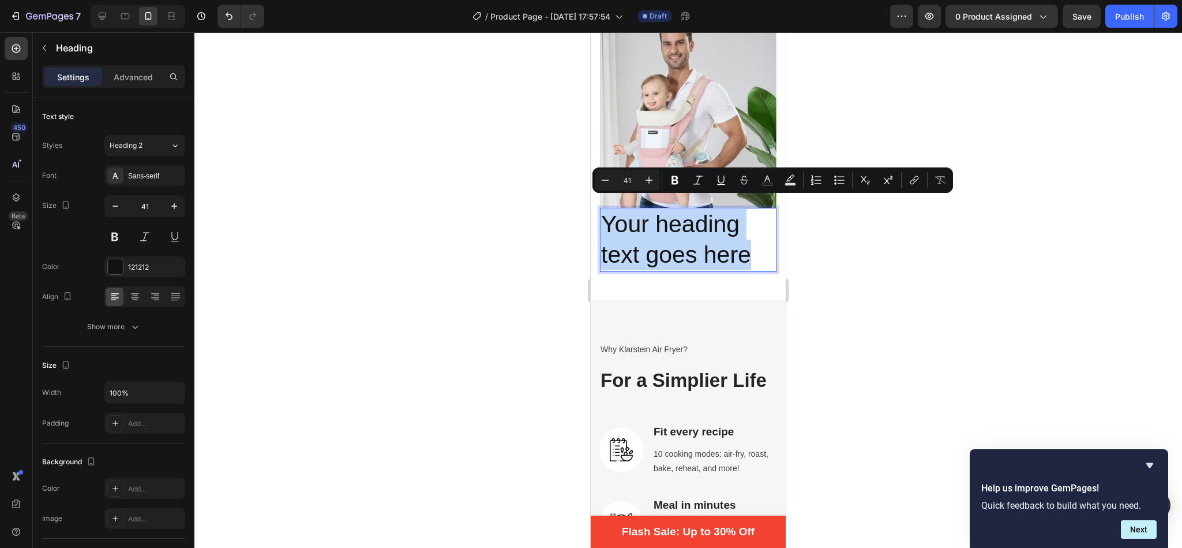
drag, startPoint x: 747, startPoint y: 241, endPoint x: 599, endPoint y: 220, distance: 148.5
click at [600, 220] on h2 "Your heading text goes here" at bounding box center [688, 240] width 177 height 64
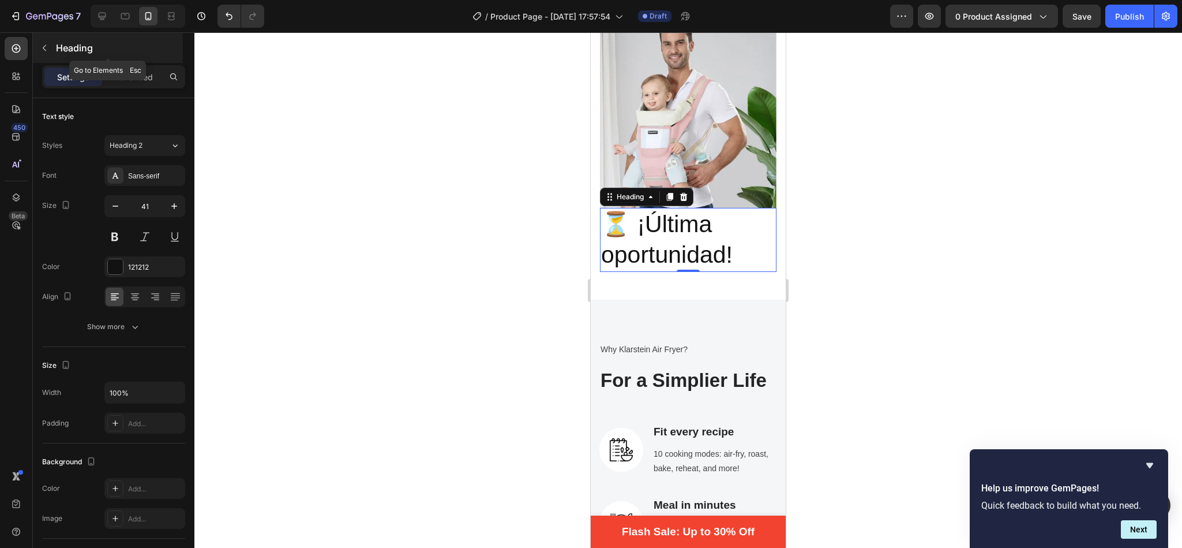
click at [52, 51] on button "button" at bounding box center [44, 48] width 18 height 18
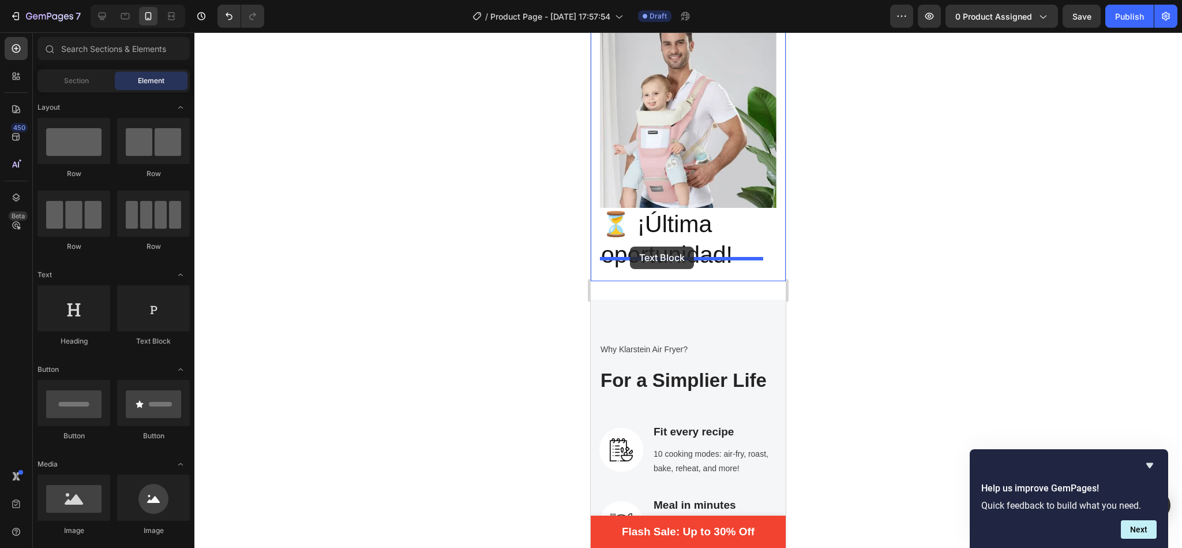
drag, startPoint x: 735, startPoint y: 346, endPoint x: 630, endPoint y: 246, distance: 144.5
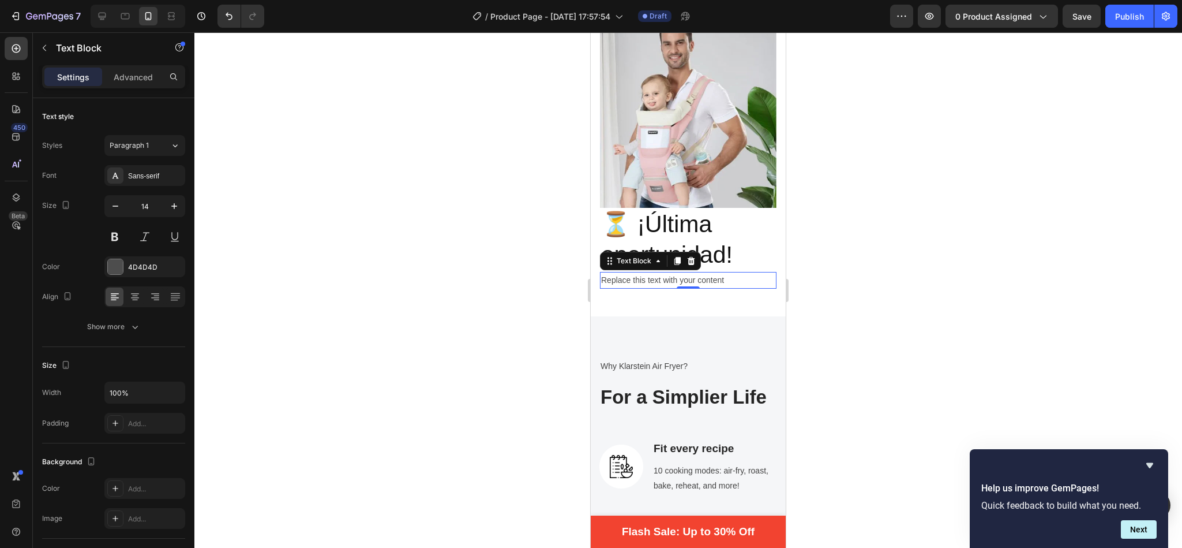
click at [736, 272] on div "Replace this text with your content" at bounding box center [688, 280] width 177 height 17
click at [736, 273] on p "Replace this text with your content" at bounding box center [688, 280] width 174 height 14
drag, startPoint x: 736, startPoint y: 267, endPoint x: 1169, endPoint y: 294, distance: 434.2
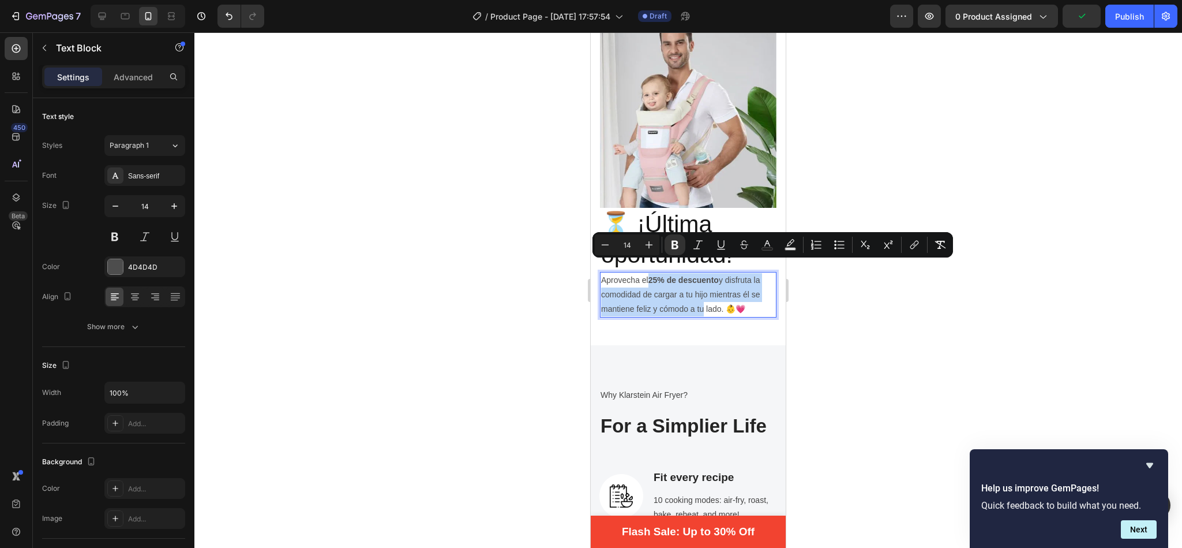
drag, startPoint x: 651, startPoint y: 265, endPoint x: 709, endPoint y: 296, distance: 65.1
click at [709, 296] on p "Aprovecha el 25% de descuento y disfruta la comodidad de cargar a tu hijo mient…" at bounding box center [688, 295] width 174 height 44
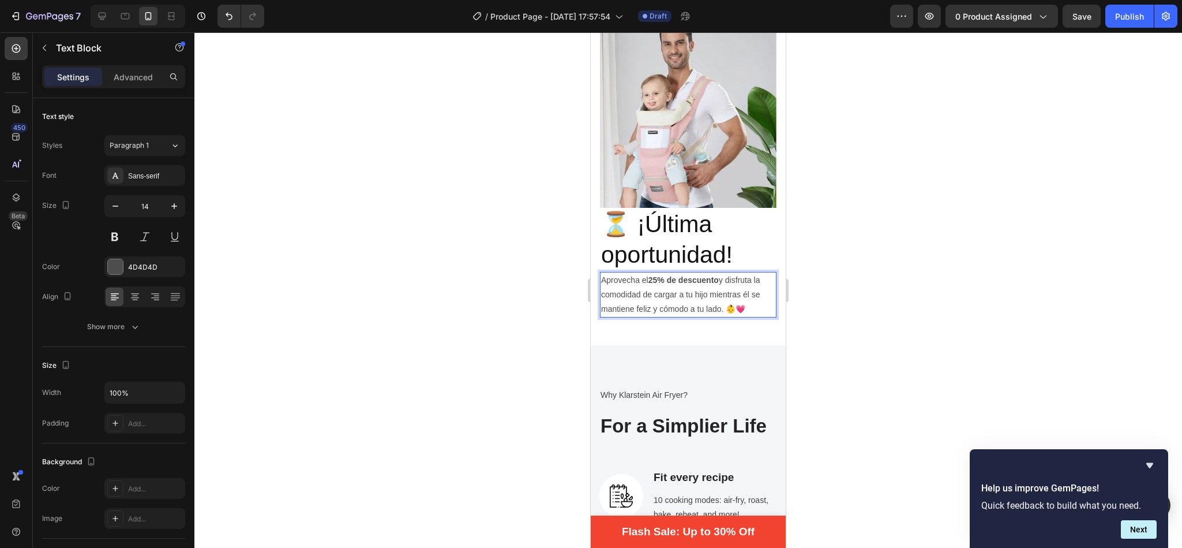
click at [717, 296] on p "Aprovecha el 25% de descuento y disfruta la comodidad de cargar a tu hijo mient…" at bounding box center [688, 295] width 174 height 44
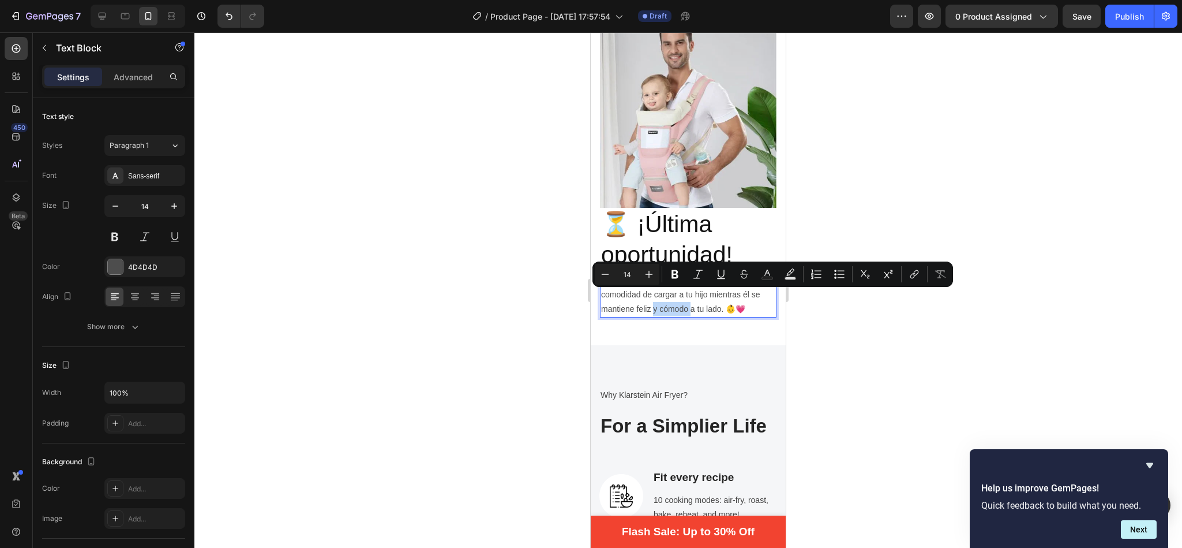
drag, startPoint x: 698, startPoint y: 296, endPoint x: 661, endPoint y: 297, distance: 36.9
click at [661, 297] on p "Aprovecha el 25% de descuento y disfruta la comodidad de cargar a tu hijo mient…" at bounding box center [688, 295] width 174 height 44
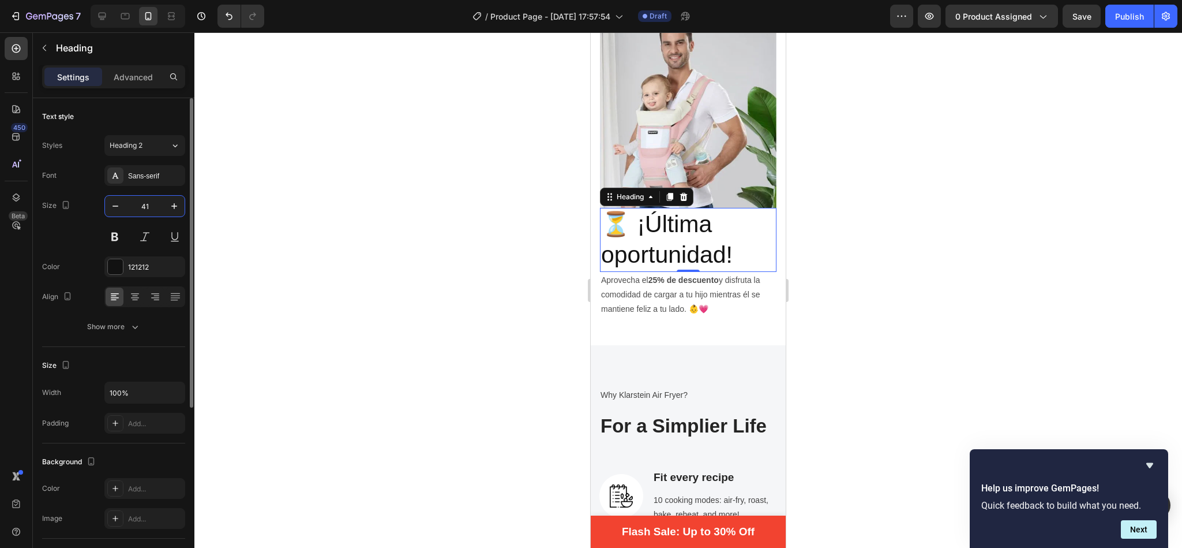
click at [147, 208] on input "41" at bounding box center [145, 206] width 38 height 21
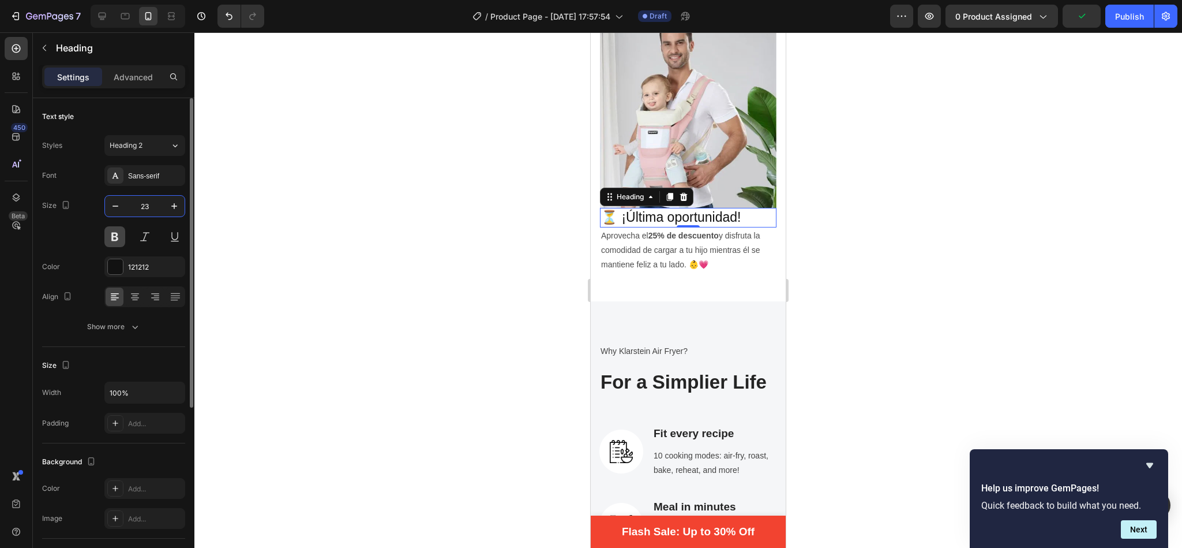
type input "23"
click at [116, 237] on button at bounding box center [114, 236] width 21 height 21
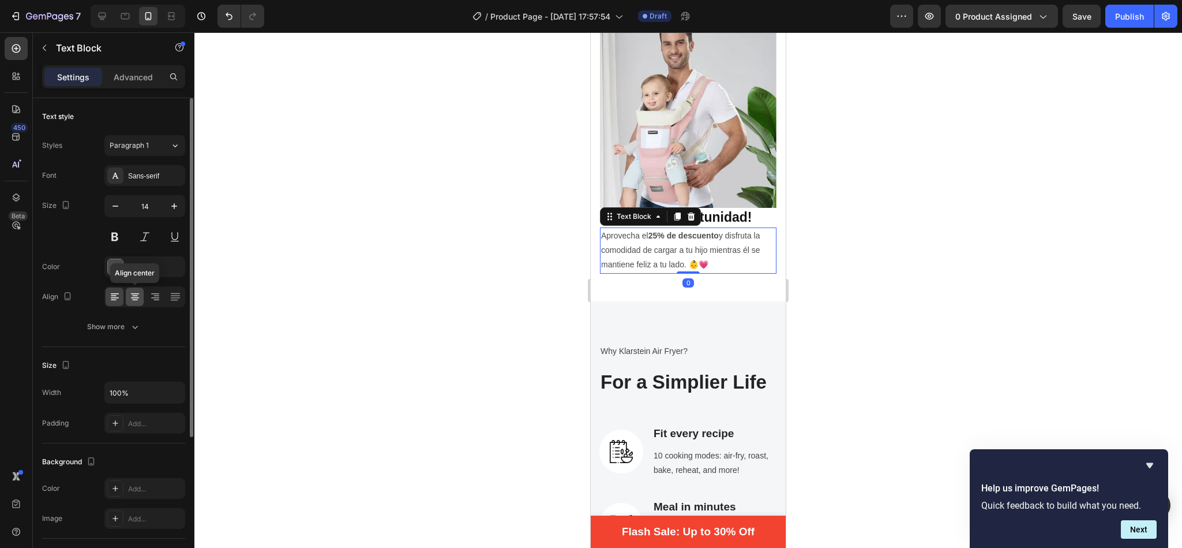
click at [137, 296] on icon at bounding box center [135, 297] width 12 height 12
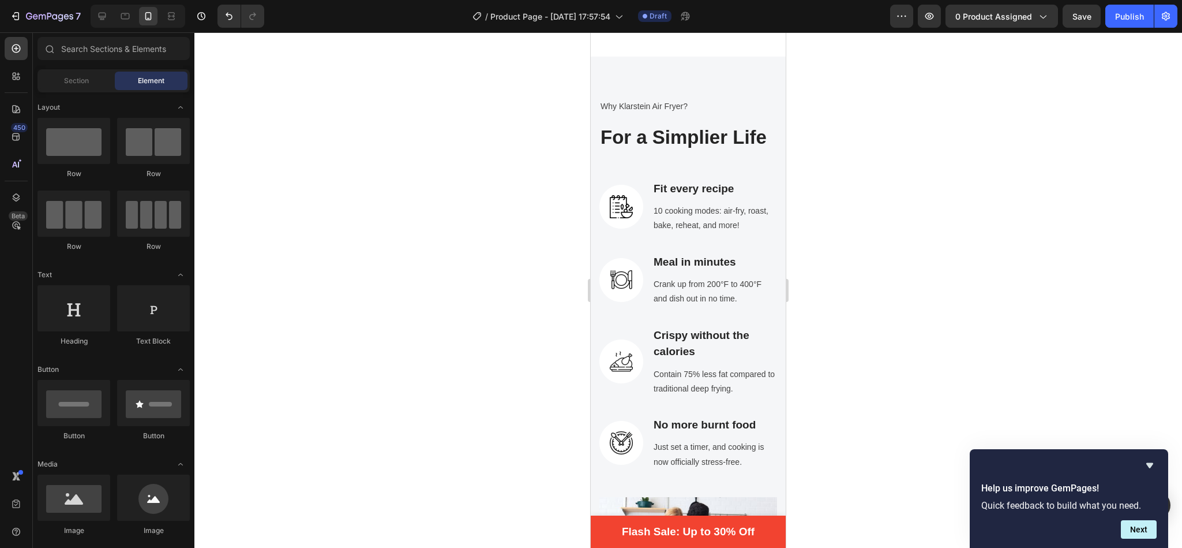
scroll to position [2299, 0]
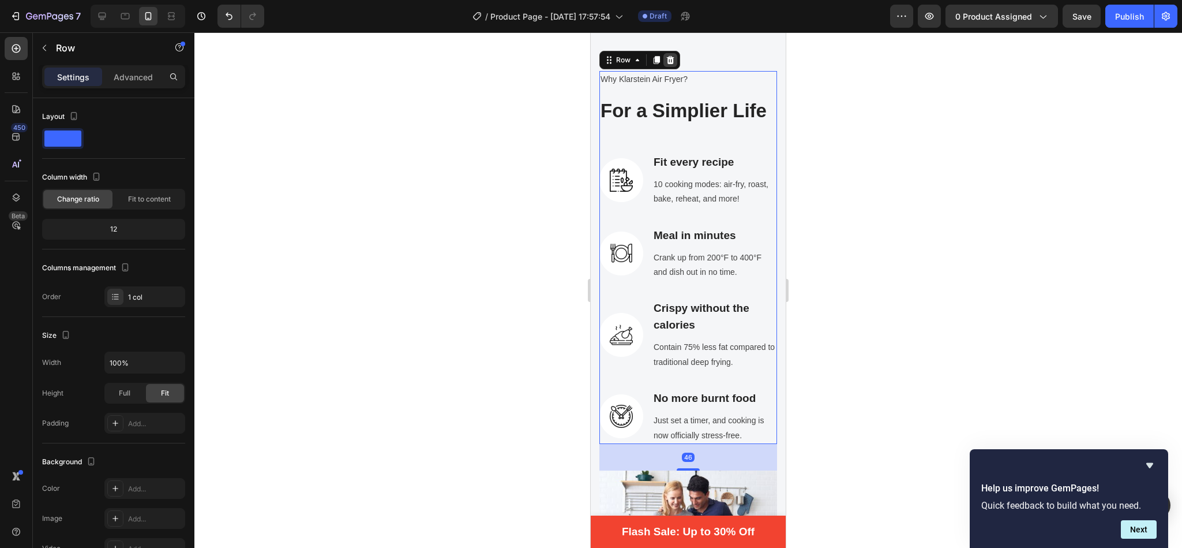
click at [669, 58] on icon at bounding box center [671, 60] width 8 height 8
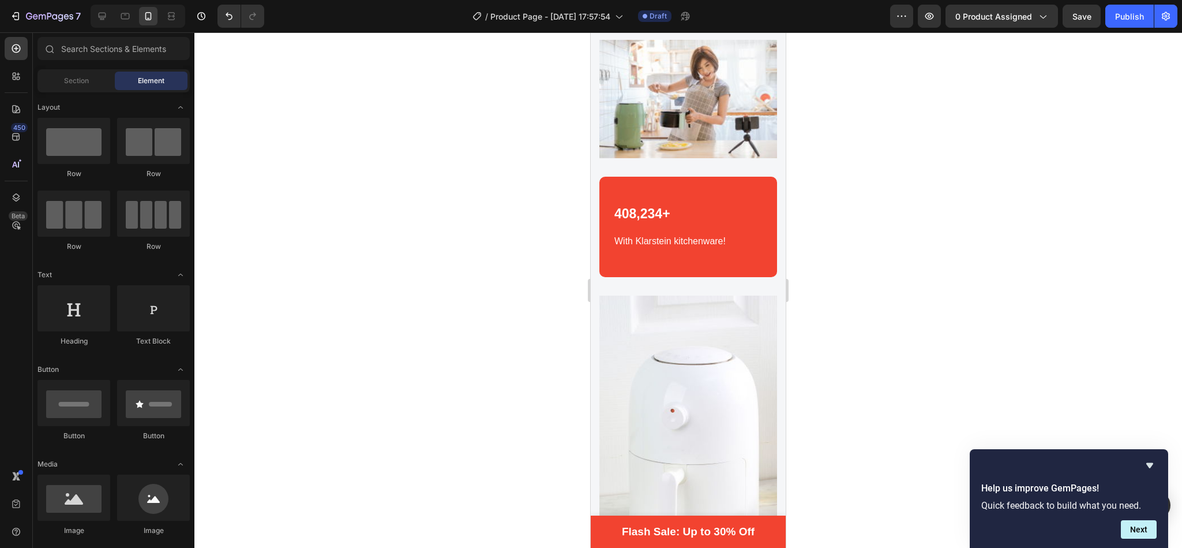
scroll to position [2526, 0]
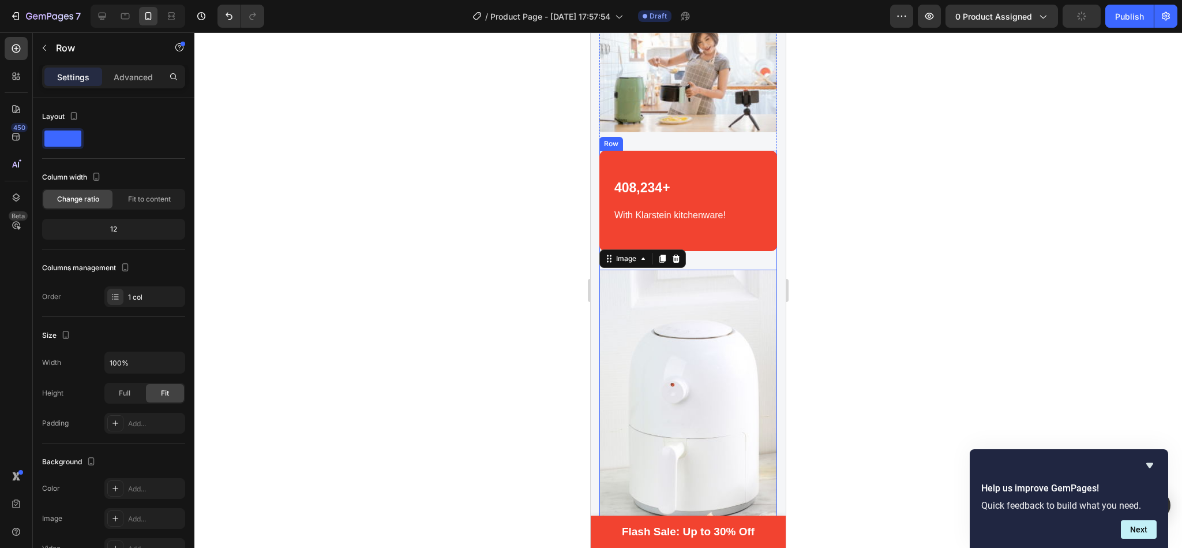
click at [735, 238] on div "408,234+ Heading With Klarstein kitchenware! Text block Row 408,234+ Heading Wi…" at bounding box center [688, 370] width 178 height 439
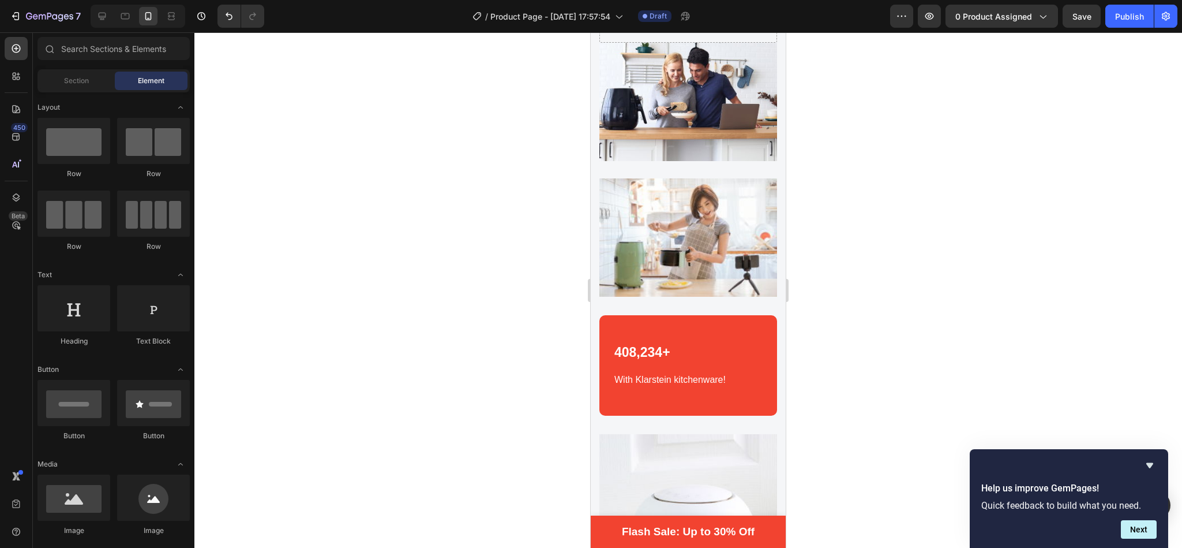
scroll to position [2126, 0]
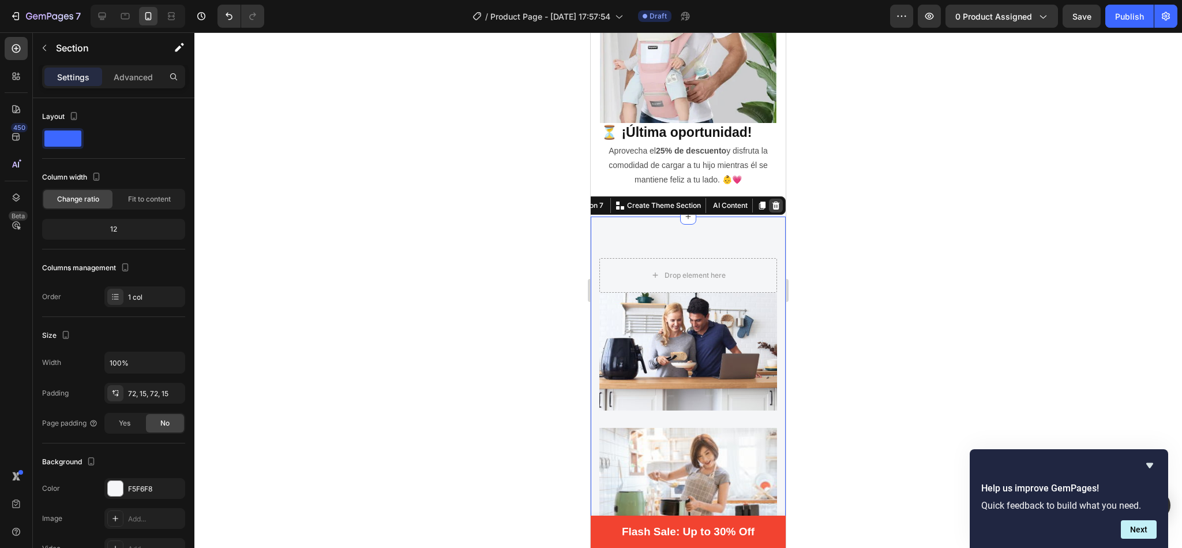
click at [769, 198] on div at bounding box center [776, 205] width 14 height 14
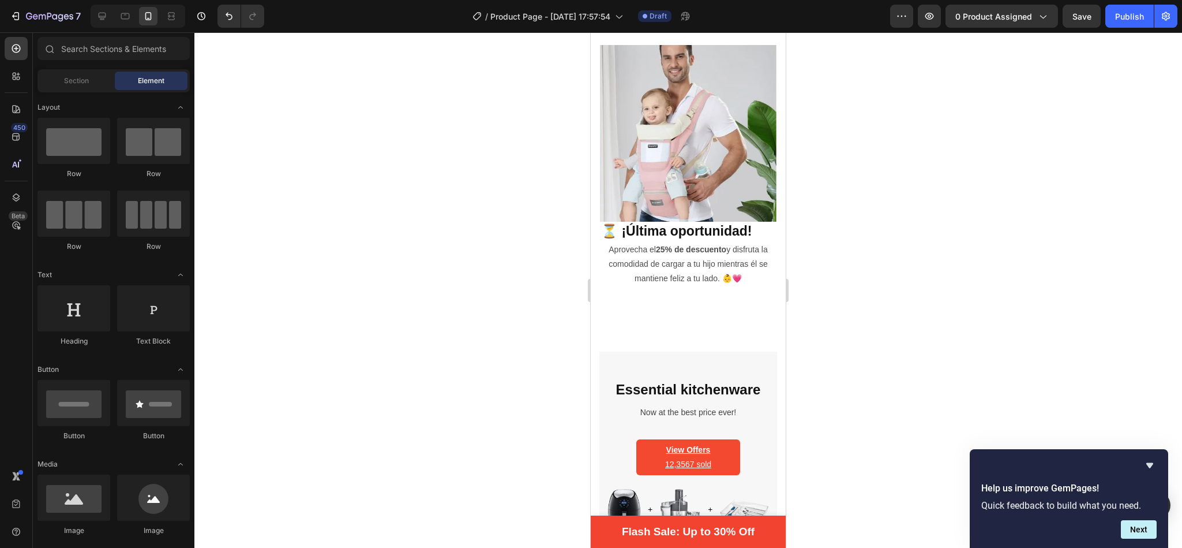
scroll to position [2240, 0]
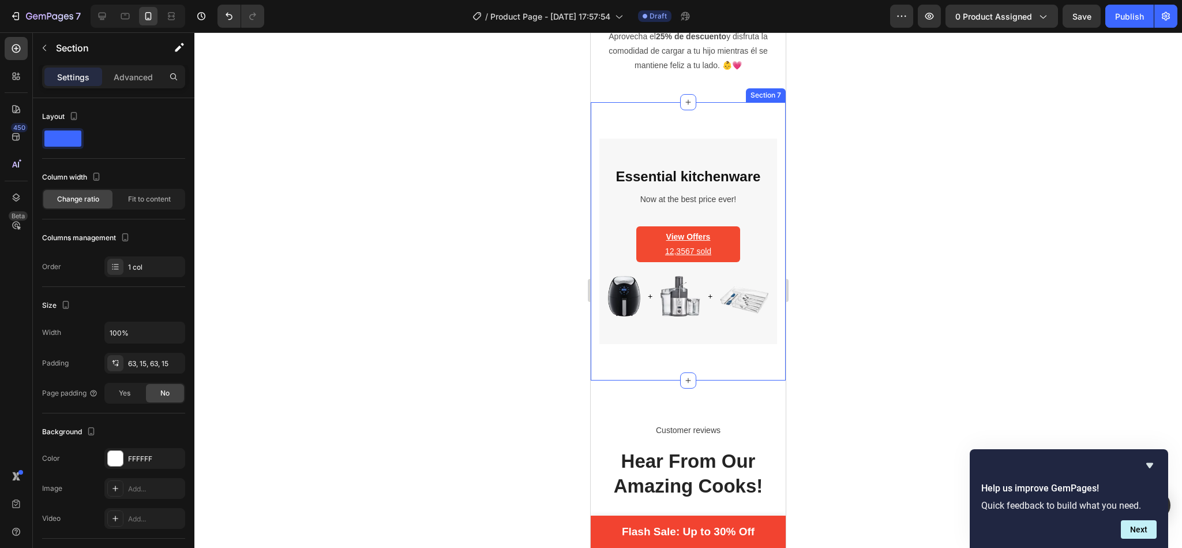
click at [756, 102] on div "Essential kitchenware Heading Now at the best price ever! Text block View Offer…" at bounding box center [688, 241] width 195 height 278
click at [773, 87] on icon at bounding box center [777, 91] width 8 height 8
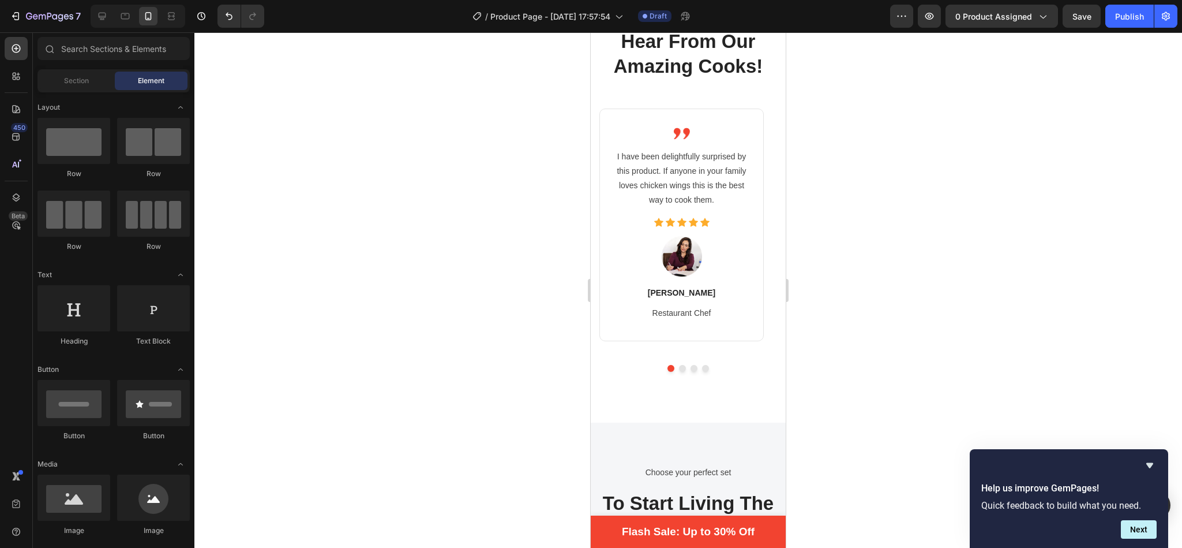
scroll to position [2378, 0]
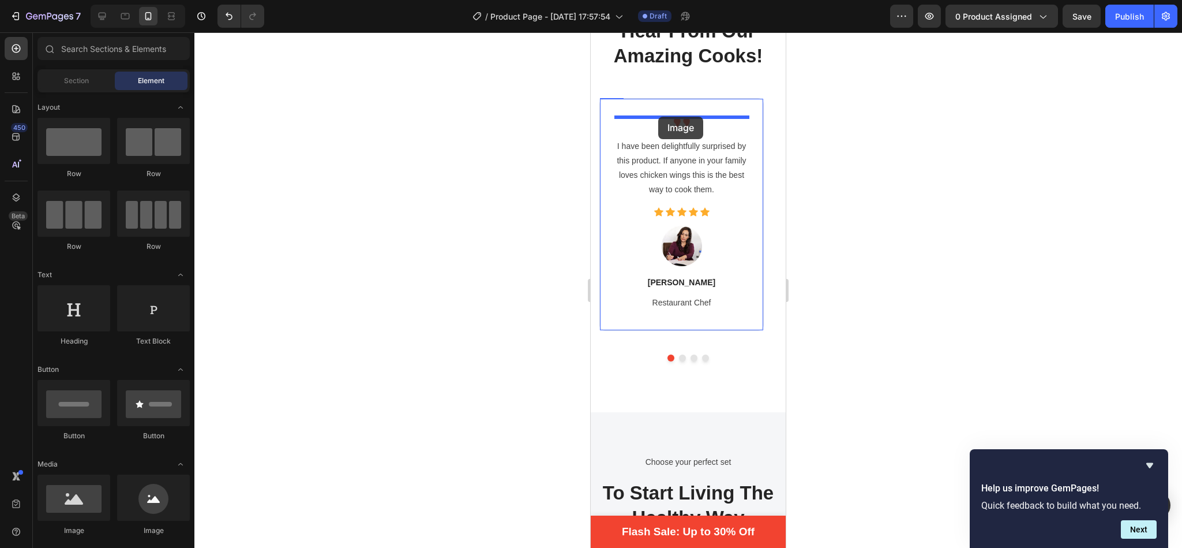
drag, startPoint x: 657, startPoint y: 531, endPoint x: 658, endPoint y: 117, distance: 414.9
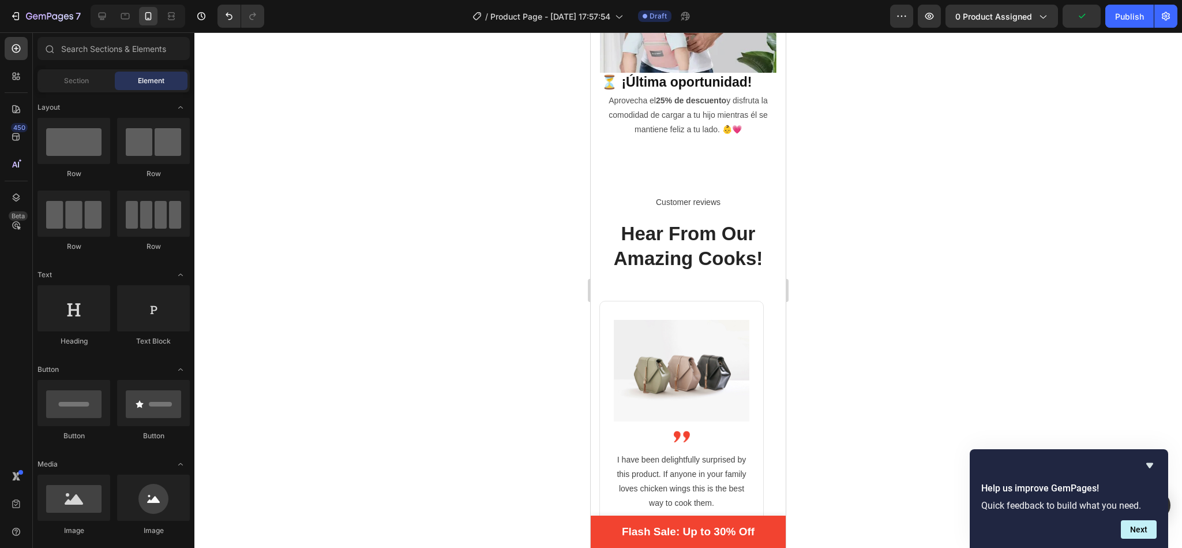
scroll to position [2143, 0]
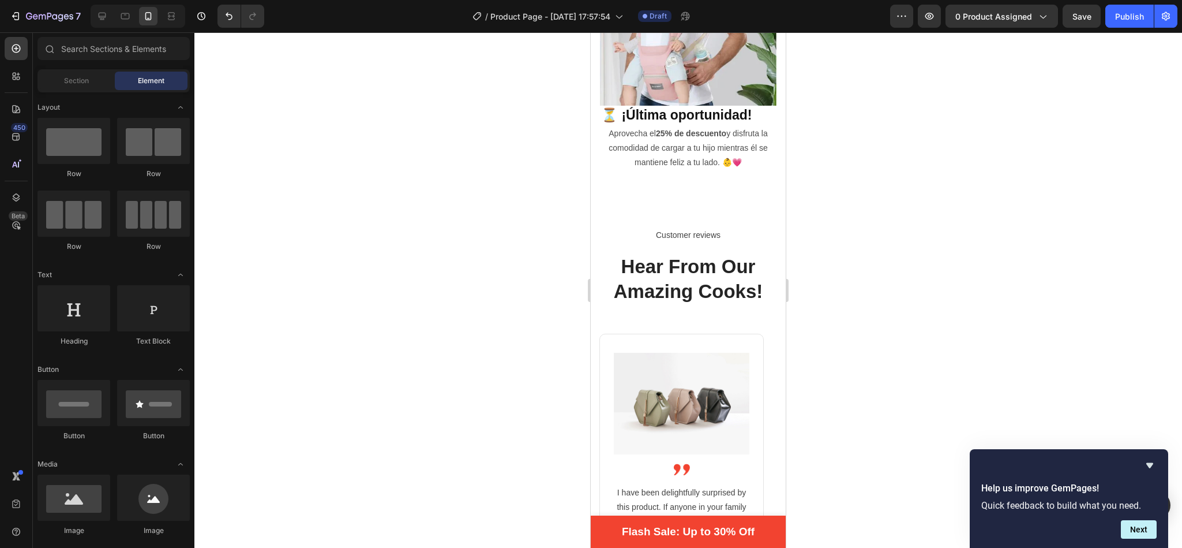
drag, startPoint x: 781, startPoint y: 248, endPoint x: 1377, endPoint y: 280, distance: 597.5
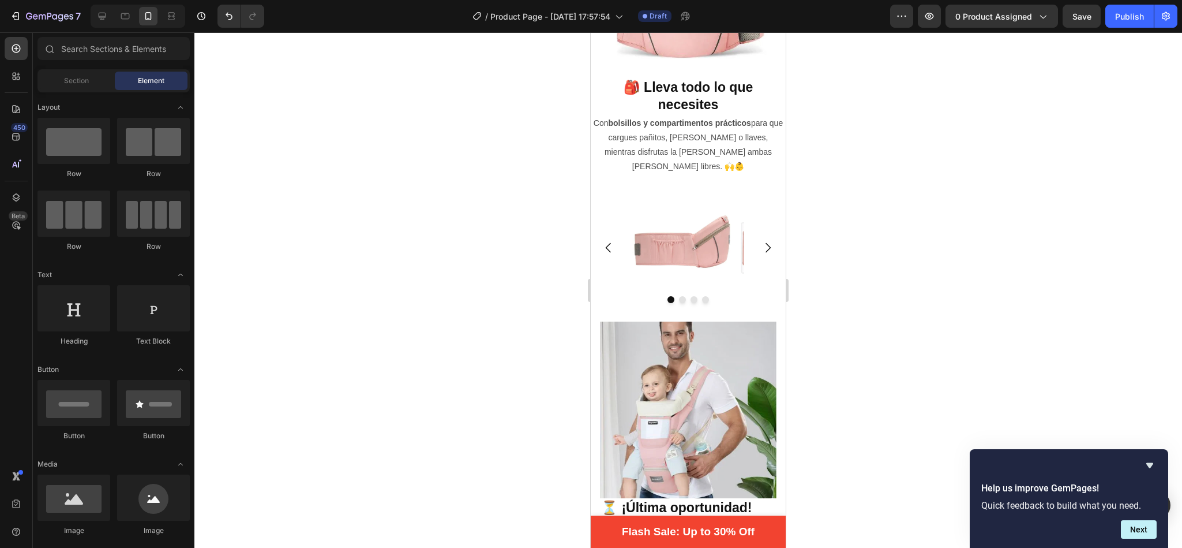
scroll to position [1685, 0]
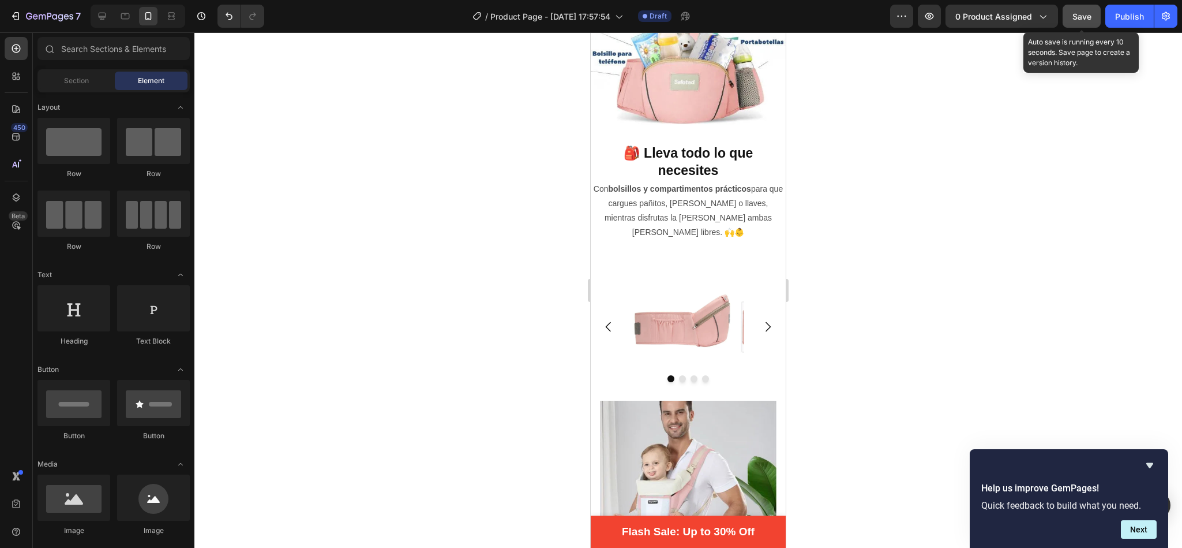
click at [1084, 12] on span "Save" at bounding box center [1082, 17] width 19 height 10
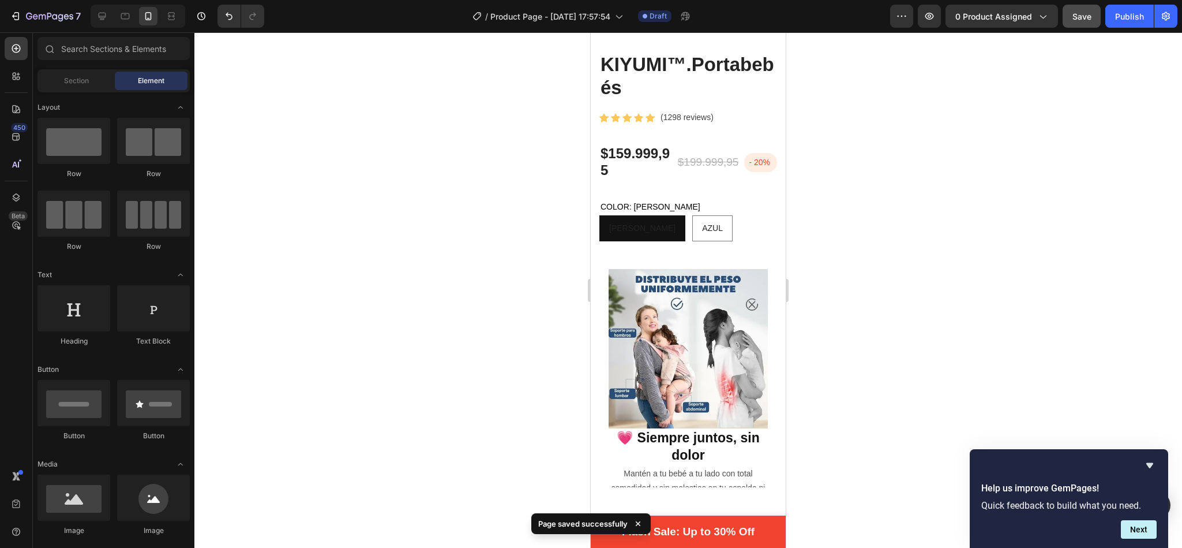
scroll to position [170, 0]
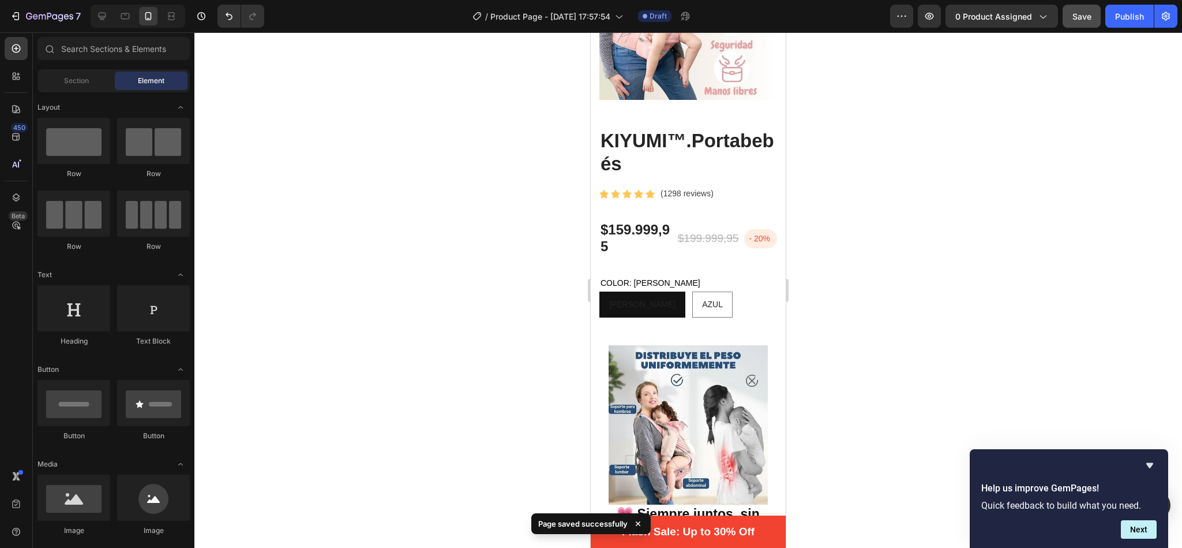
drag, startPoint x: 779, startPoint y: 201, endPoint x: 1420, endPoint y: 114, distance: 647.0
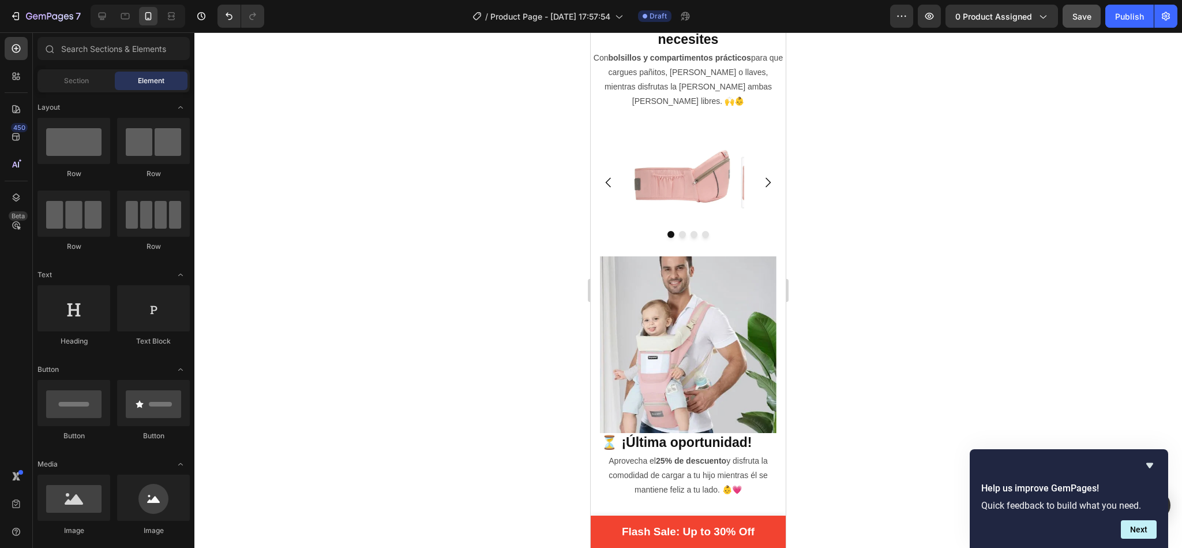
scroll to position [1805, 0]
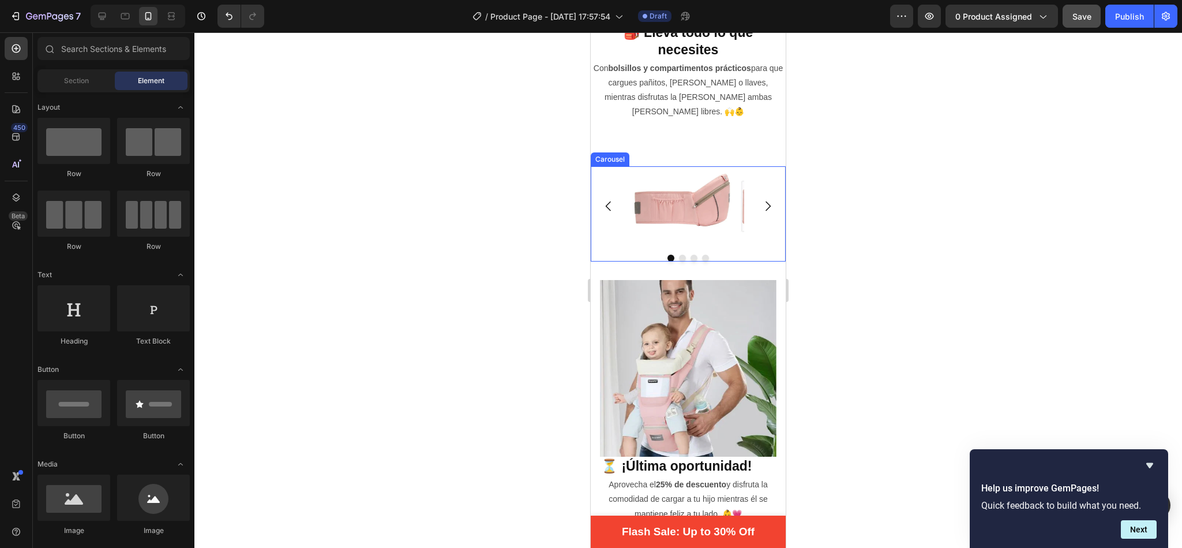
click at [766, 201] on icon "Carousel Next Arrow" at bounding box center [768, 206] width 5 height 10
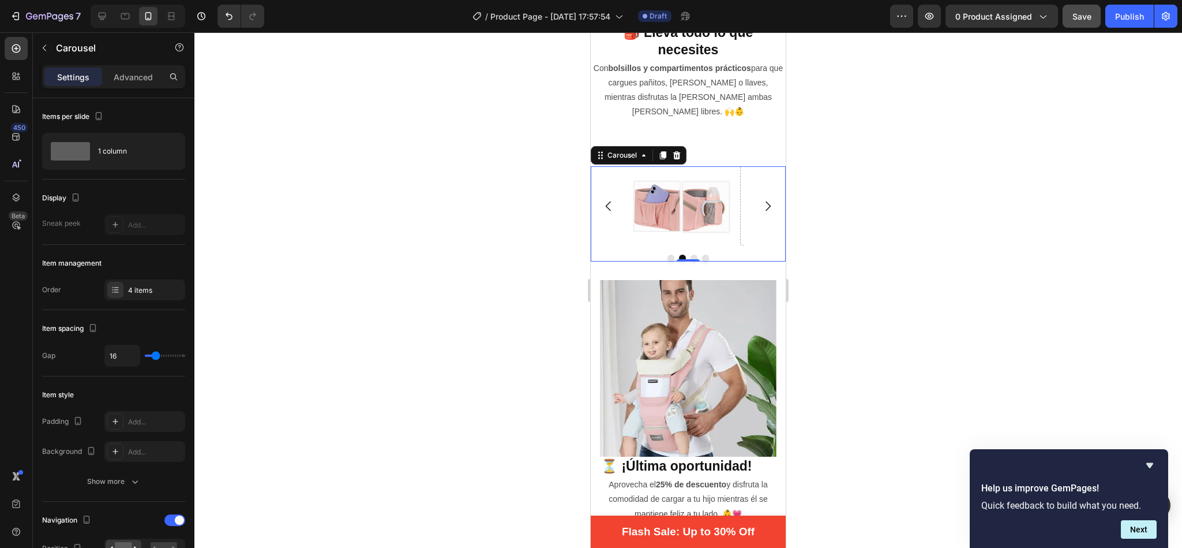
click at [766, 201] on icon "Carousel Next Arrow" at bounding box center [768, 206] width 5 height 10
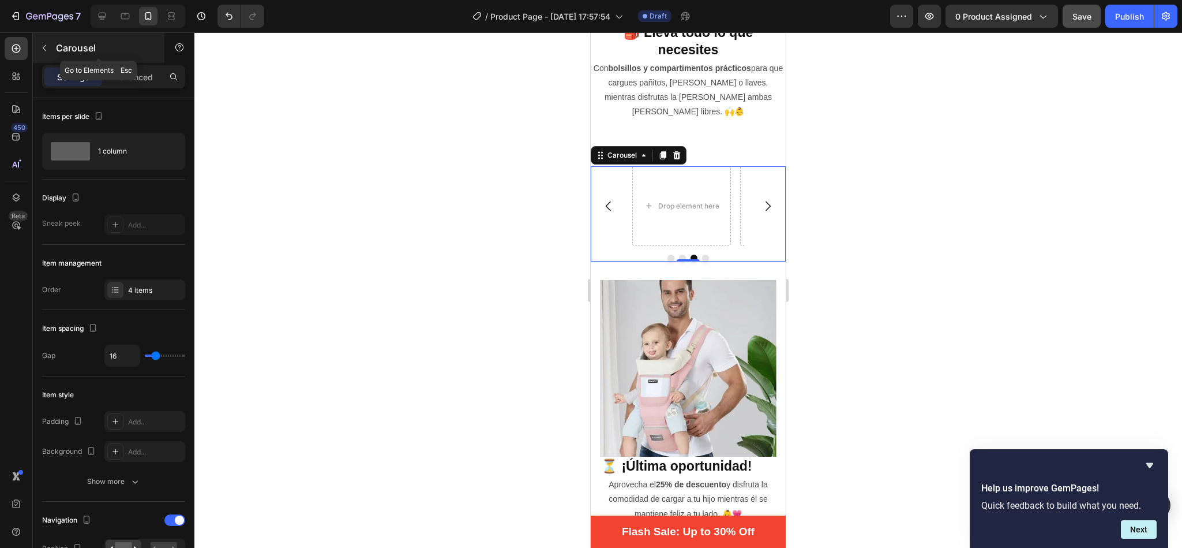
click at [46, 47] on icon "button" at bounding box center [44, 47] width 9 height 9
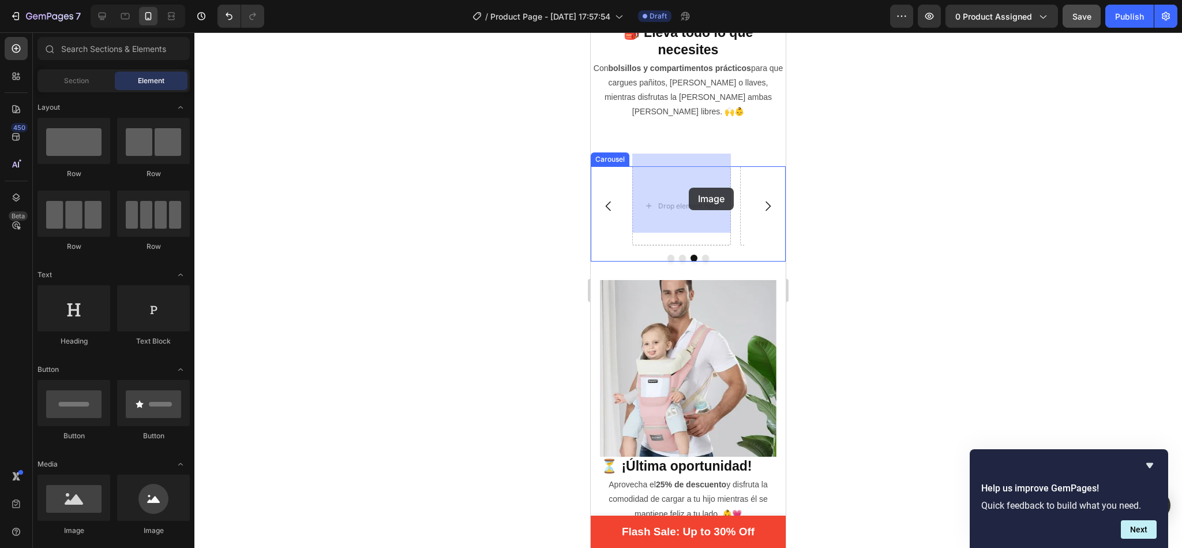
drag, startPoint x: 664, startPoint y: 545, endPoint x: 684, endPoint y: 182, distance: 362.9
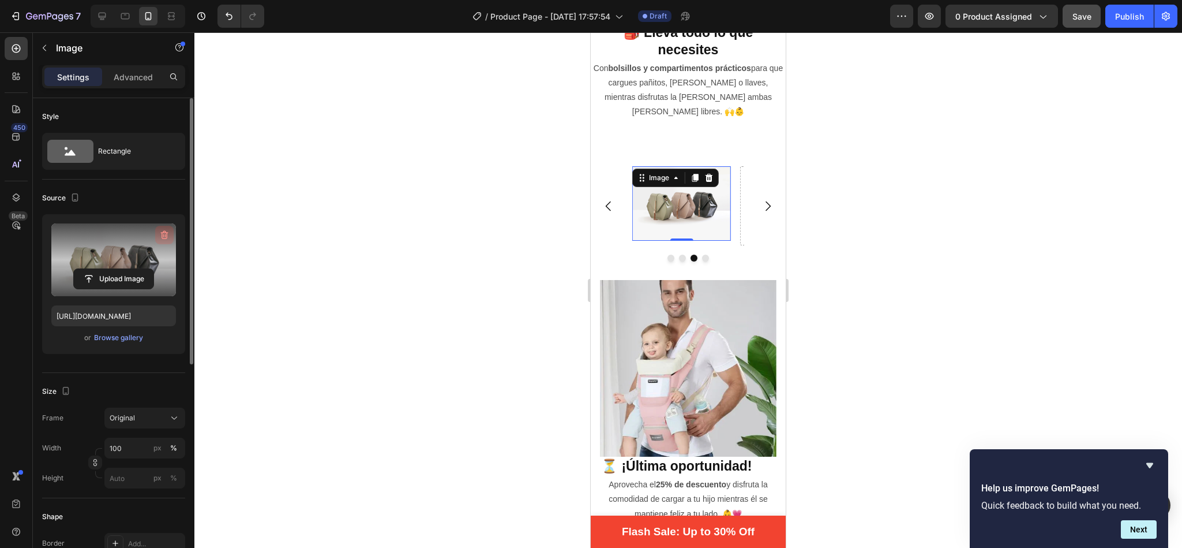
click at [170, 233] on icon "button" at bounding box center [165, 235] width 12 height 12
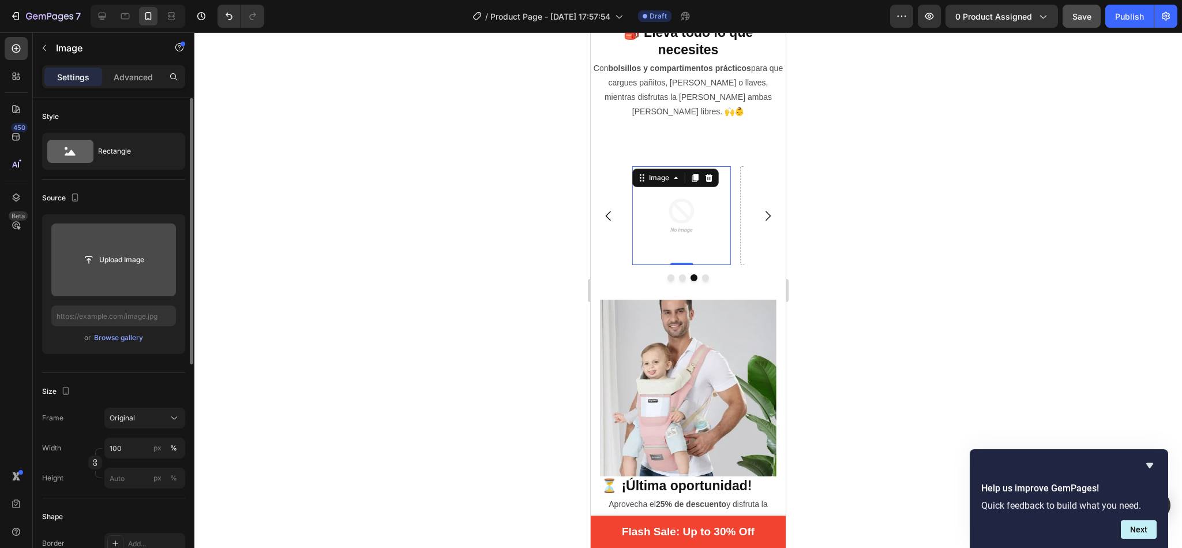
click at [111, 276] on input "file" at bounding box center [113, 259] width 125 height 73
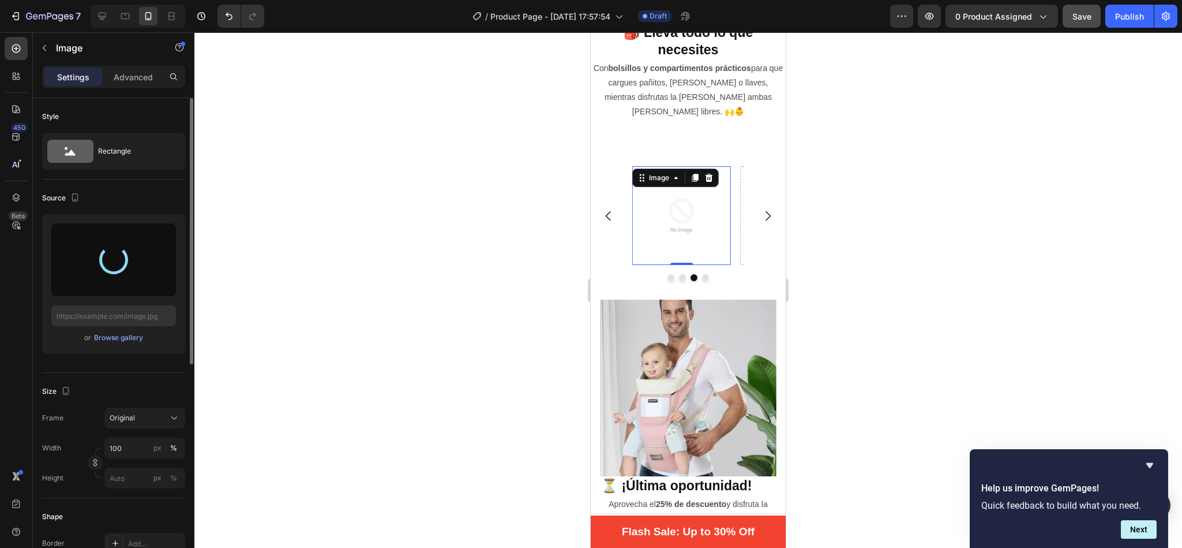
type input "[URL][DOMAIN_NAME]"
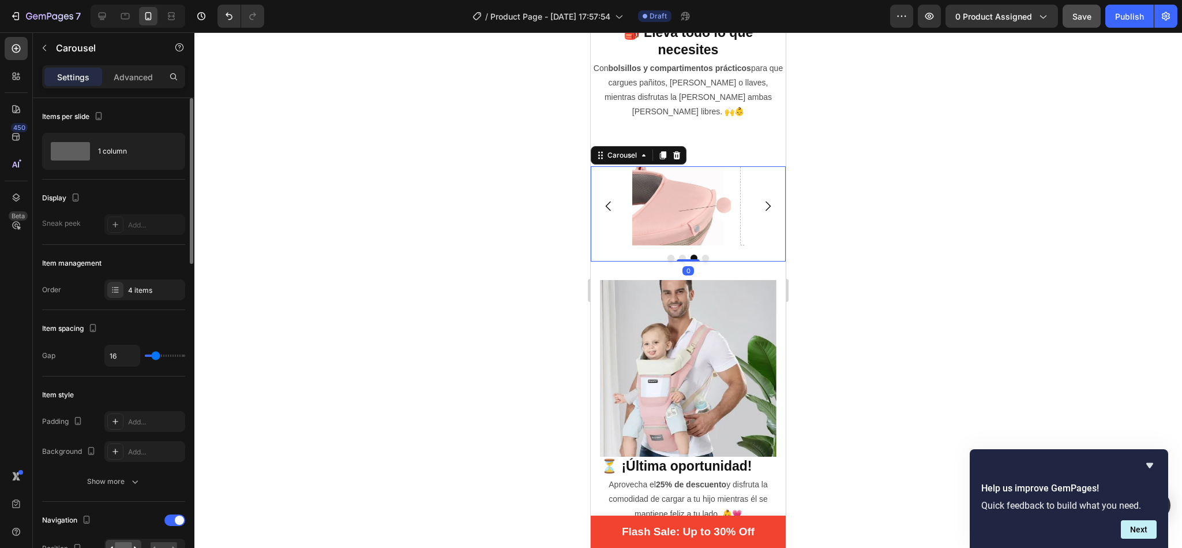
click at [609, 199] on icon "Carousel Back Arrow" at bounding box center [609, 206] width 14 height 14
